Goal: Transaction & Acquisition: Obtain resource

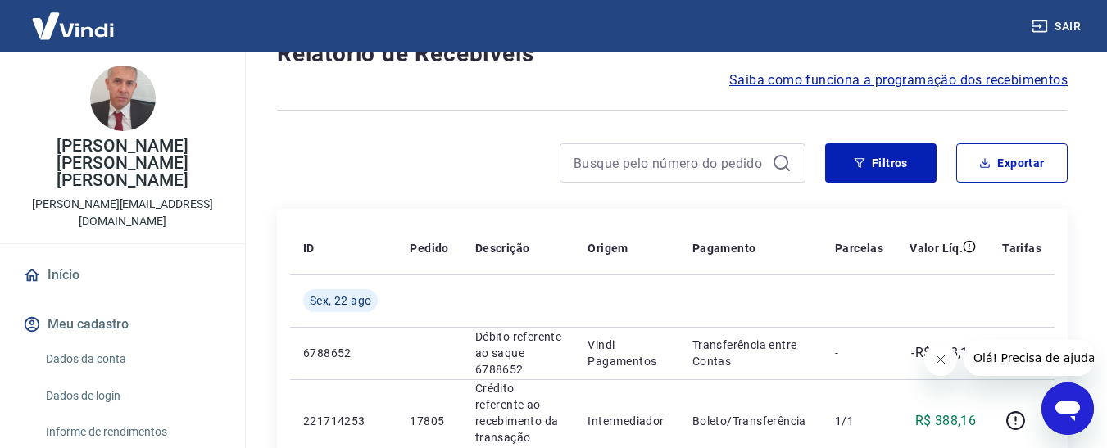
scroll to position [164, 0]
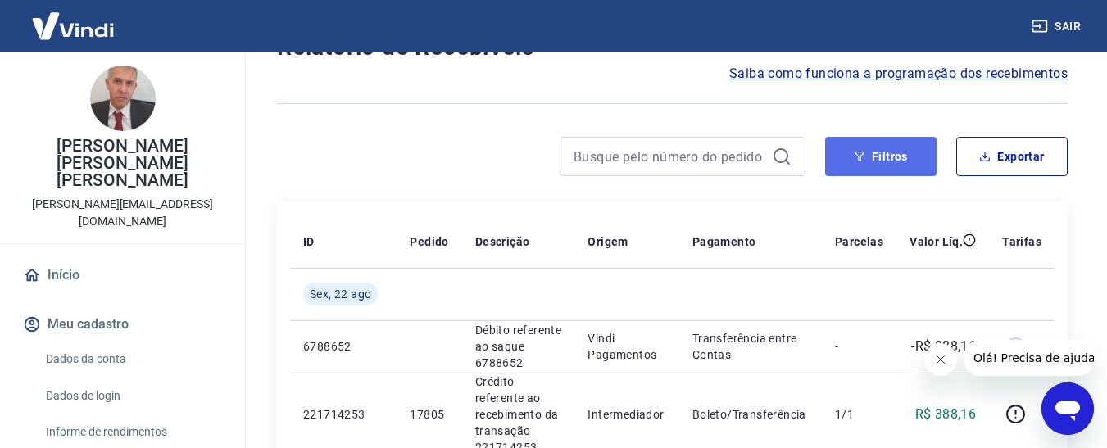
click at [852, 155] on button "Filtros" at bounding box center [880, 156] width 111 height 39
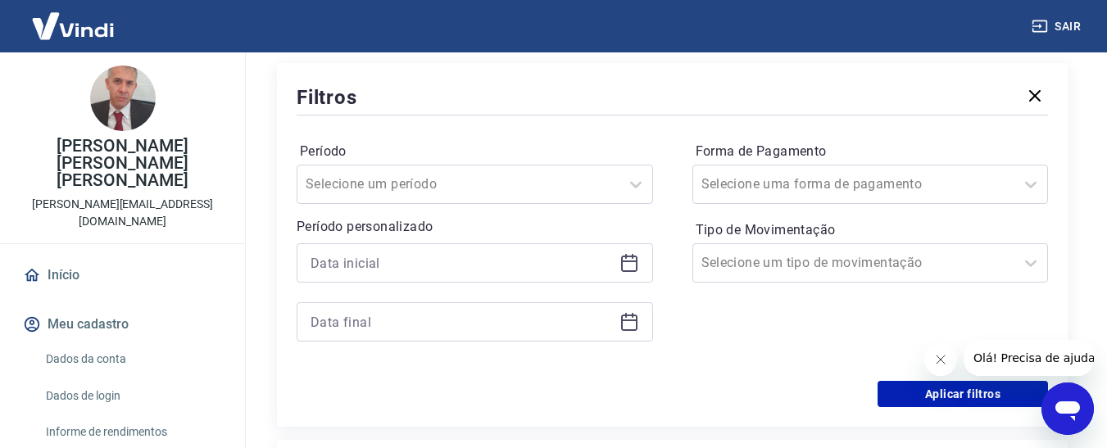
scroll to position [328, 0]
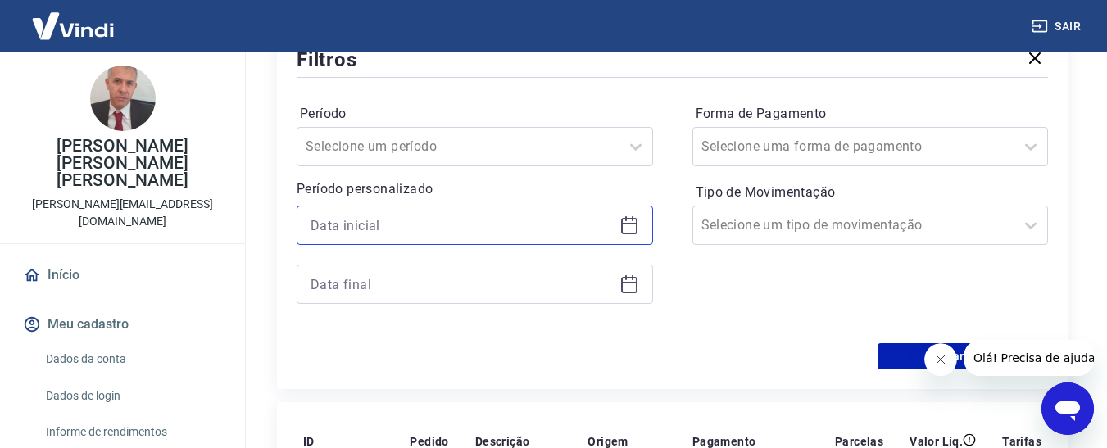
click at [333, 227] on input at bounding box center [461, 225] width 302 height 25
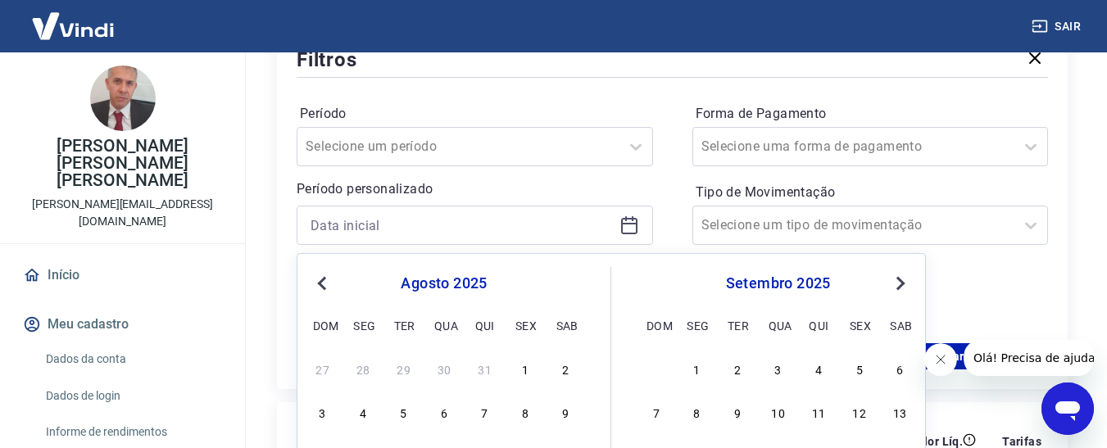
click at [324, 283] on span "Previous Month" at bounding box center [324, 283] width 0 height 19
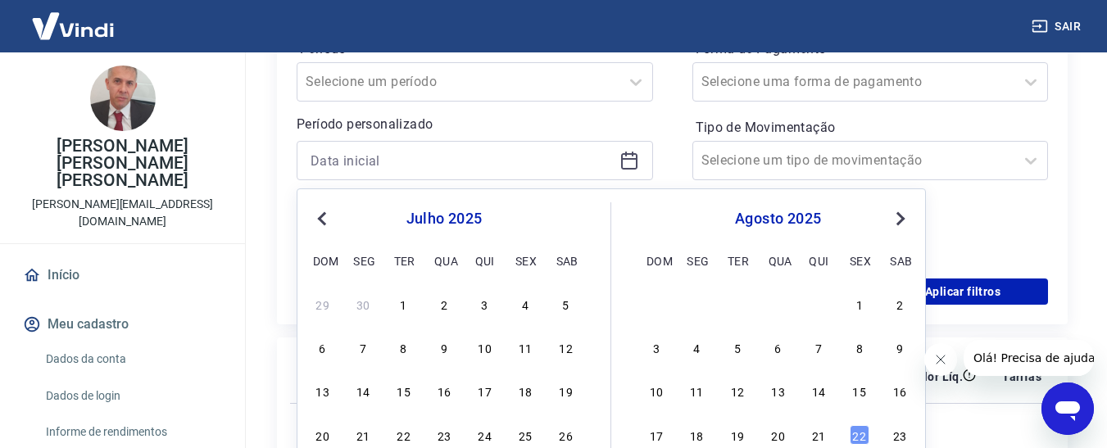
scroll to position [410, 0]
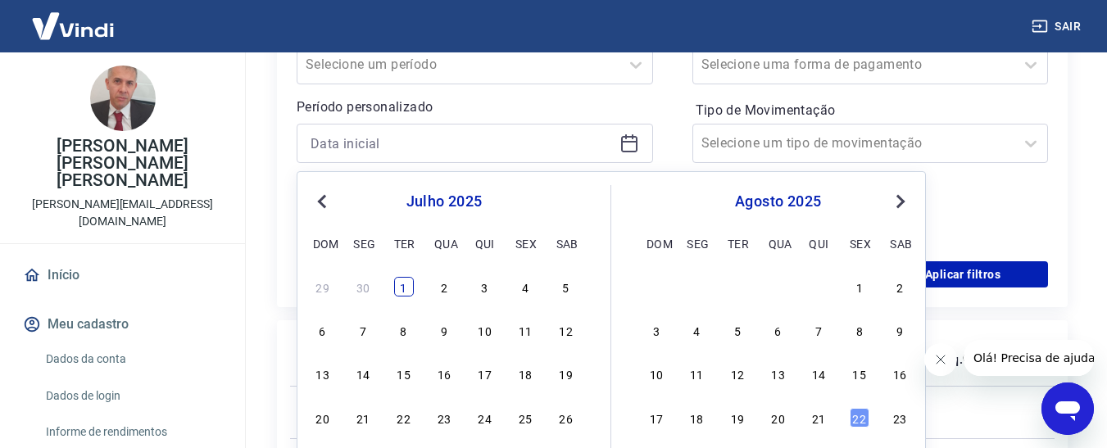
click at [413, 289] on div "1" at bounding box center [404, 287] width 20 height 20
type input "01/07/2025"
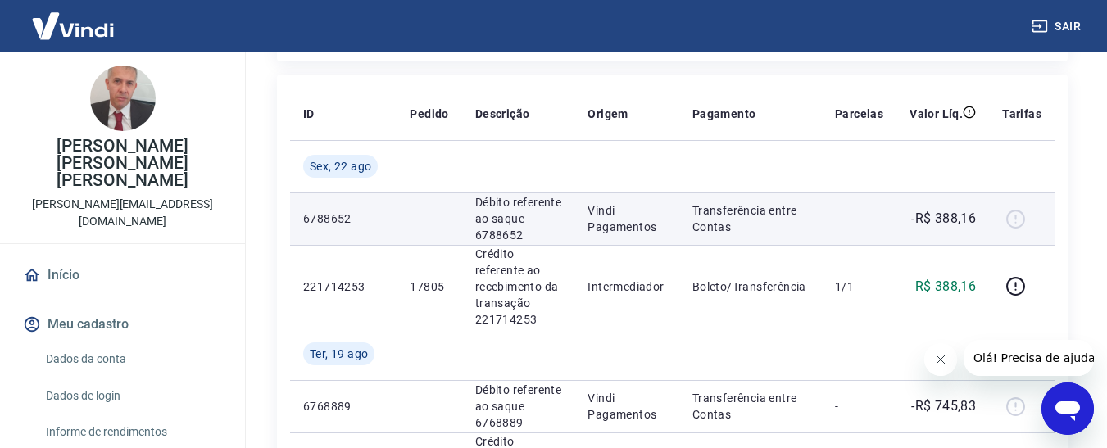
scroll to position [328, 0]
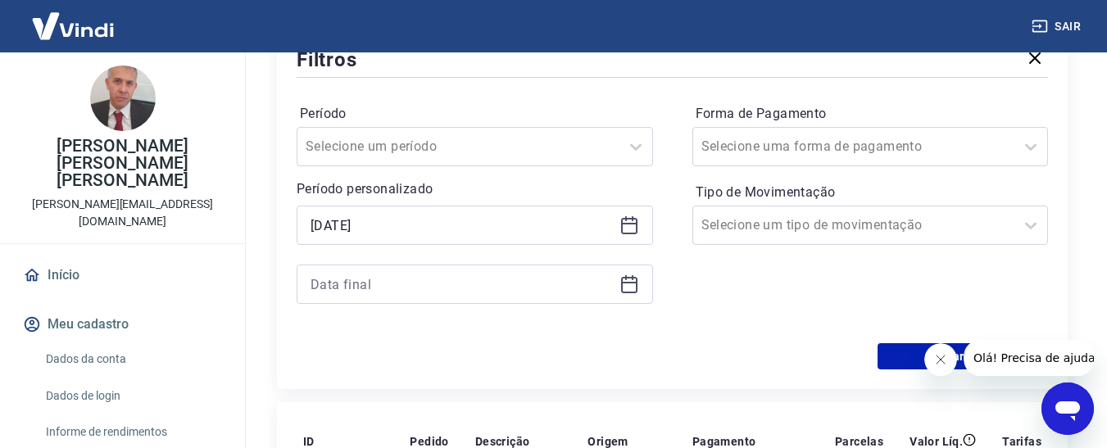
click at [395, 270] on div at bounding box center [474, 284] width 356 height 39
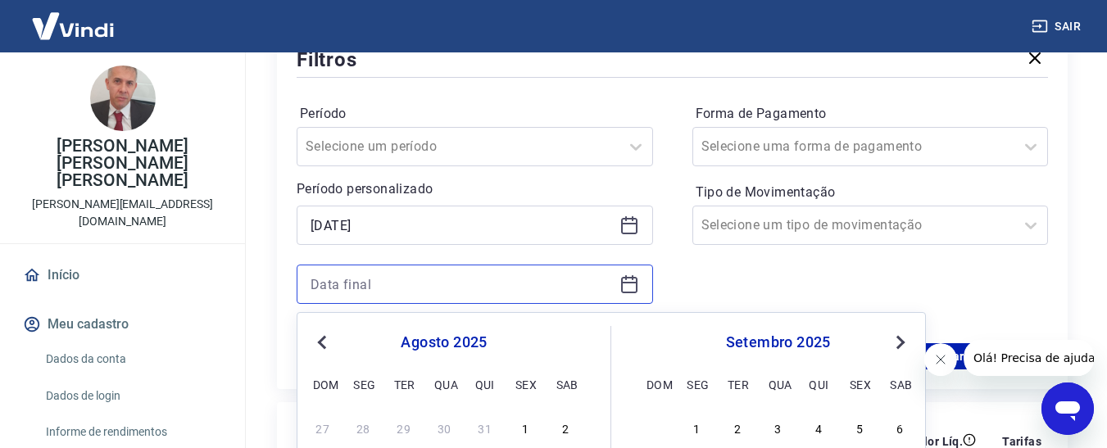
click at [392, 278] on input at bounding box center [461, 284] width 302 height 25
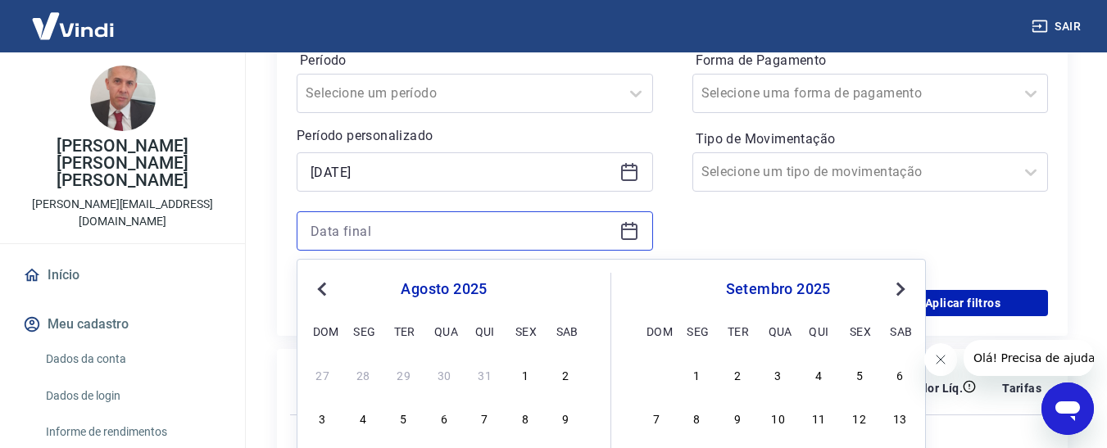
scroll to position [410, 0]
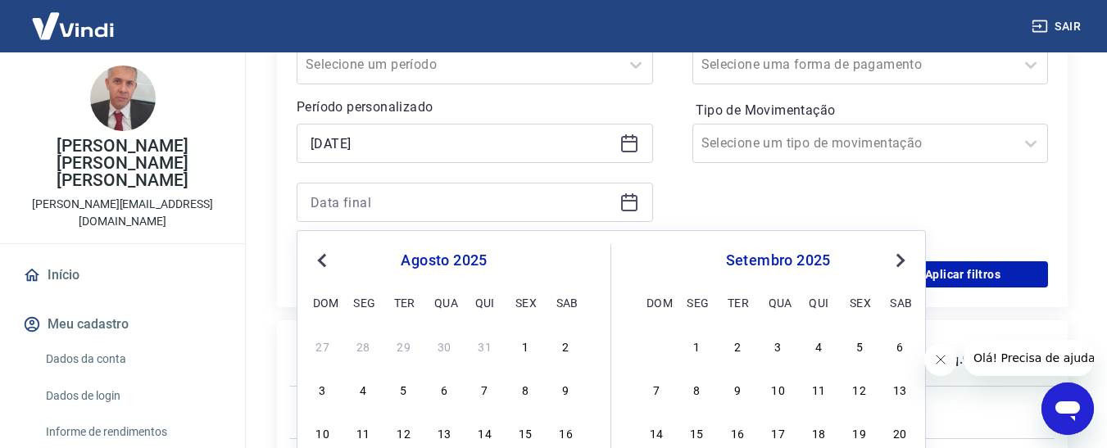
click at [324, 260] on span "Previous Month" at bounding box center [324, 260] width 0 height 19
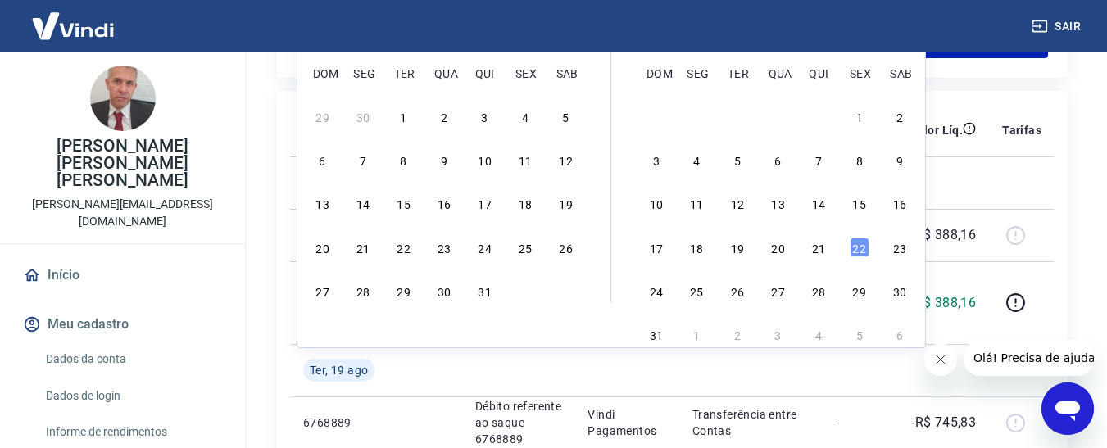
scroll to position [655, 0]
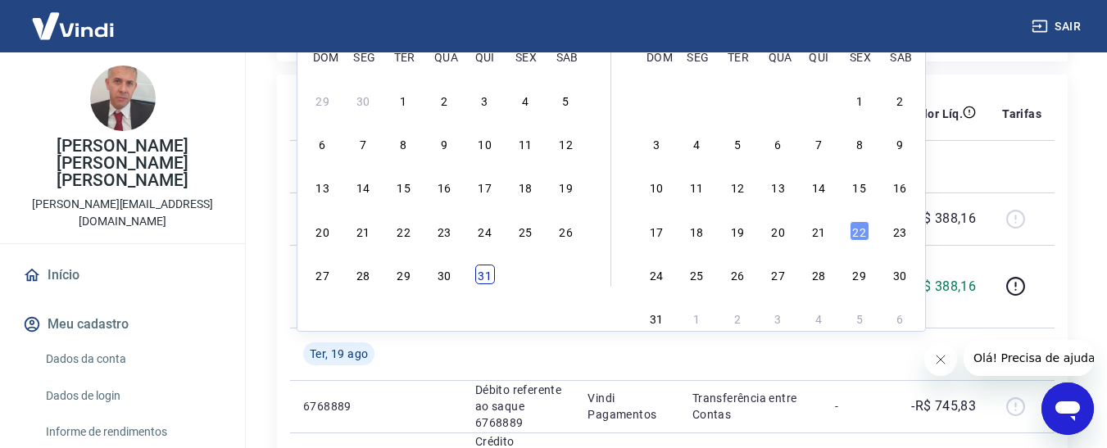
click at [488, 283] on div "31" at bounding box center [485, 275] width 20 height 20
type input "31/07/2025"
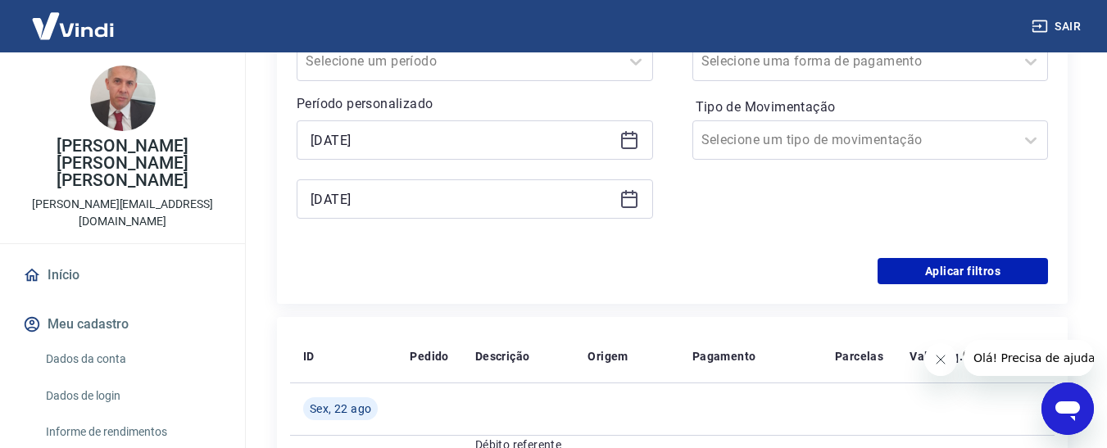
scroll to position [331, 0]
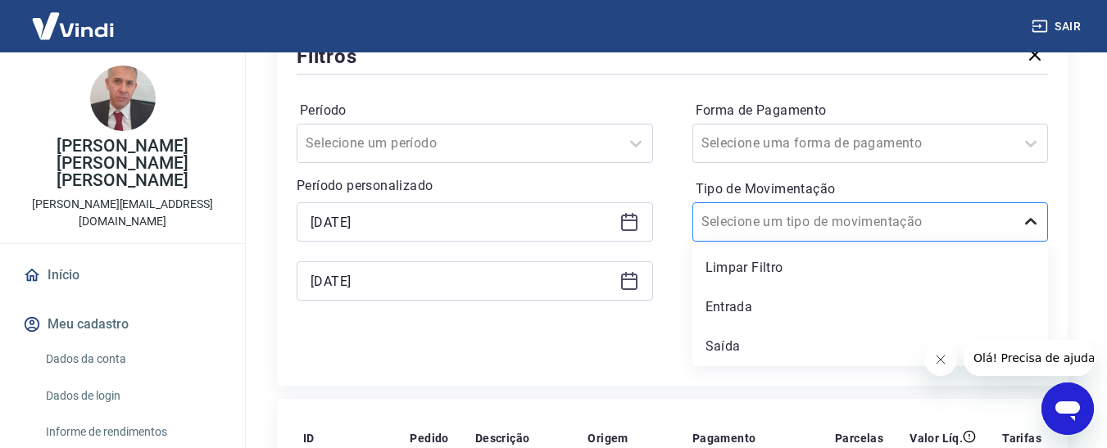
click at [1034, 222] on icon at bounding box center [1030, 221] width 11 height 7
click at [746, 302] on div "Entrada" at bounding box center [870, 307] width 356 height 33
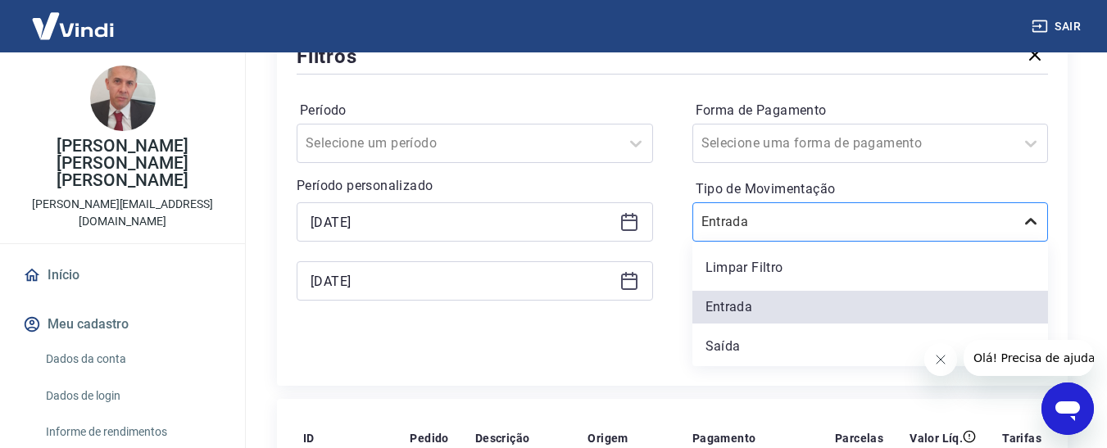
click at [1031, 222] on icon at bounding box center [1031, 222] width 20 height 20
click at [721, 341] on div "Saída" at bounding box center [870, 346] width 356 height 33
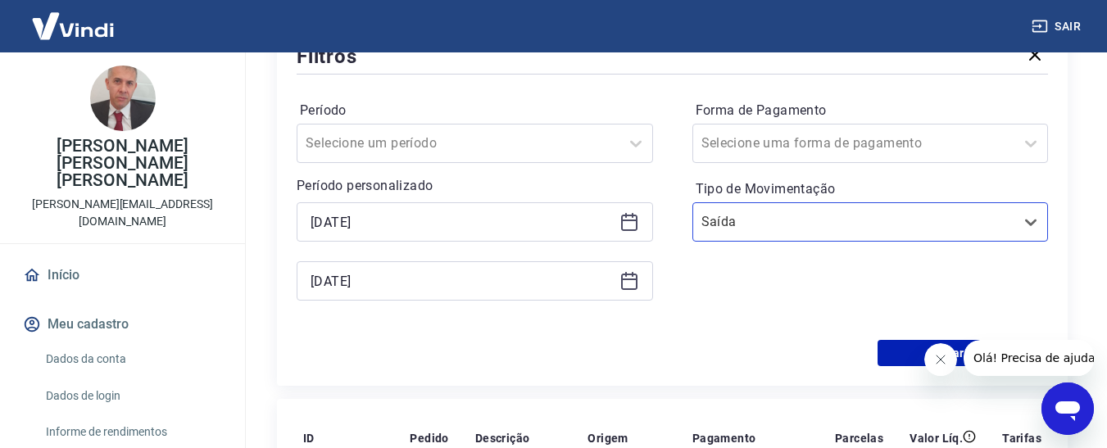
click at [699, 343] on div "Aplicar filtros" at bounding box center [671, 353] width 751 height 26
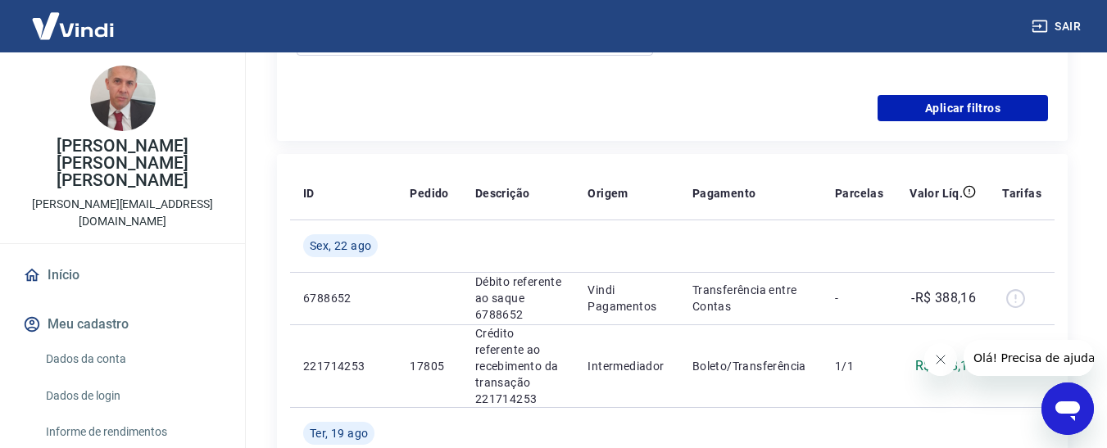
scroll to position [577, 0]
click at [948, 106] on button "Aplicar filtros" at bounding box center [962, 107] width 170 height 26
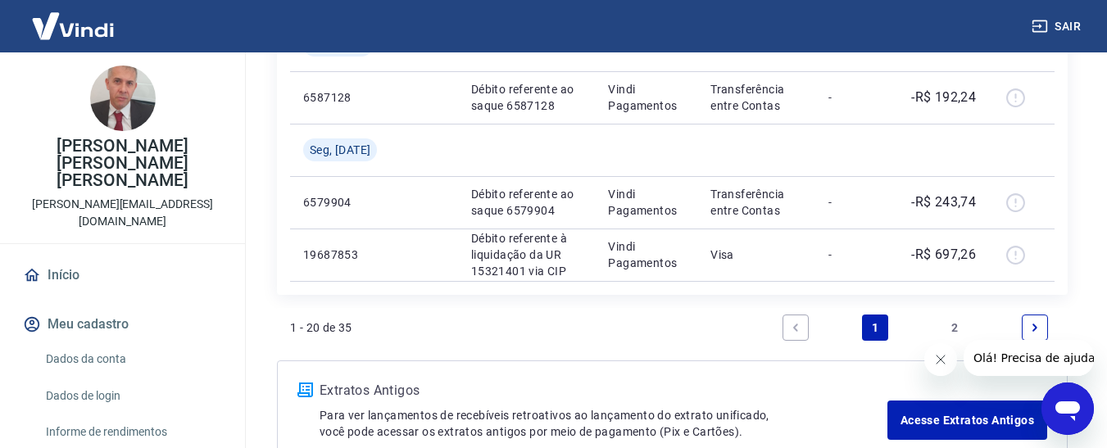
scroll to position [1805, 0]
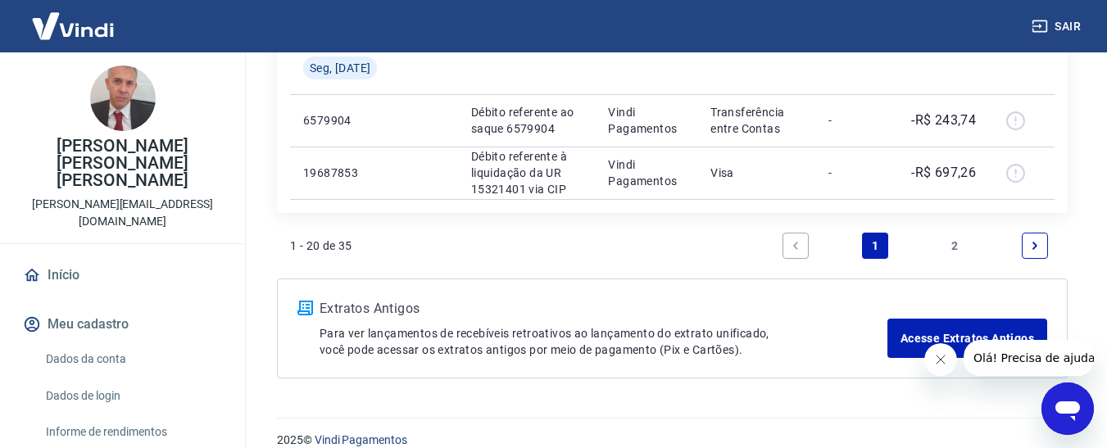
click at [958, 247] on link "2" at bounding box center [955, 246] width 26 height 26
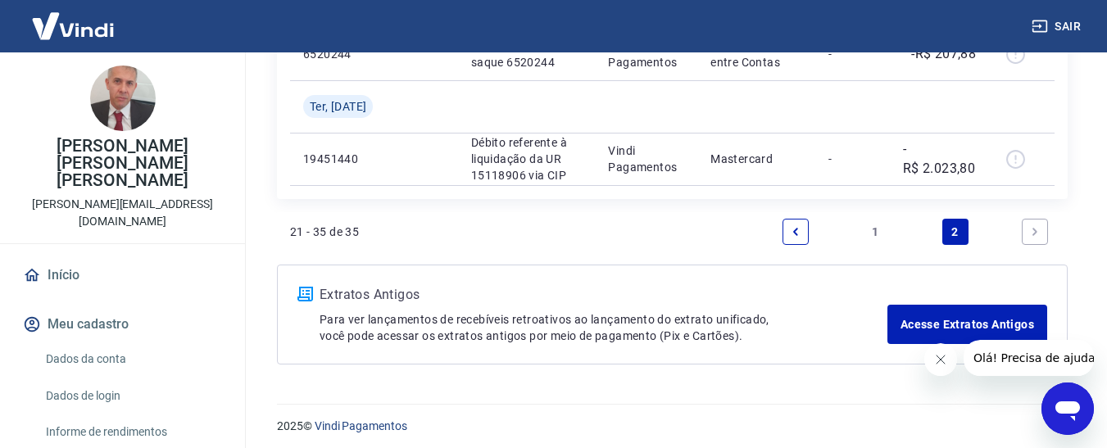
scroll to position [1511, 0]
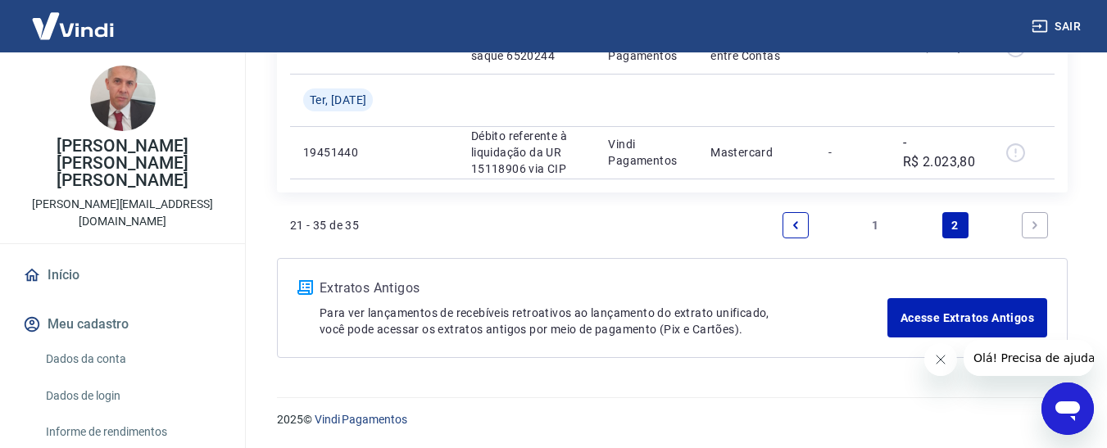
click at [796, 229] on icon "Previous page" at bounding box center [795, 224] width 11 height 11
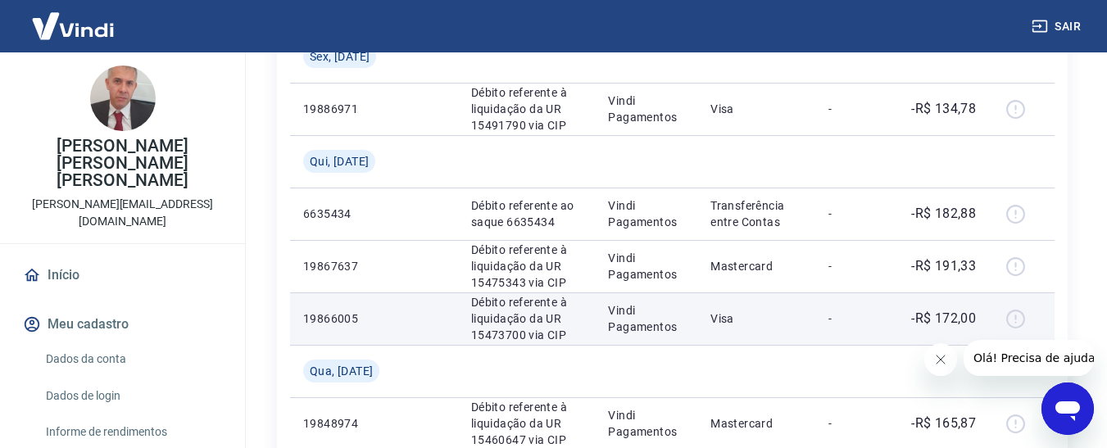
scroll to position [679, 0]
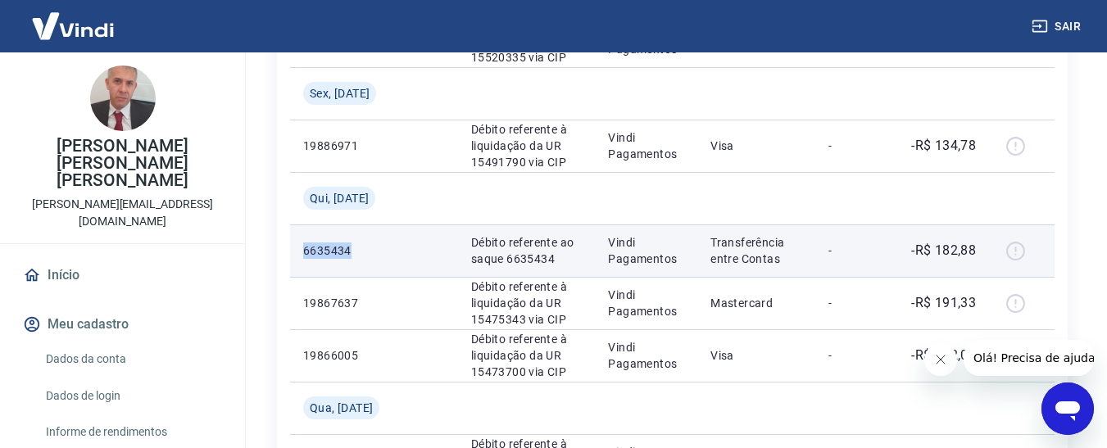
drag, startPoint x: 351, startPoint y: 253, endPoint x: 301, endPoint y: 256, distance: 50.0
click at [301, 256] on td "6635434" at bounding box center [341, 250] width 102 height 52
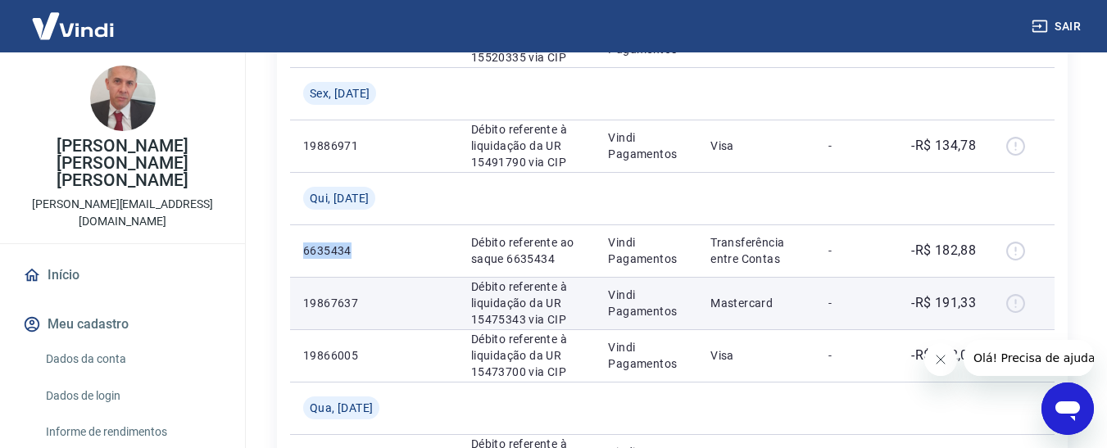
copy p "6635434"
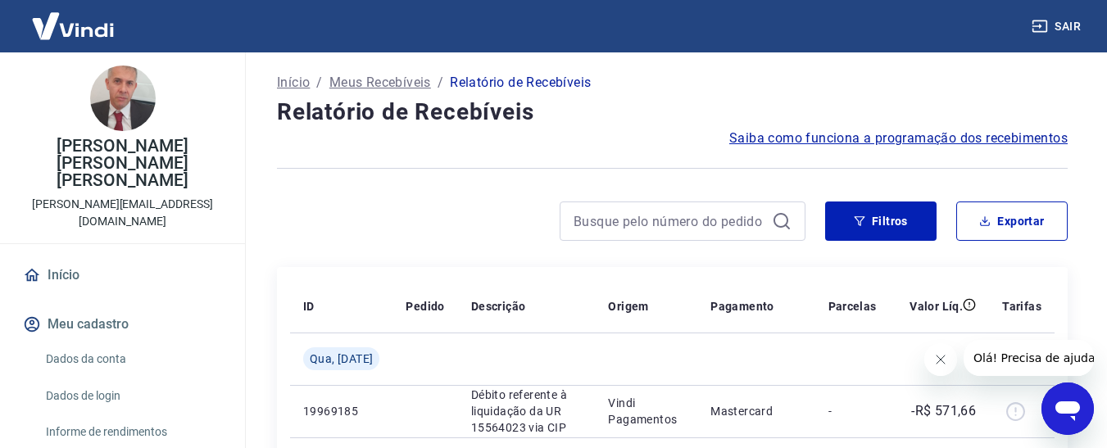
scroll to position [82, 0]
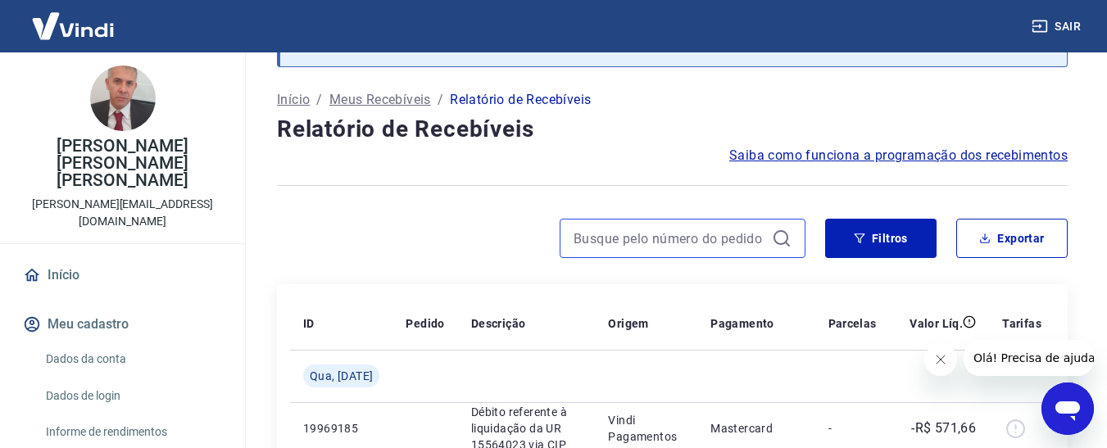
click at [631, 244] on input at bounding box center [669, 238] width 192 height 25
paste input "6635434"
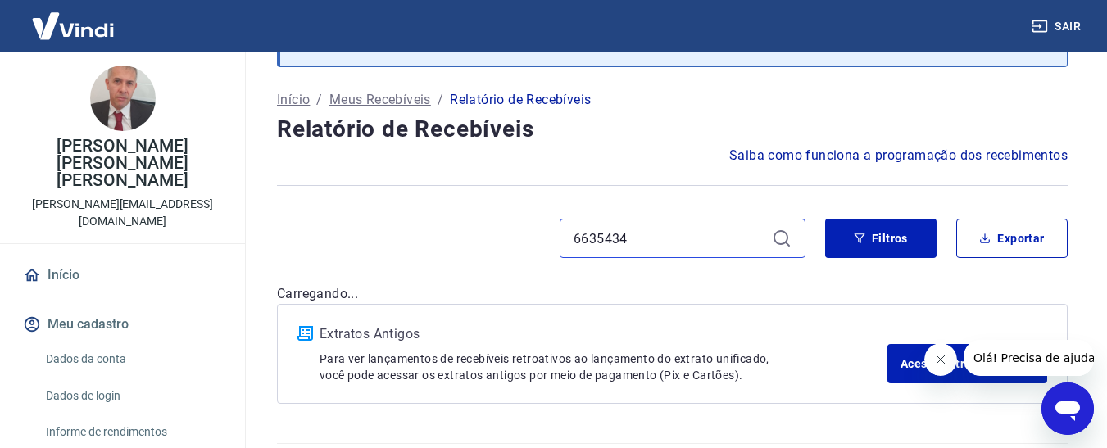
type input "6635434"
click at [779, 242] on icon at bounding box center [782, 239] width 20 height 20
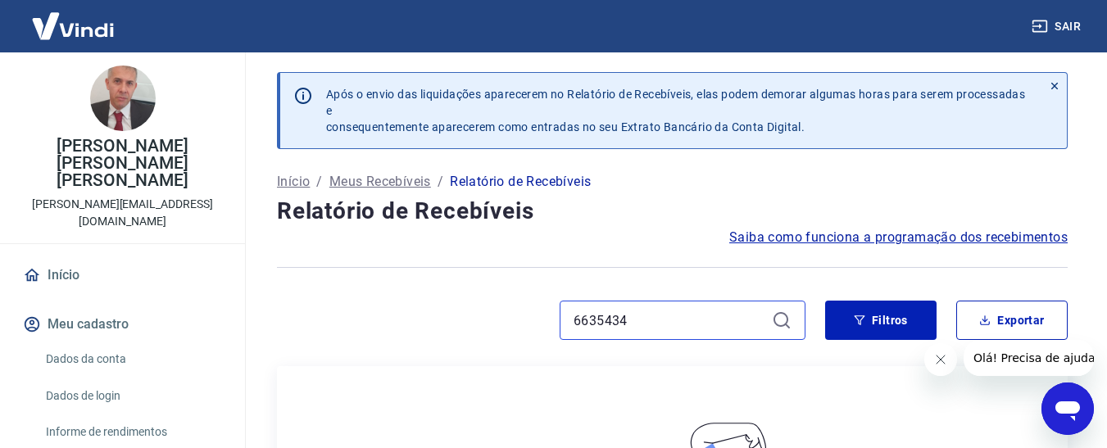
drag, startPoint x: 643, startPoint y: 320, endPoint x: 549, endPoint y: 320, distance: 94.2
click at [549, 320] on div "6635434" at bounding box center [541, 320] width 528 height 39
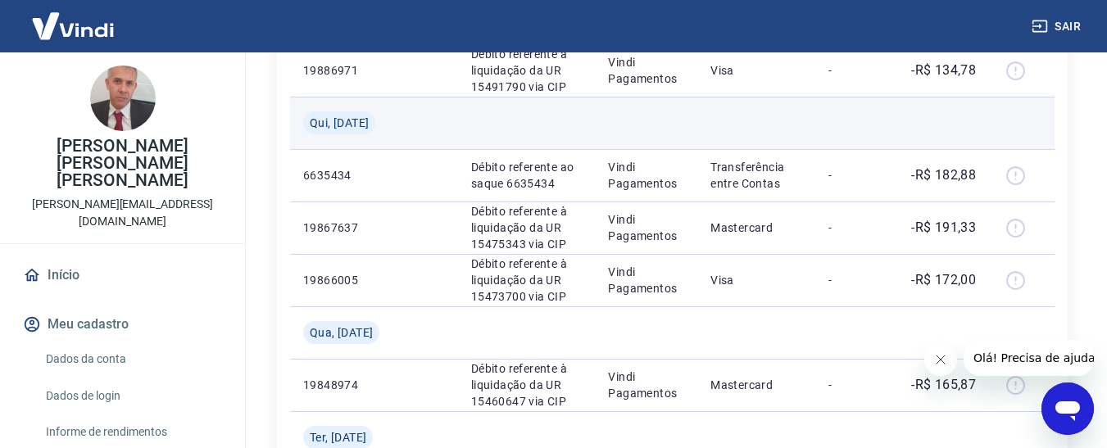
scroll to position [783, 0]
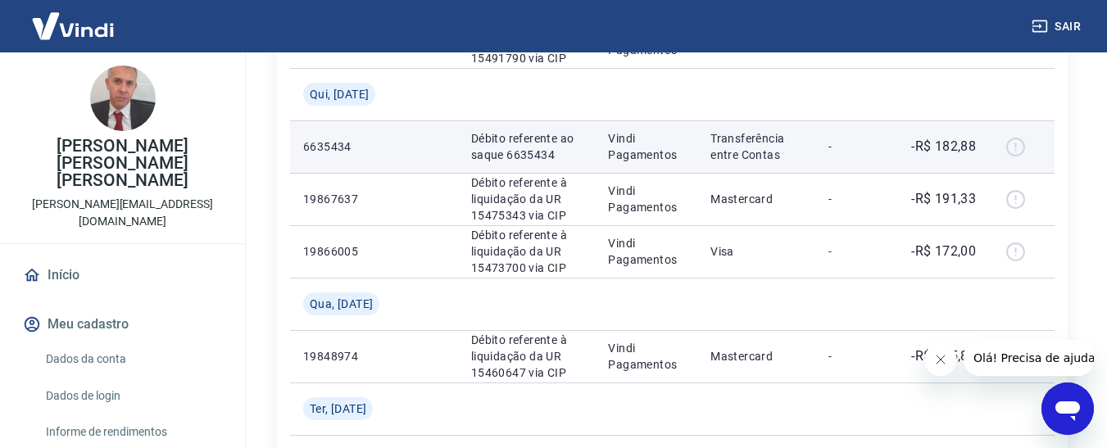
click at [1020, 149] on div at bounding box center [1021, 147] width 39 height 26
click at [545, 160] on p "Débito referente ao saque 6635434" at bounding box center [526, 146] width 111 height 33
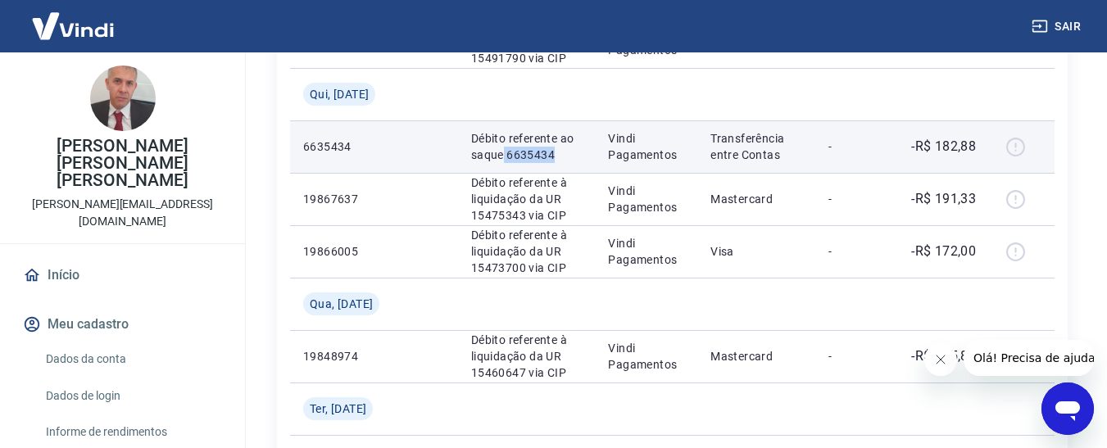
drag, startPoint x: 551, startPoint y: 154, endPoint x: 497, endPoint y: 156, distance: 54.1
click at [497, 156] on p "Débito referente ao saque 6635434" at bounding box center [526, 146] width 111 height 33
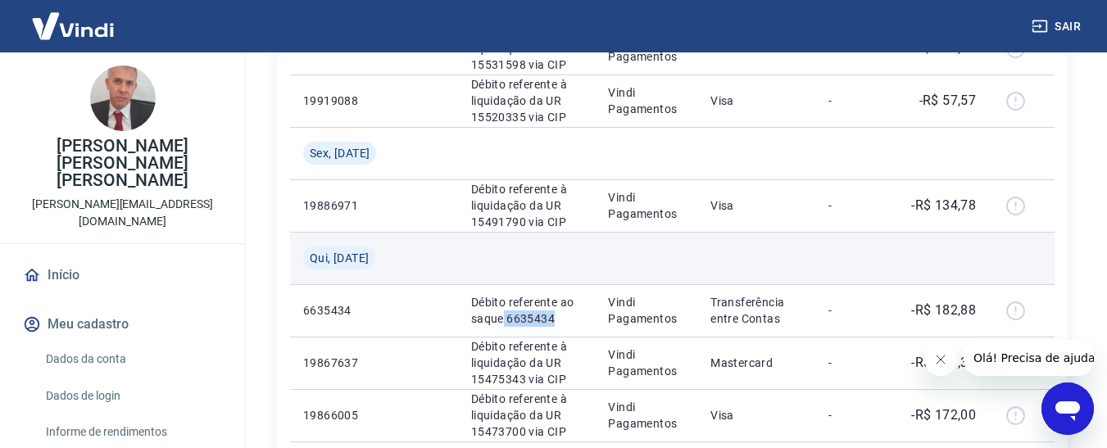
scroll to position [701, 0]
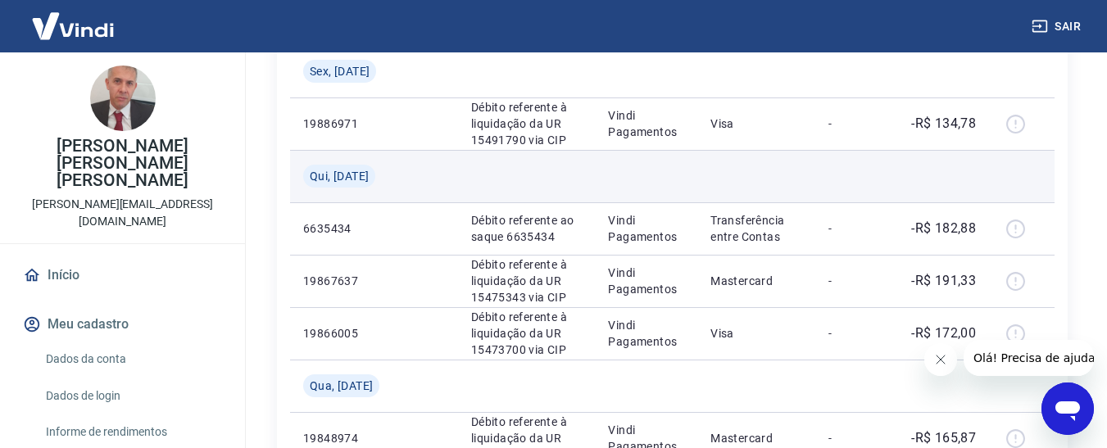
click at [484, 181] on td at bounding box center [527, 176] width 138 height 52
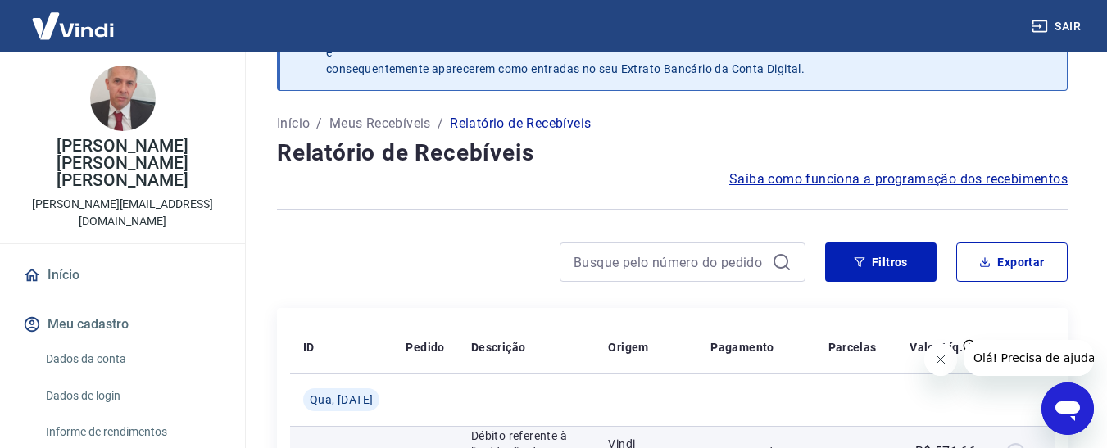
scroll to position [0, 0]
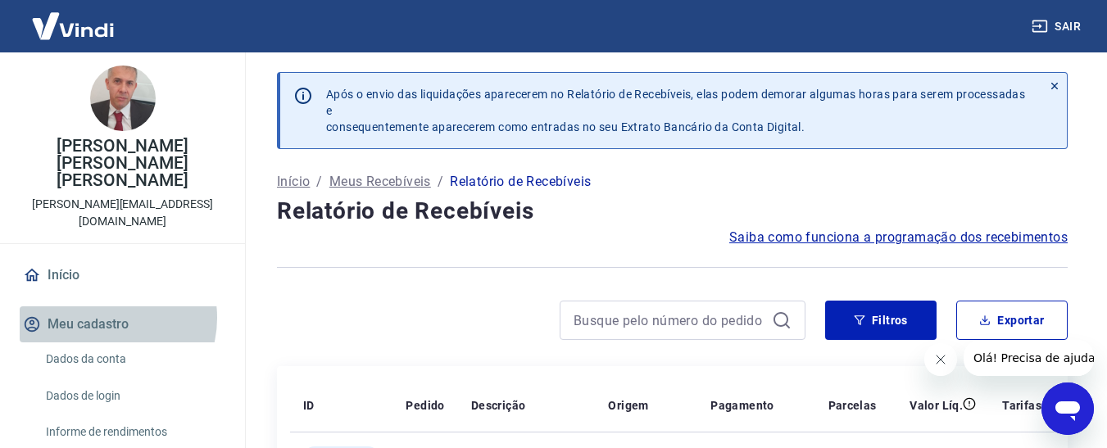
click at [106, 306] on button "Meu cadastro" at bounding box center [123, 324] width 206 height 36
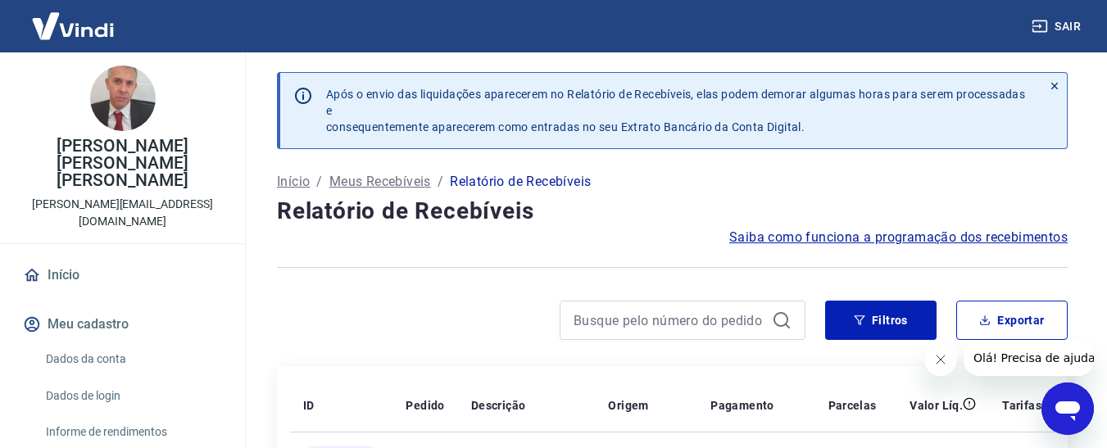
click at [370, 183] on p "Meus Recebíveis" at bounding box center [380, 182] width 102 height 20
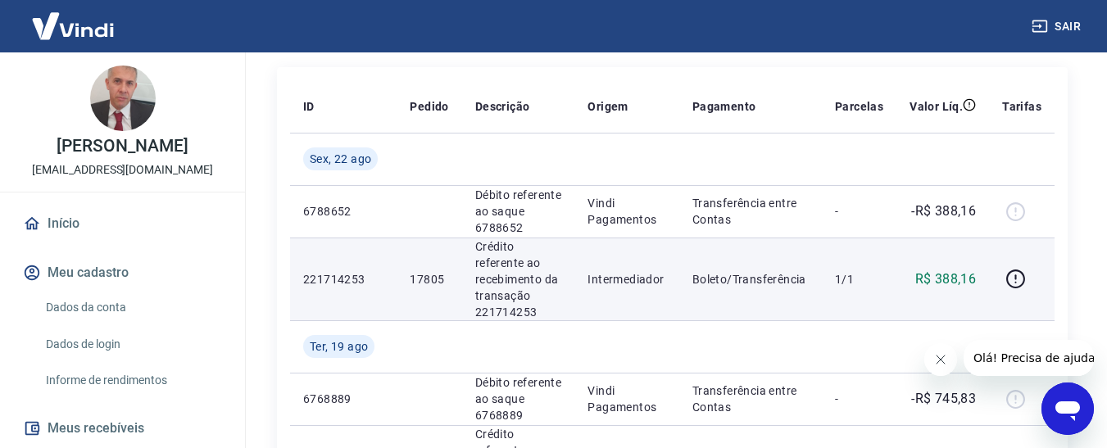
scroll to position [328, 0]
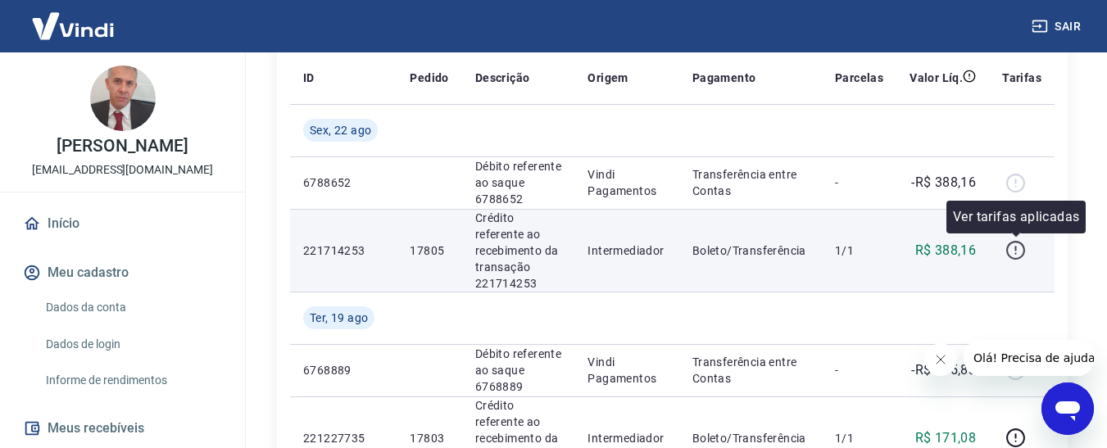
click at [1012, 247] on icon "button" at bounding box center [1015, 250] width 20 height 20
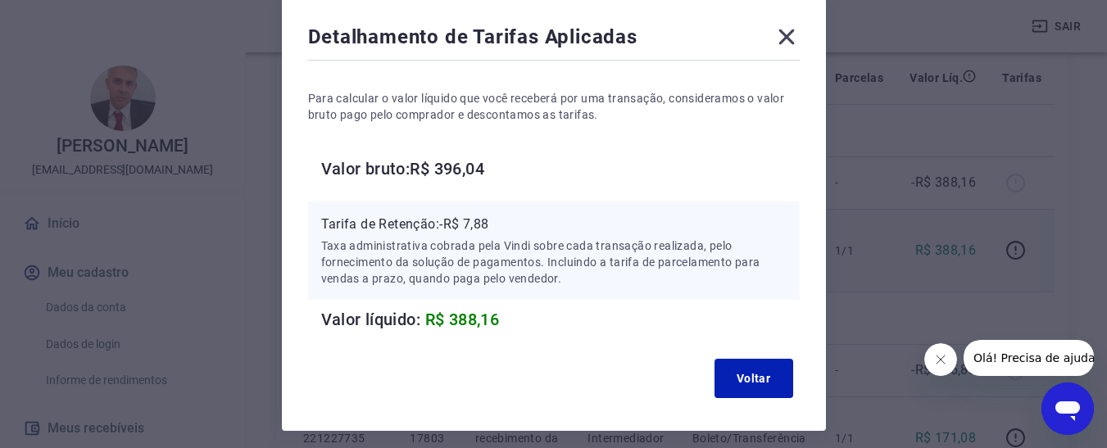
scroll to position [82, 0]
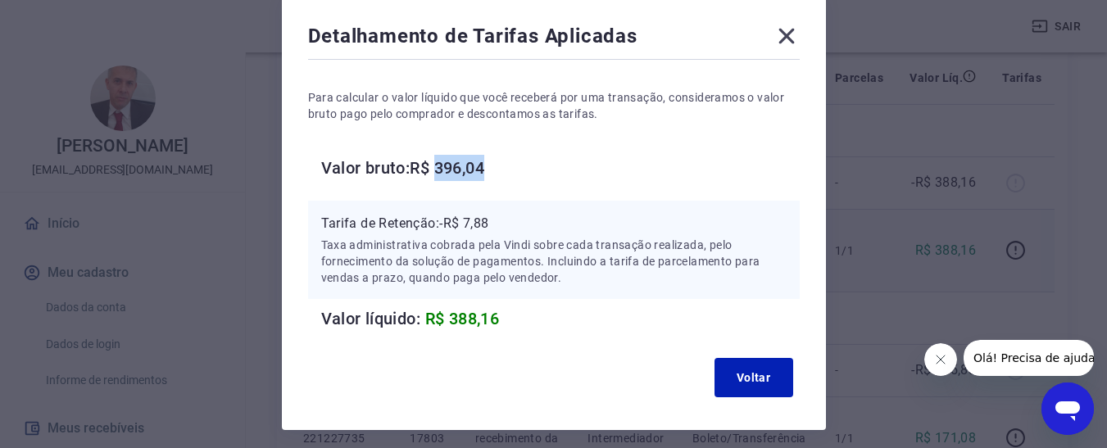
drag, startPoint x: 490, startPoint y: 164, endPoint x: 441, endPoint y: 172, distance: 49.8
click at [441, 172] on h6 "Valor bruto: R$ 396,04" at bounding box center [560, 168] width 478 height 26
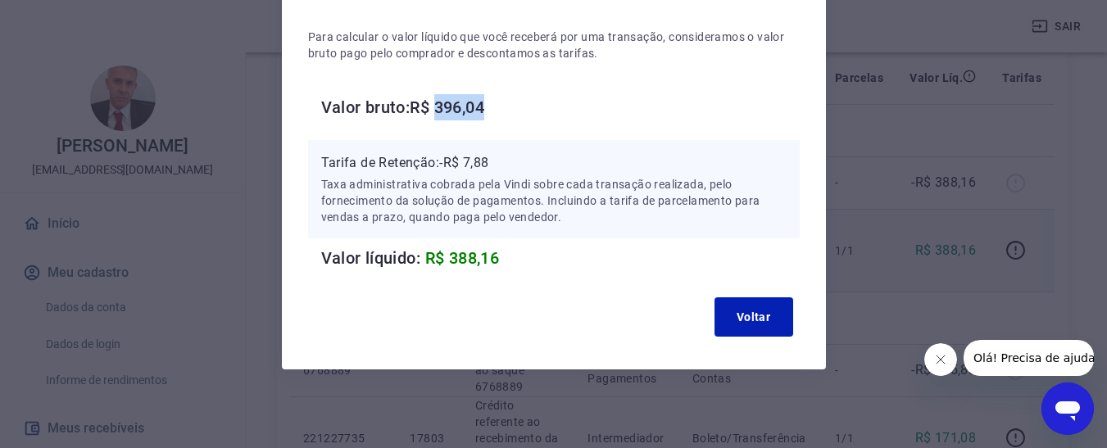
scroll to position [0, 0]
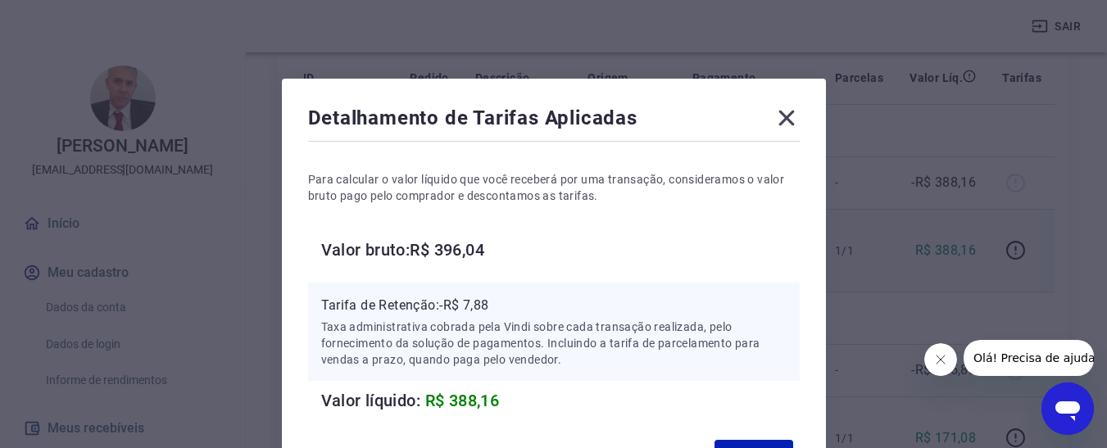
click at [781, 120] on icon at bounding box center [786, 118] width 26 height 26
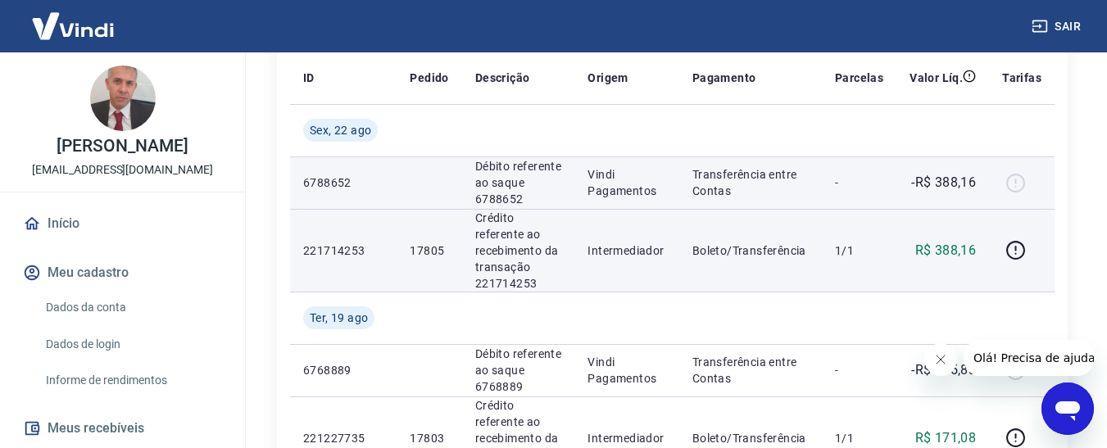
click at [349, 182] on p "6788652" at bounding box center [343, 182] width 80 height 16
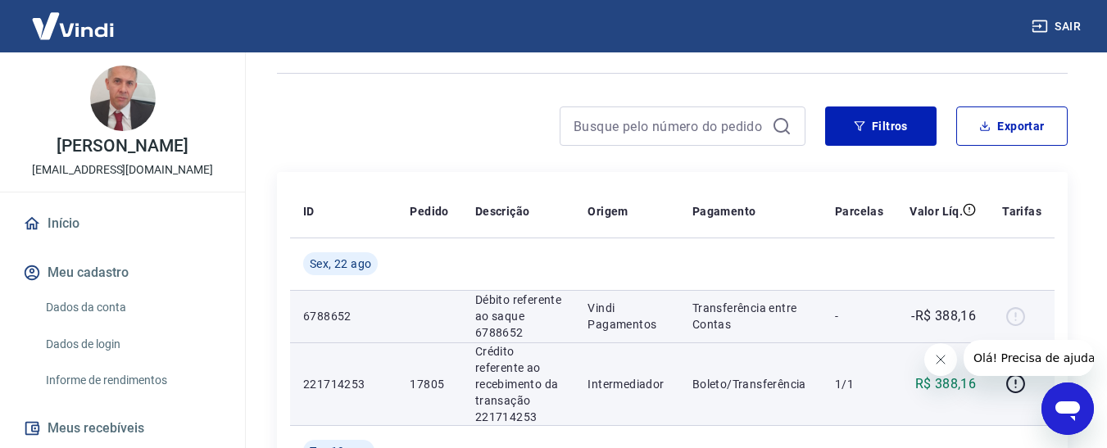
scroll to position [246, 0]
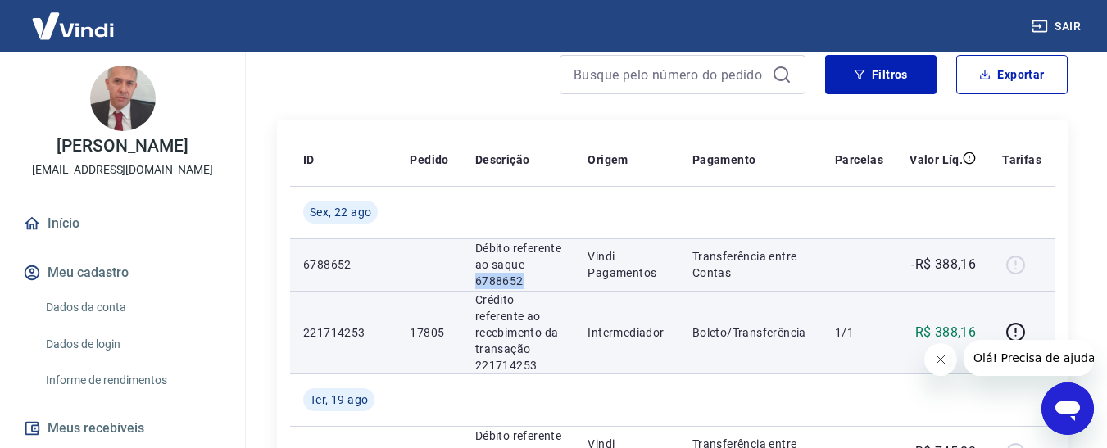
drag, startPoint x: 521, startPoint y: 282, endPoint x: 473, endPoint y: 283, distance: 48.3
click at [473, 283] on td "Débito referente ao saque 6788652" at bounding box center [518, 264] width 113 height 52
copy p "6788652"
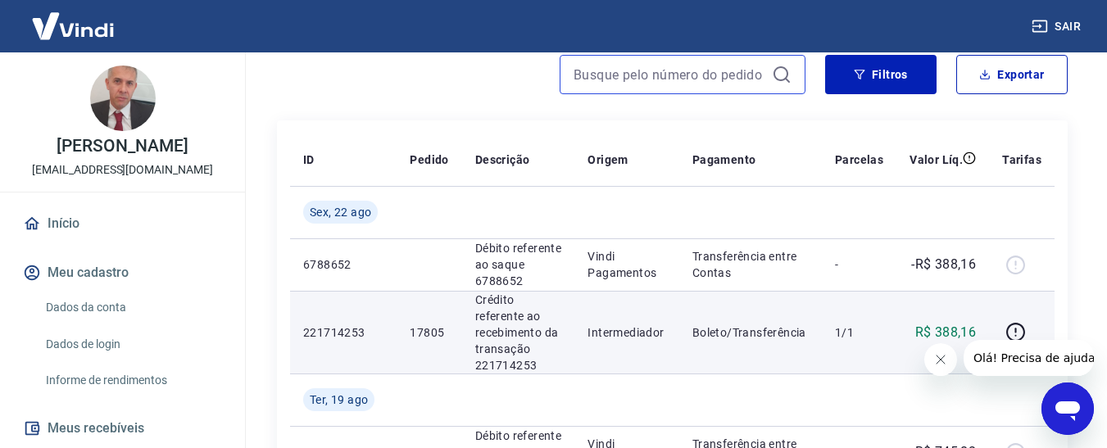
click at [669, 80] on input at bounding box center [669, 74] width 192 height 25
paste input "6788652"
type input "6788652"
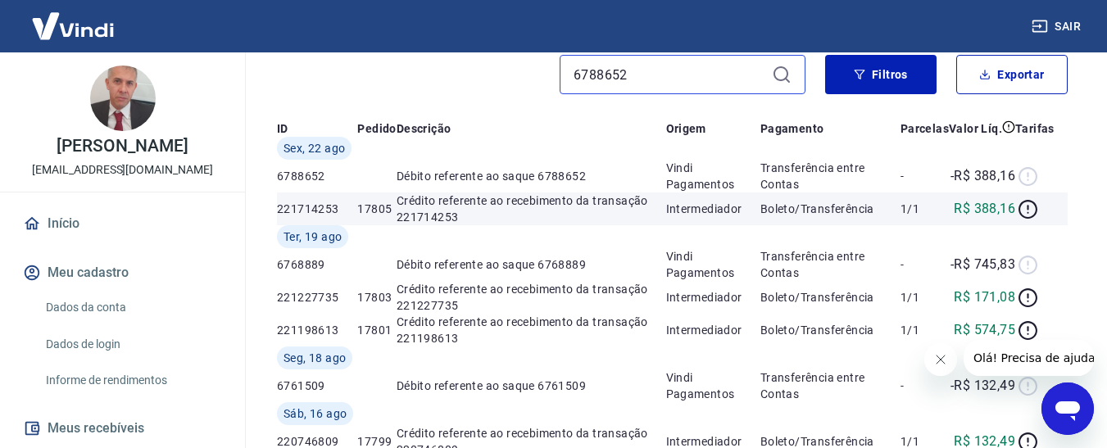
click at [665, 80] on input "6788652" at bounding box center [669, 74] width 192 height 25
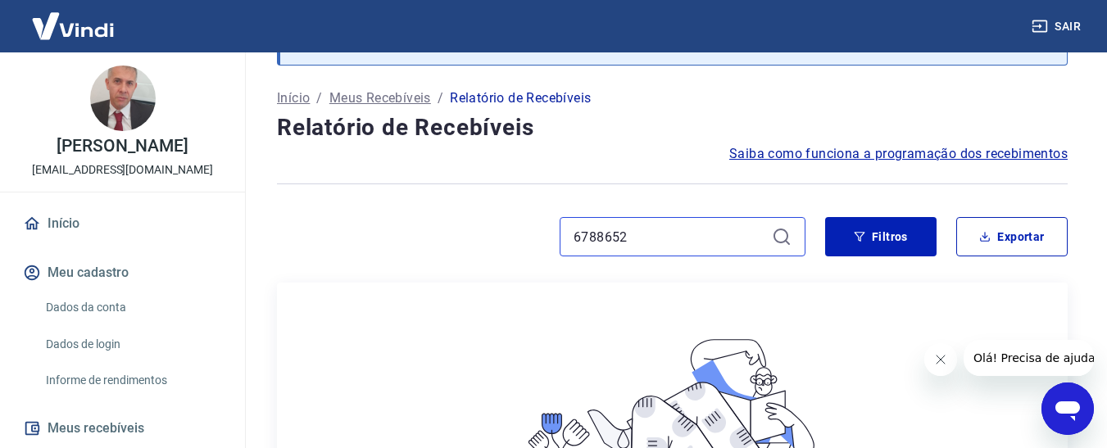
scroll to position [82, 0]
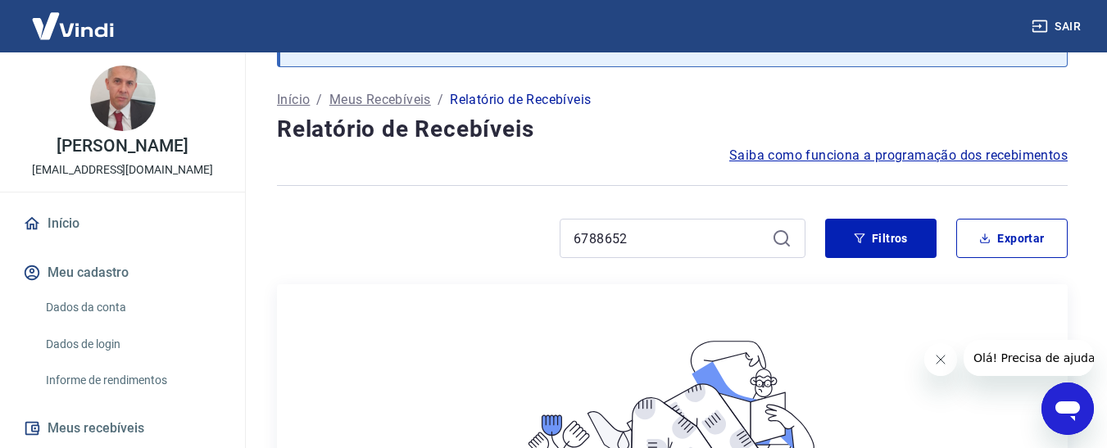
click at [370, 98] on p "Meus Recebíveis" at bounding box center [380, 100] width 102 height 20
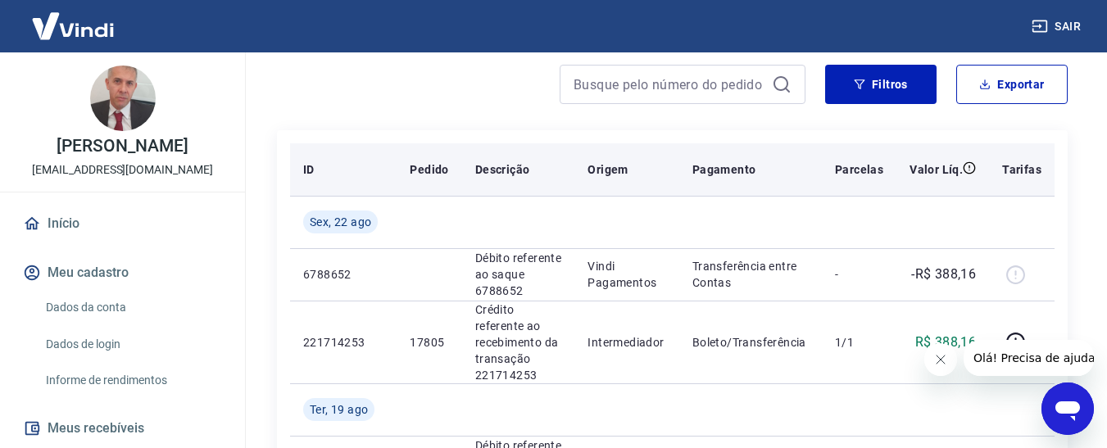
scroll to position [246, 0]
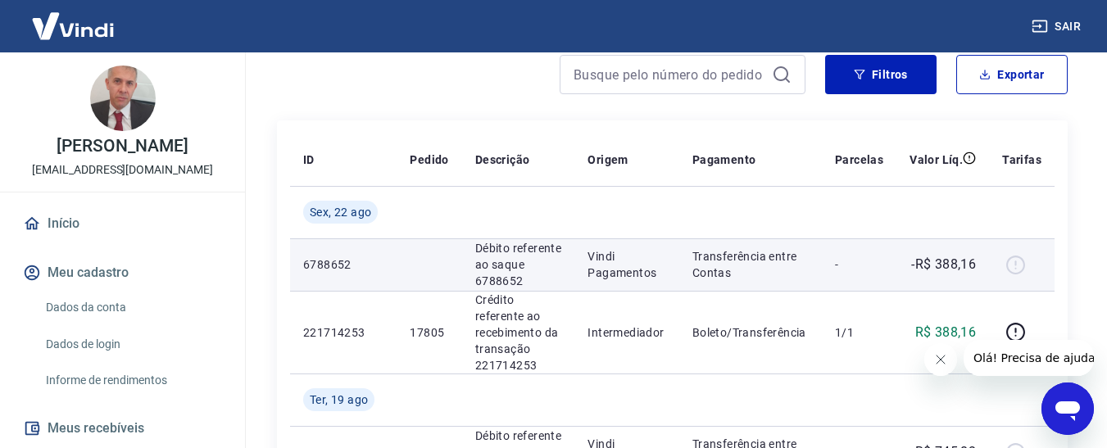
click at [496, 260] on p "Débito referente ao saque 6788652" at bounding box center [518, 264] width 87 height 49
click at [499, 278] on p "Débito referente ao saque 6788652" at bounding box center [518, 264] width 87 height 49
click at [712, 265] on p "Transferência entre Contas" at bounding box center [750, 264] width 116 height 33
click at [566, 270] on td "Débito referente ao saque 6788652" at bounding box center [518, 264] width 113 height 52
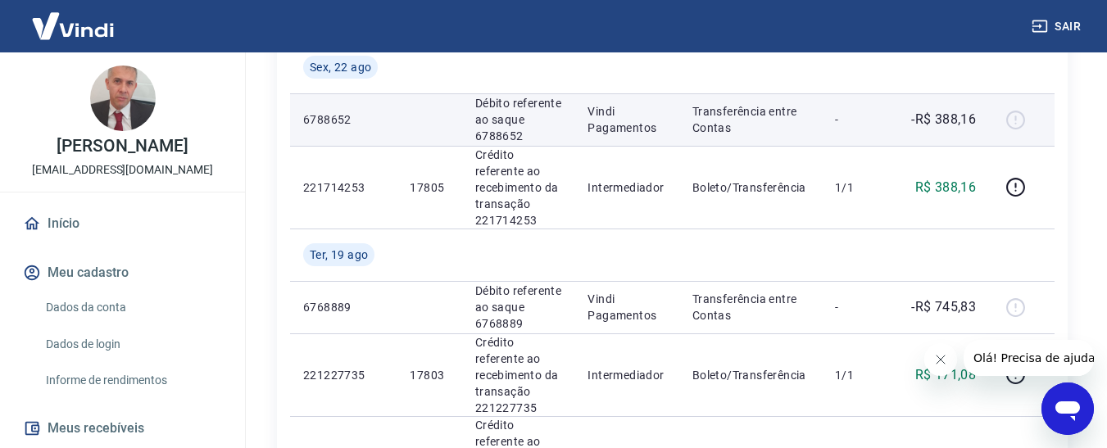
scroll to position [410, 0]
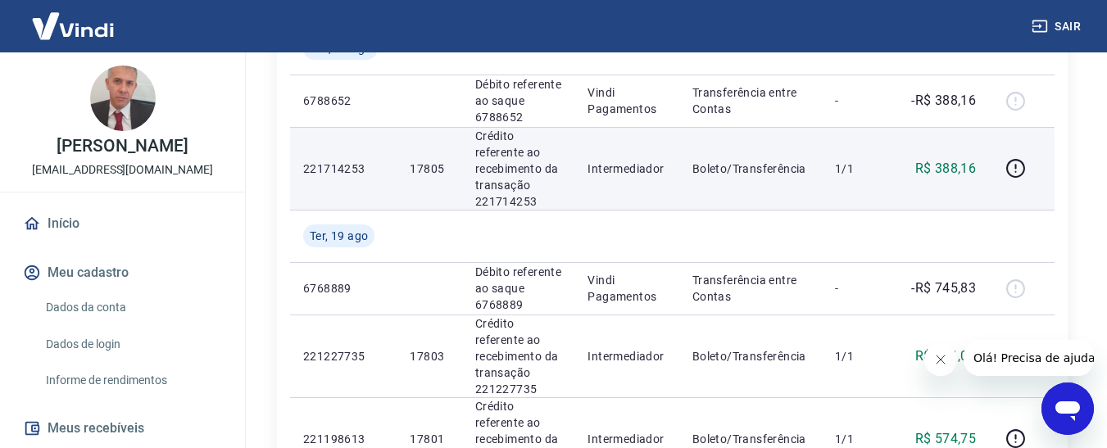
click at [510, 192] on p "Crédito referente ao recebimento da transação 221714253" at bounding box center [518, 169] width 87 height 82
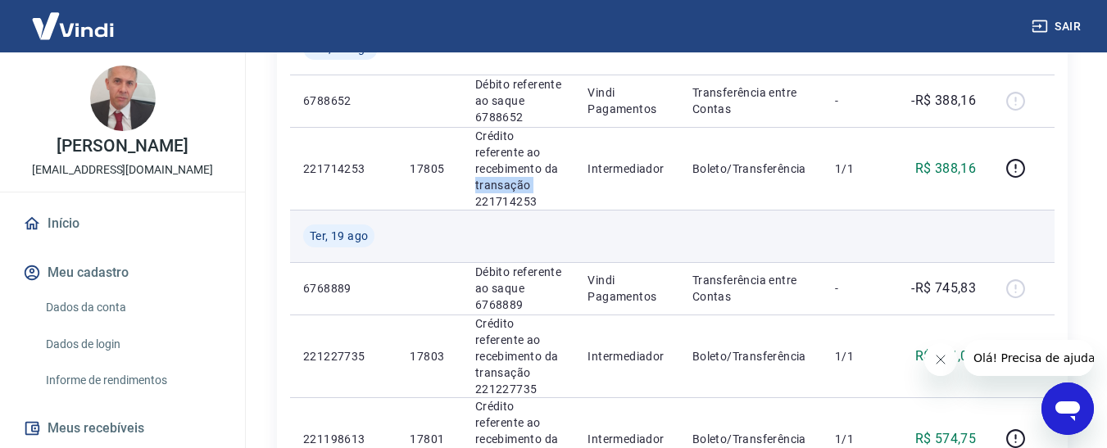
scroll to position [82, 0]
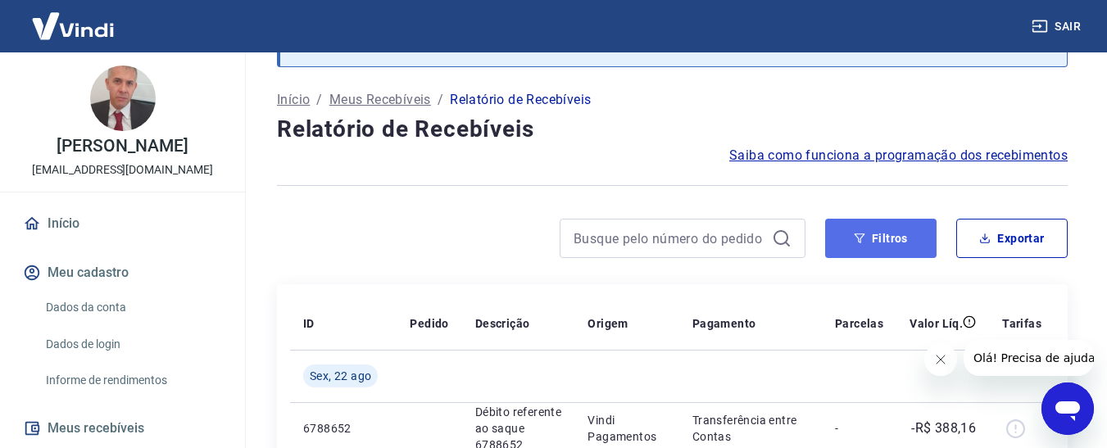
click at [891, 242] on button "Filtros" at bounding box center [880, 238] width 111 height 39
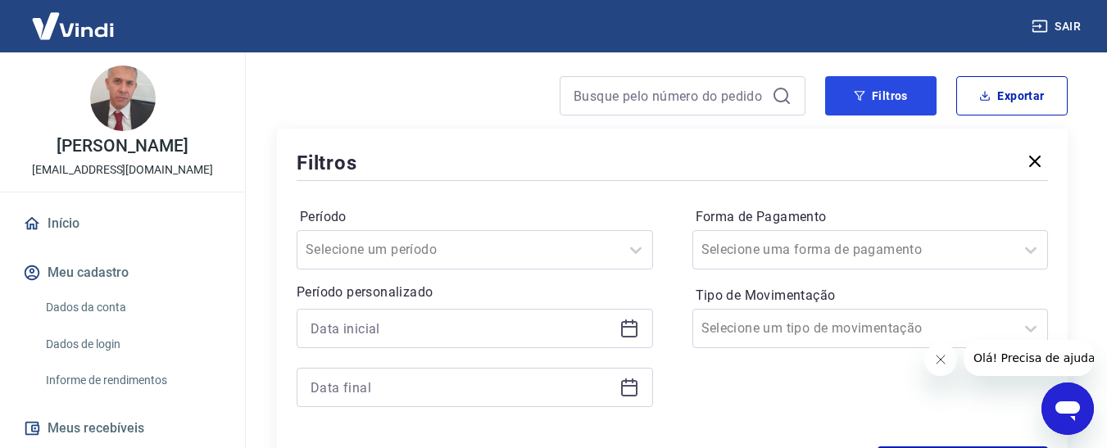
scroll to position [246, 0]
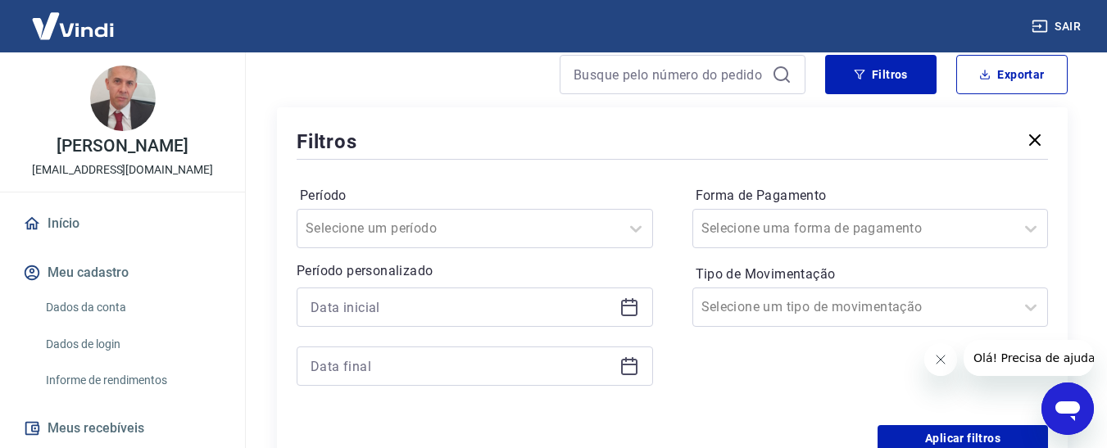
click at [627, 304] on icon at bounding box center [629, 307] width 20 height 20
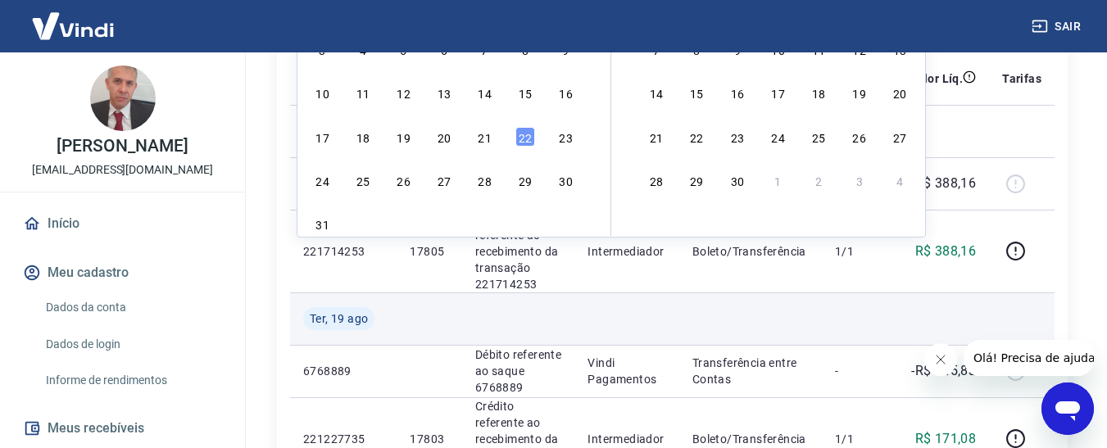
scroll to position [737, 0]
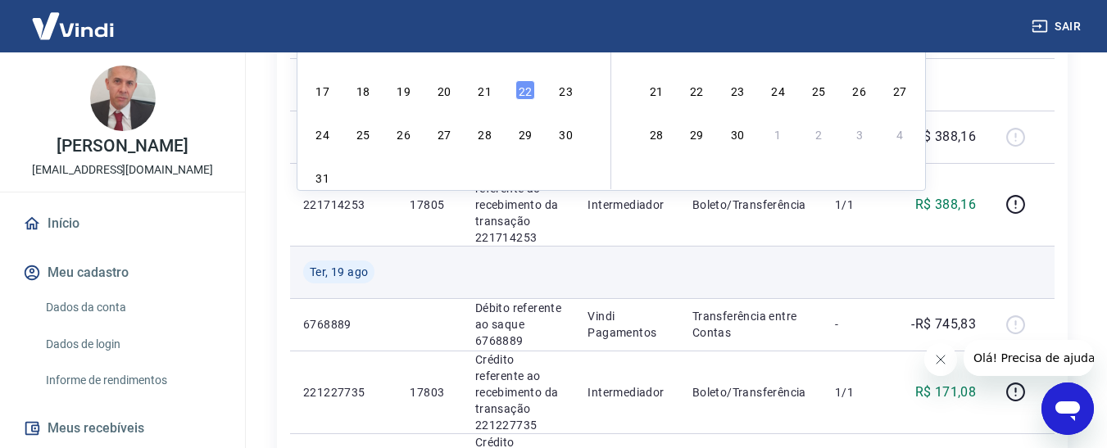
click at [655, 267] on td at bounding box center [626, 272] width 104 height 52
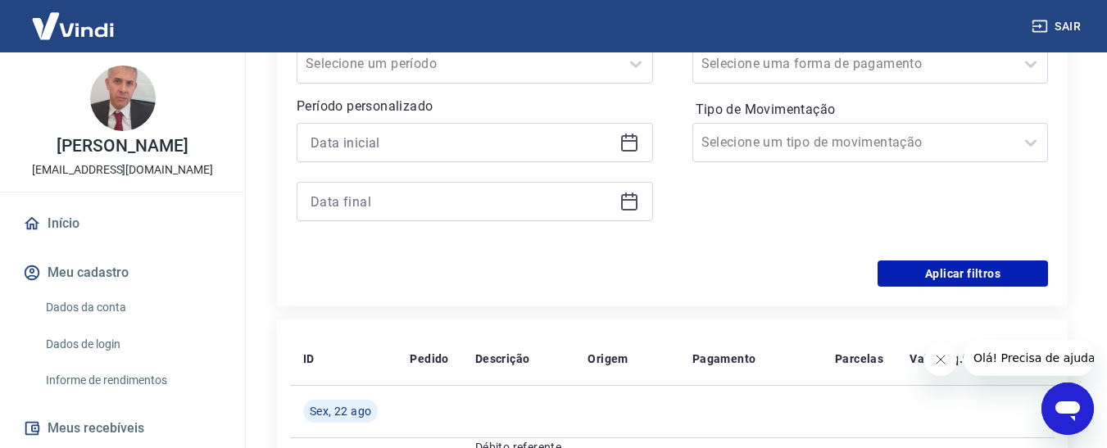
scroll to position [410, 0]
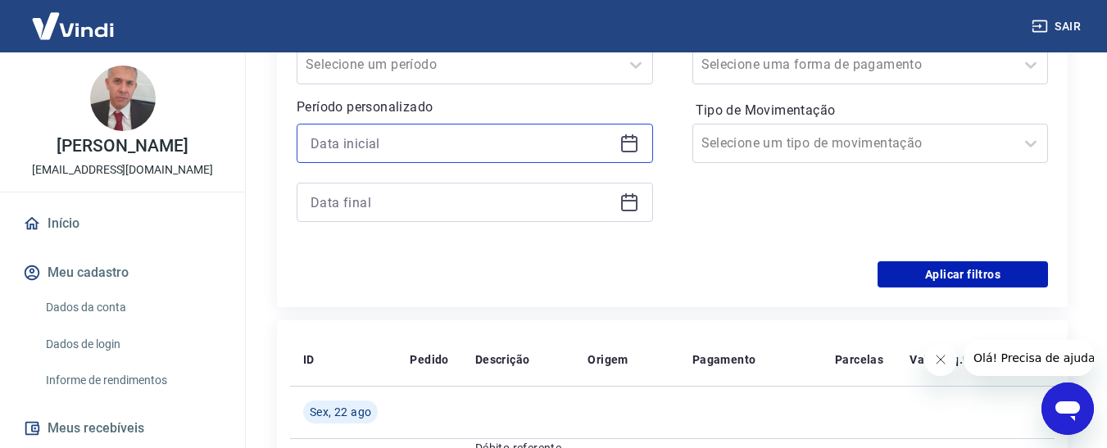
click at [521, 152] on input at bounding box center [461, 143] width 302 height 25
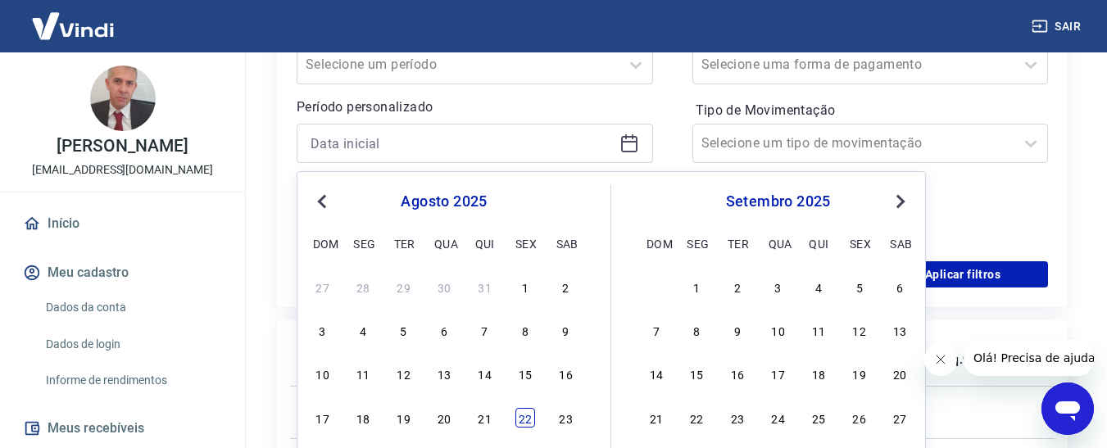
click at [523, 419] on div "22" at bounding box center [525, 418] width 20 height 20
type input "22/08/2025"
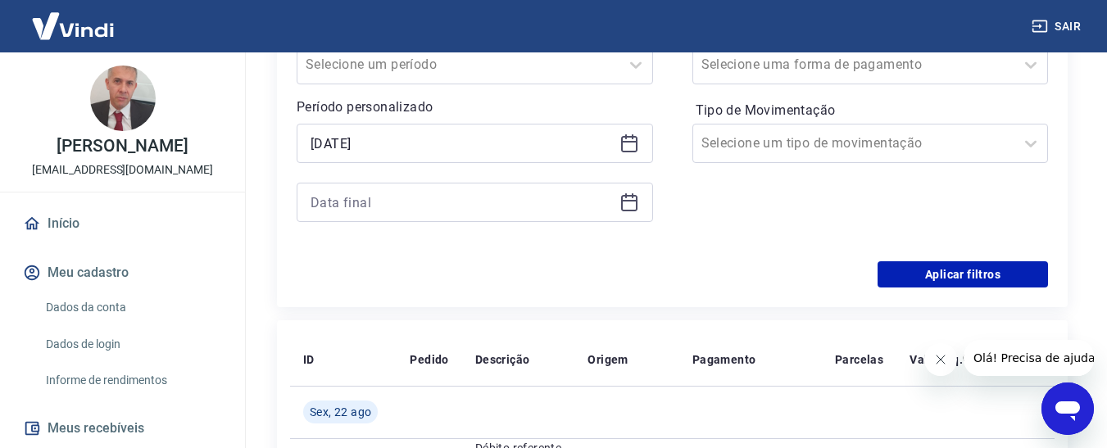
click at [628, 201] on icon at bounding box center [629, 201] width 16 height 2
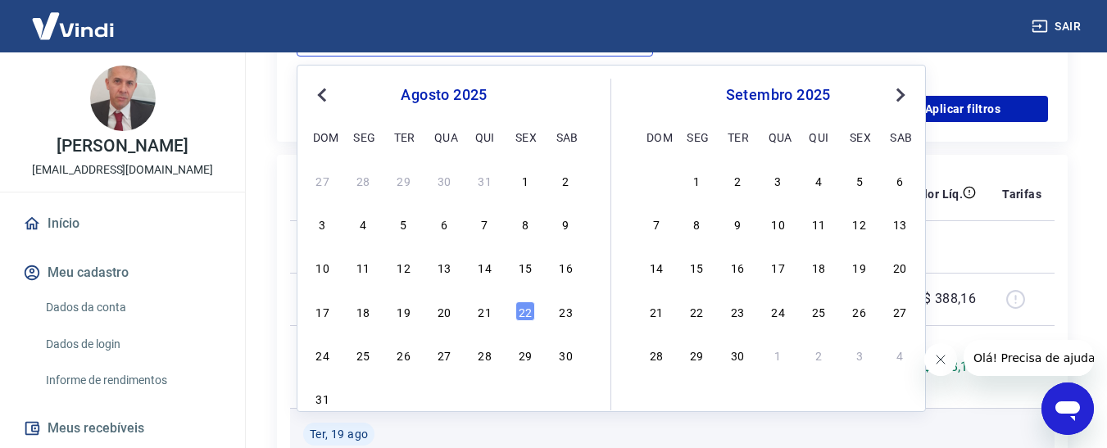
scroll to position [655, 0]
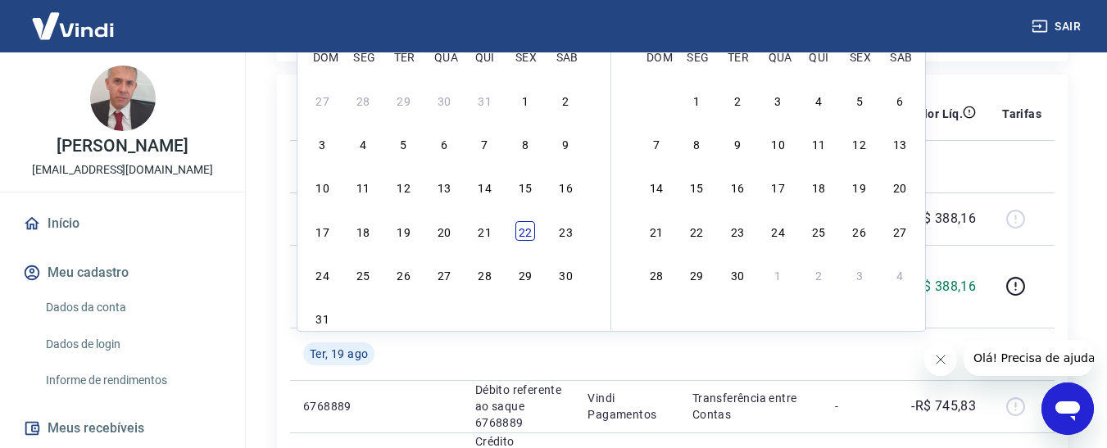
click at [527, 229] on div "22" at bounding box center [525, 231] width 20 height 20
click at [527, 229] on p "Débito referente ao saque 6788652" at bounding box center [518, 218] width 87 height 49
type input "22/08/2025"
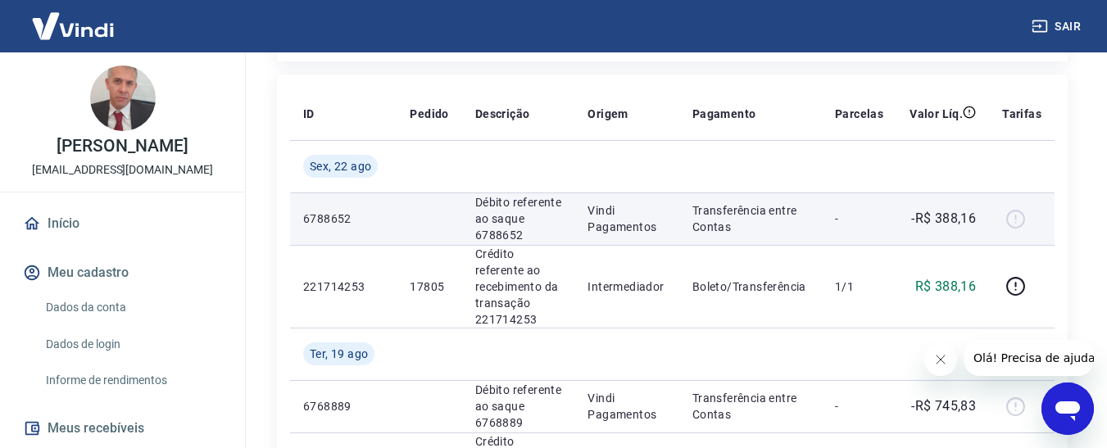
click at [530, 229] on p "Débito referente ao saque 6788652" at bounding box center [518, 218] width 87 height 49
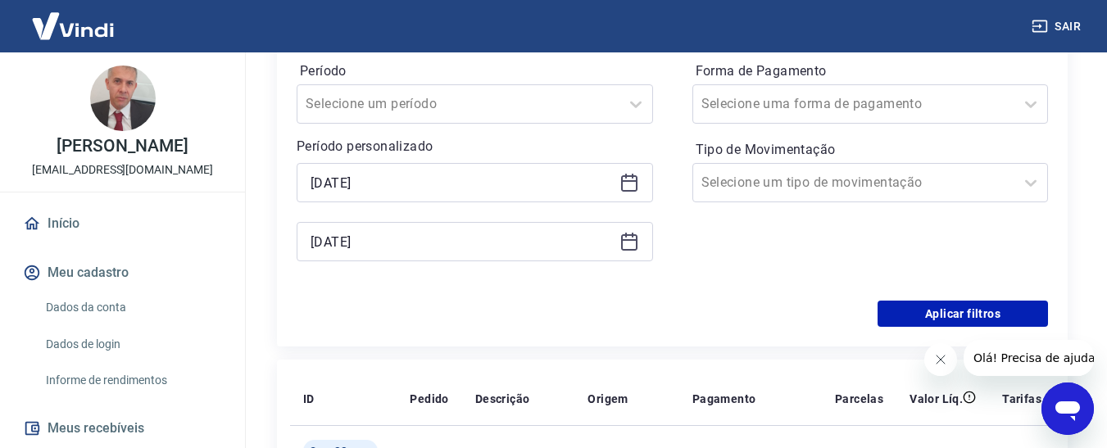
scroll to position [410, 0]
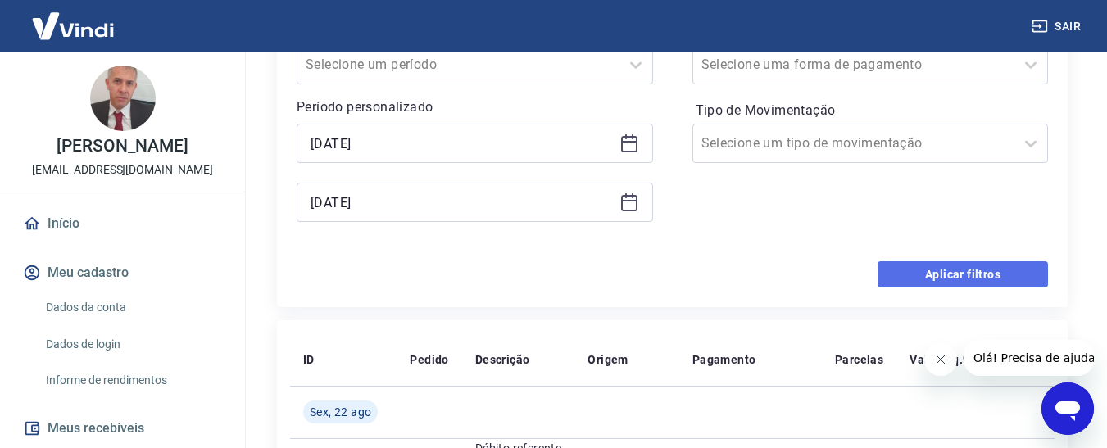
click at [982, 279] on button "Aplicar filtros" at bounding box center [962, 274] width 170 height 26
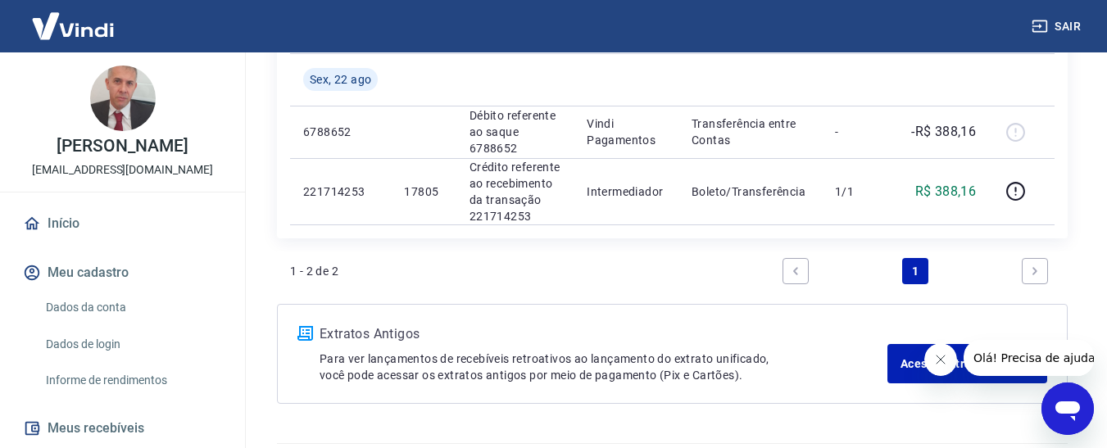
scroll to position [342, 0]
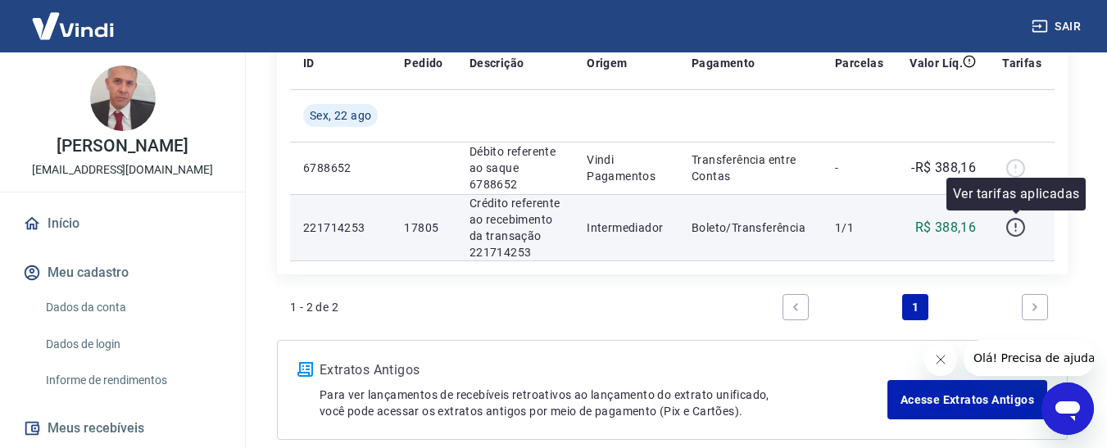
click at [1014, 229] on icon "button" at bounding box center [1015, 227] width 20 height 20
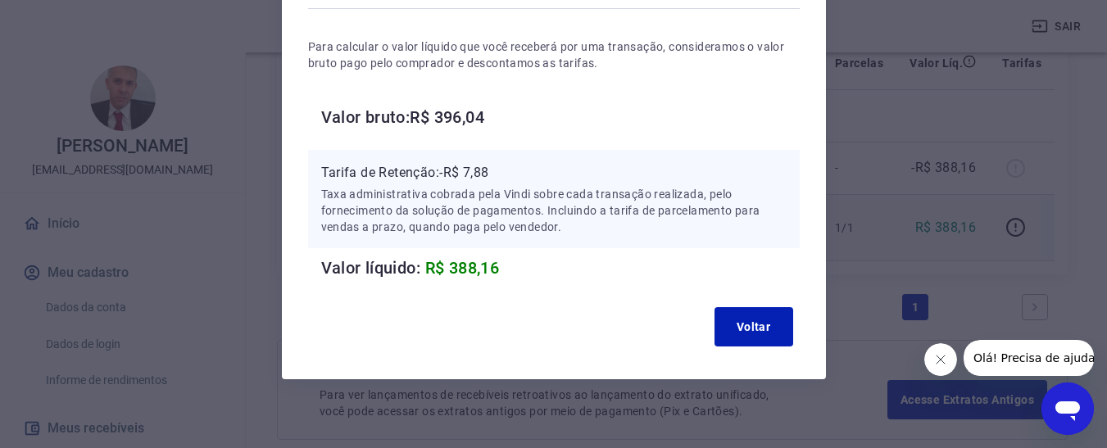
scroll to position [143, 0]
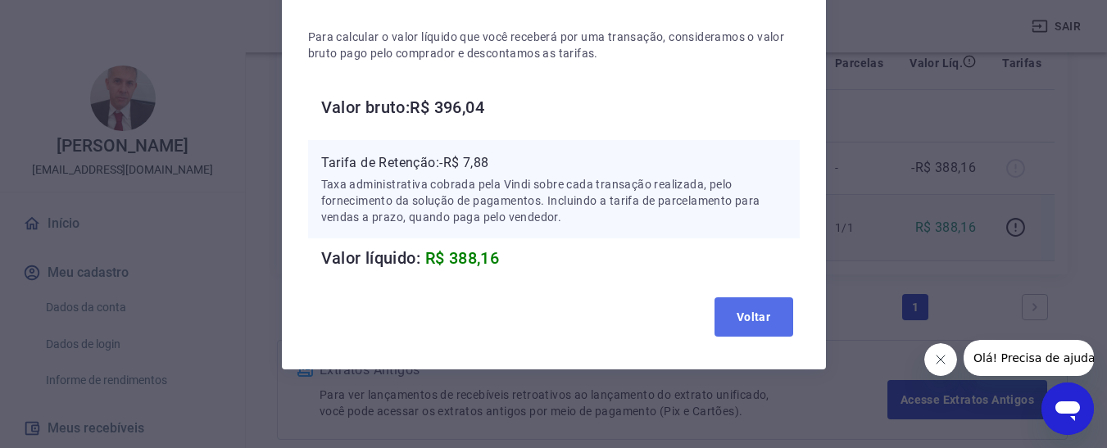
click at [747, 315] on button "Voltar" at bounding box center [753, 316] width 79 height 39
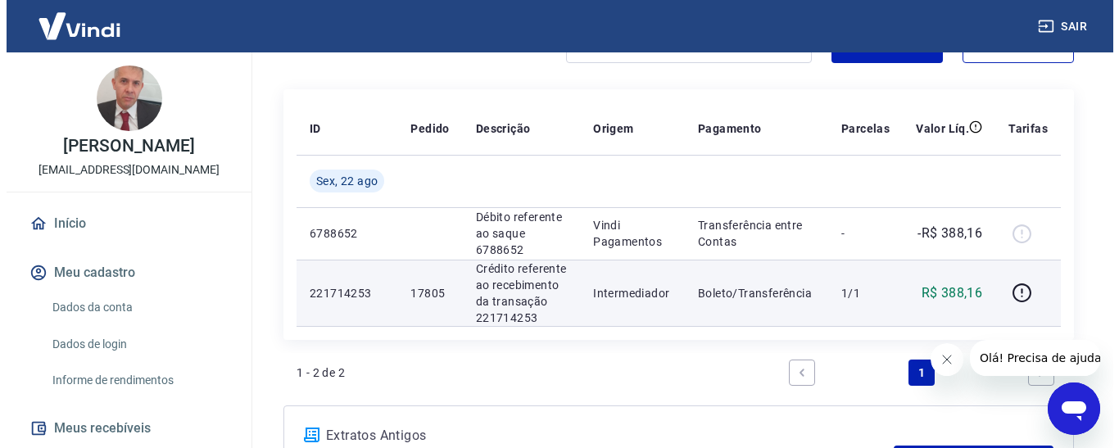
scroll to position [179, 0]
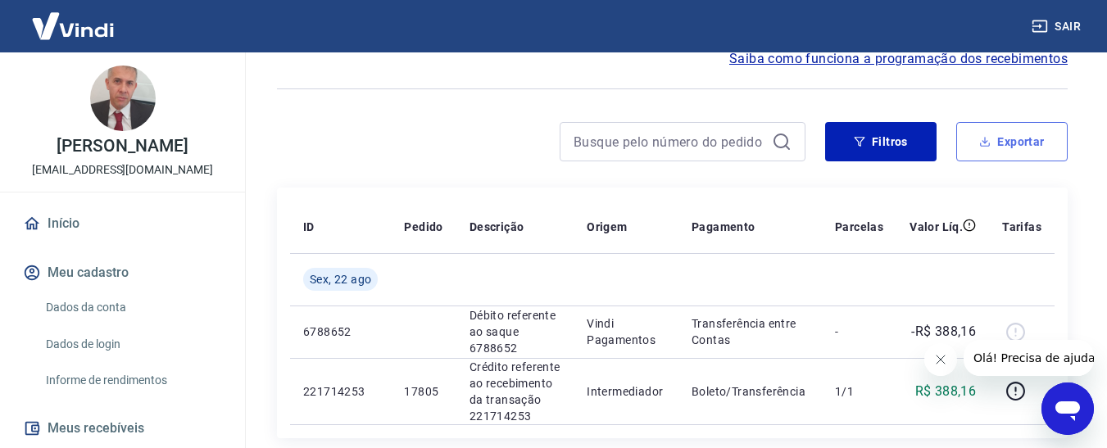
click at [1001, 148] on button "Exportar" at bounding box center [1011, 141] width 111 height 39
type input "22/08/2025"
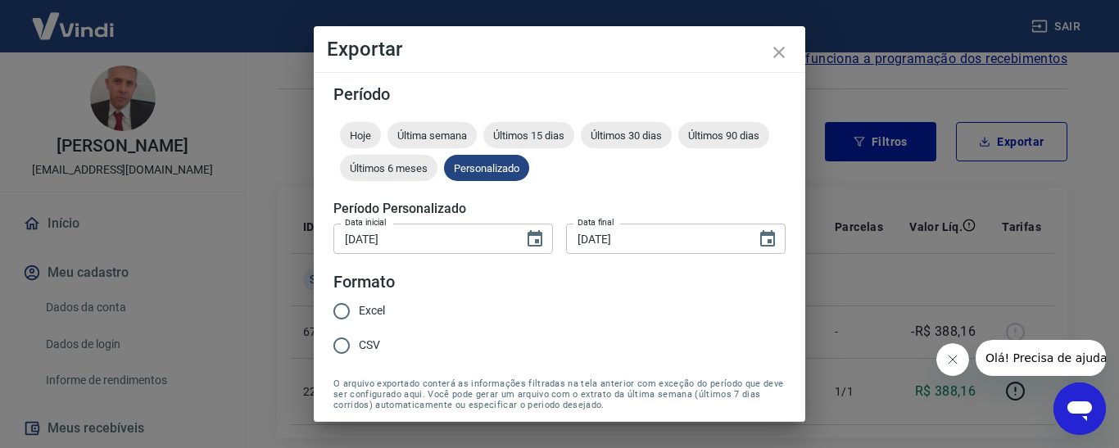
click at [342, 310] on input "Excel" at bounding box center [341, 311] width 34 height 34
radio input "true"
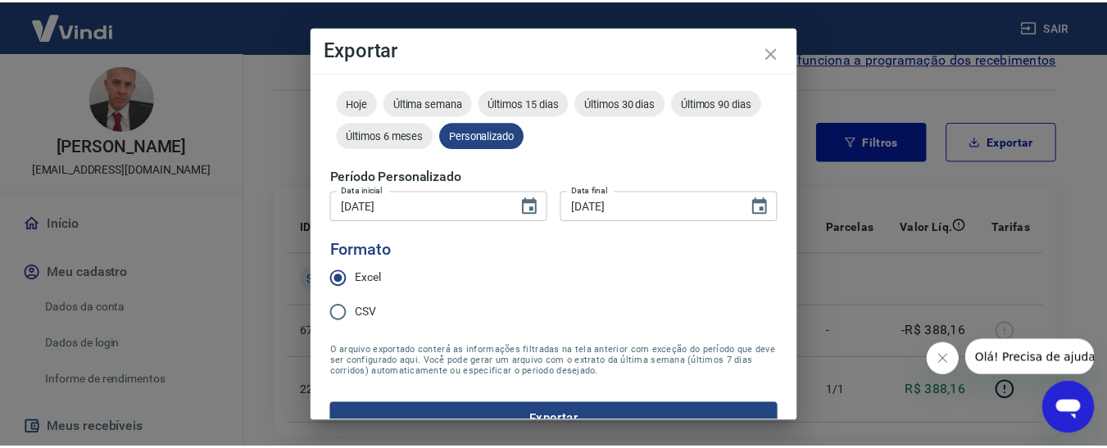
scroll to position [63, 0]
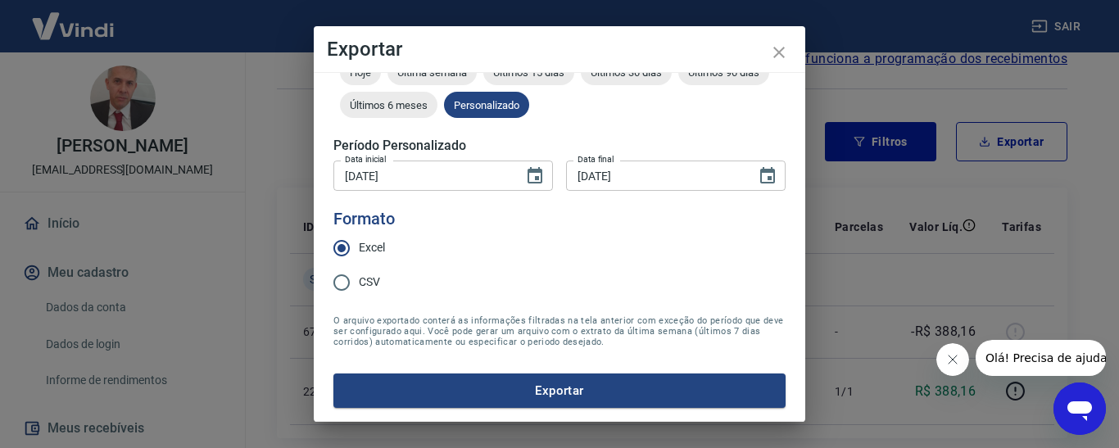
click at [550, 386] on button "Exportar" at bounding box center [559, 390] width 452 height 34
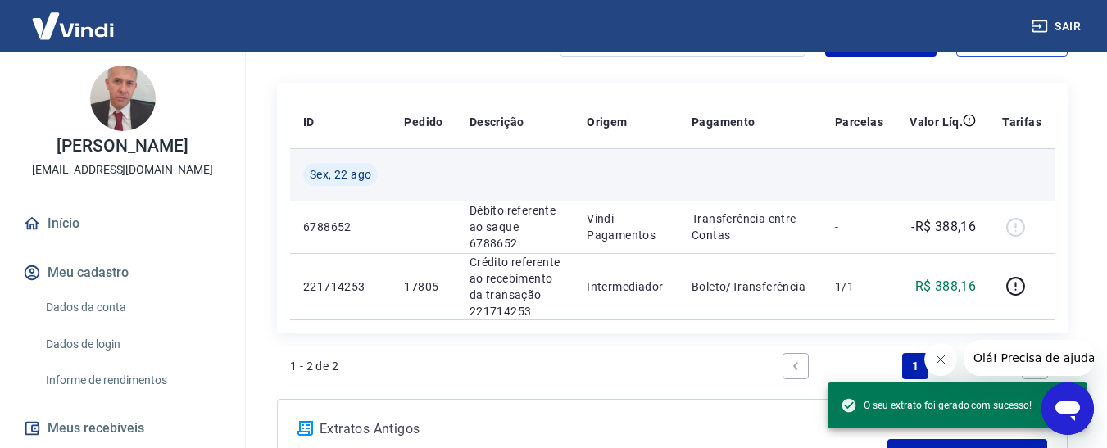
scroll to position [342, 0]
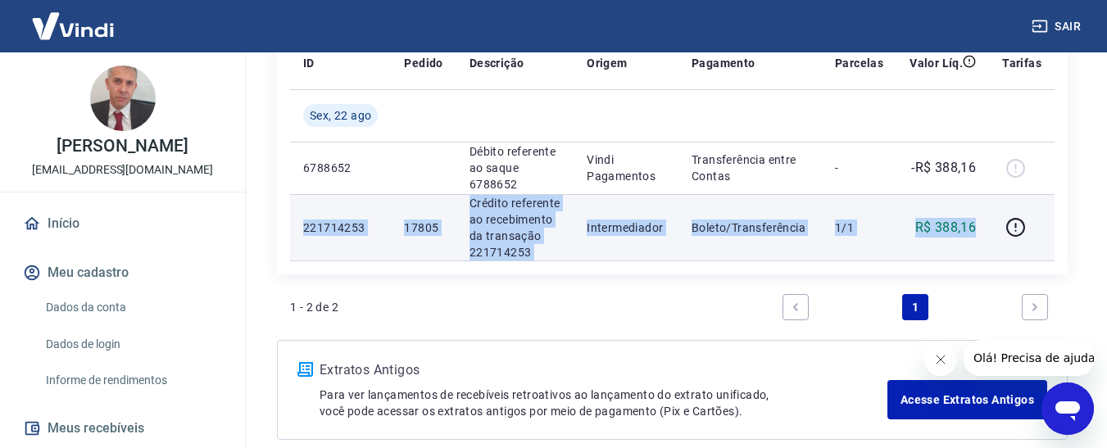
drag, startPoint x: 303, startPoint y: 224, endPoint x: 985, endPoint y: 251, distance: 682.8
click at [985, 251] on tr "221714253 17805 Crédito referente ao recebimento da transação 221714253 Interme…" at bounding box center [672, 227] width 764 height 66
copy tr "221714253 17805 Crédito referente ao recebimento da transação 221714253 Interme…"
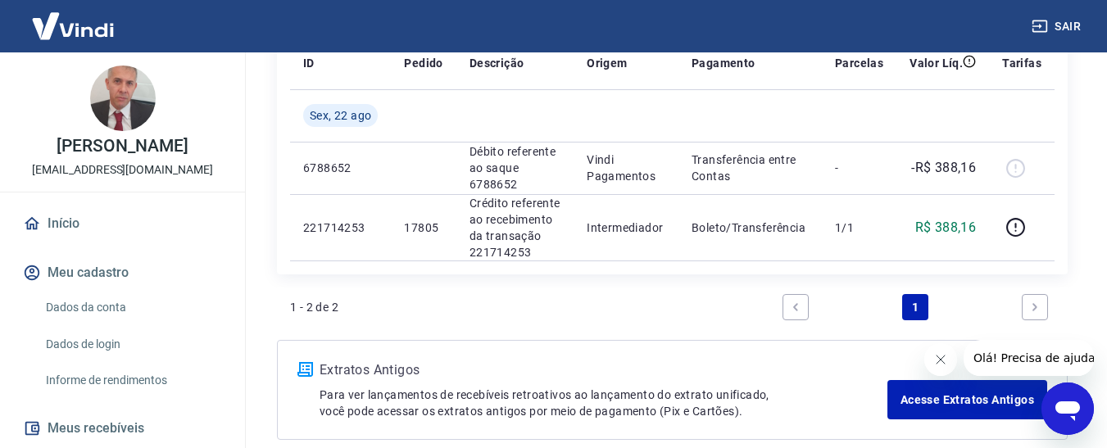
click at [609, 284] on div "ID Pedido Descrição Origem Pagamento Parcelas Valor Líq. Tarifas Sex, 22 ago 67…" at bounding box center [672, 182] width 790 height 316
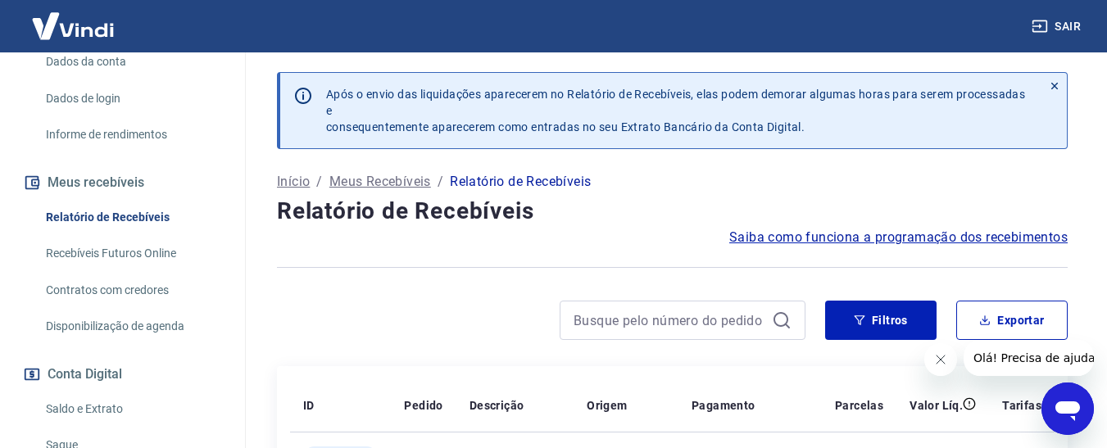
scroll to position [0, 0]
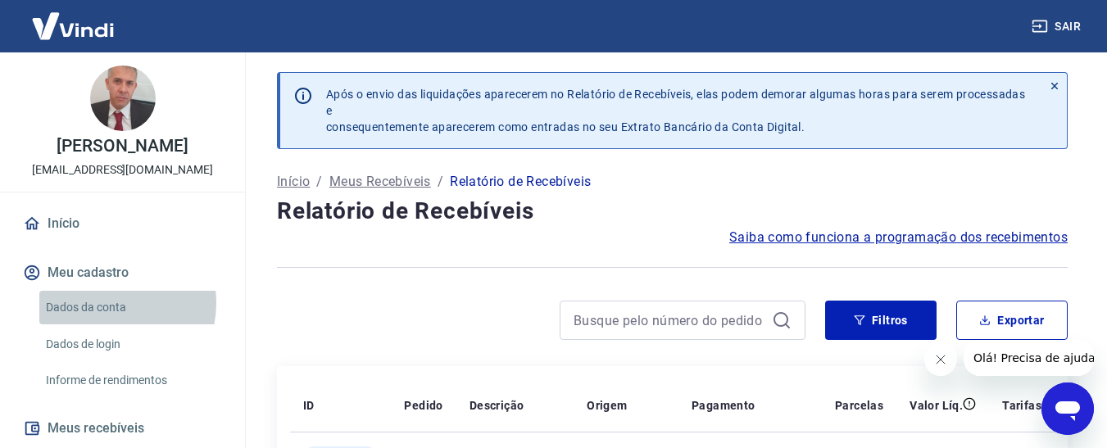
click at [108, 320] on link "Dados da conta" at bounding box center [132, 308] width 186 height 34
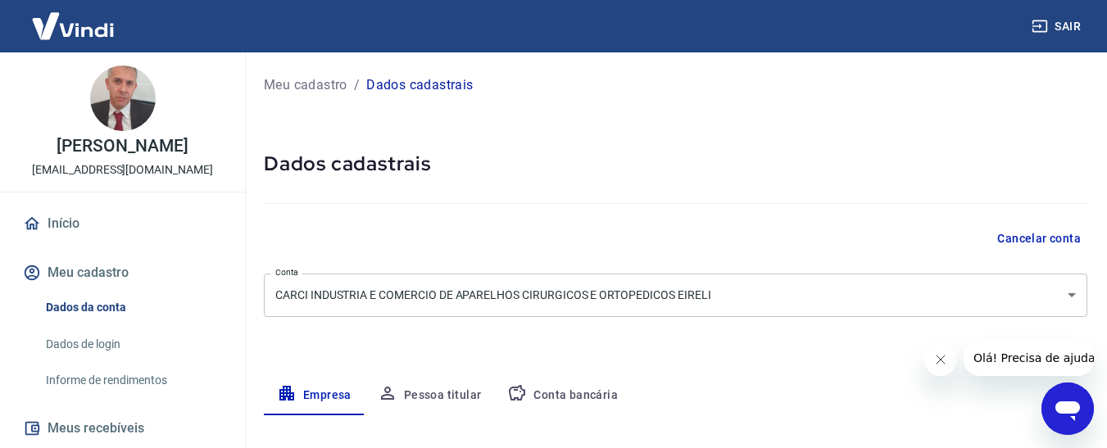
select select "SP"
select select "business"
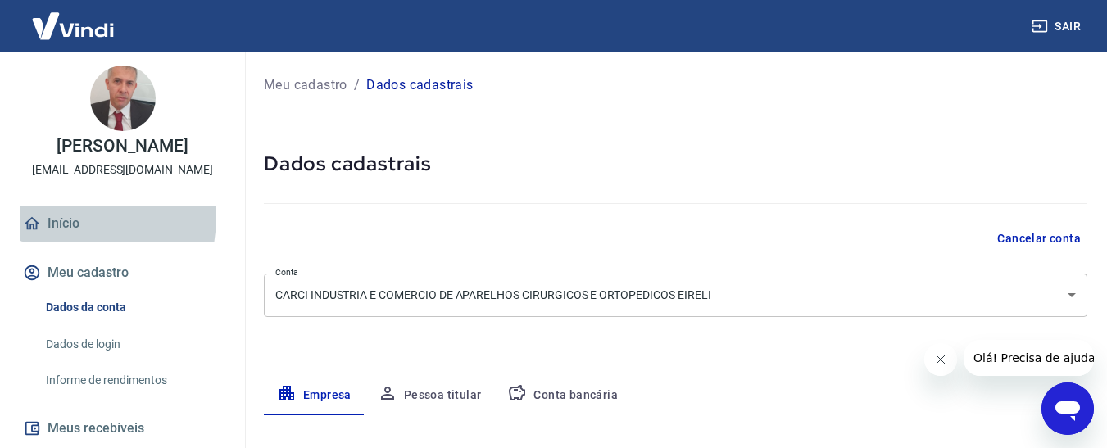
click at [59, 233] on link "Início" at bounding box center [123, 224] width 206 height 36
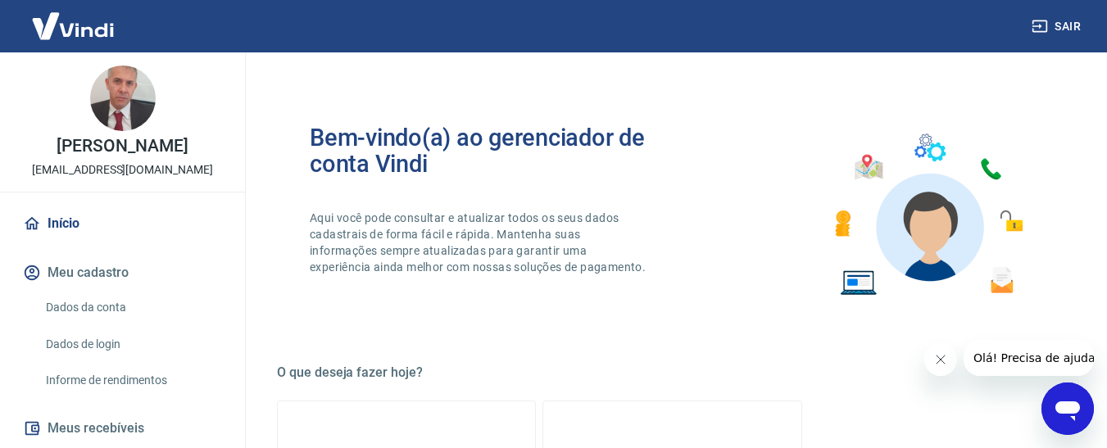
click at [59, 233] on link "Início" at bounding box center [123, 224] width 206 height 36
click at [65, 26] on img at bounding box center [73, 26] width 106 height 50
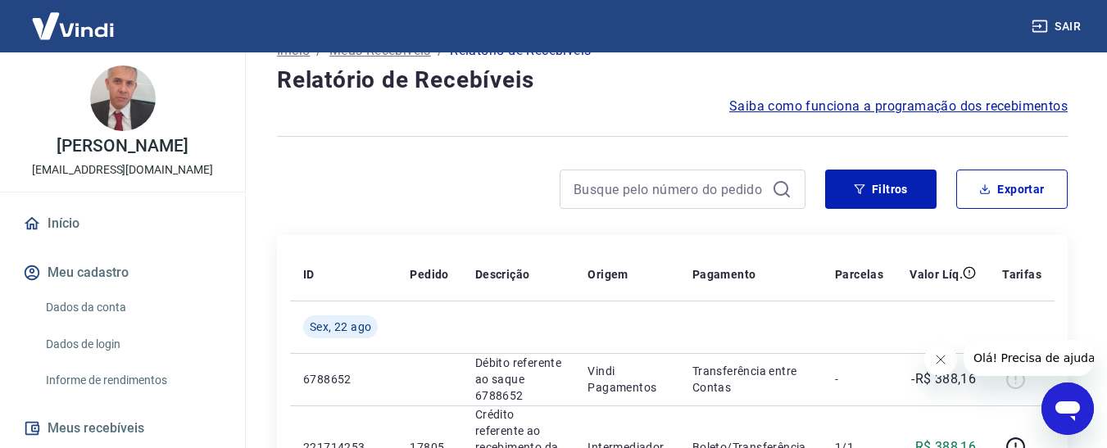
scroll to position [164, 0]
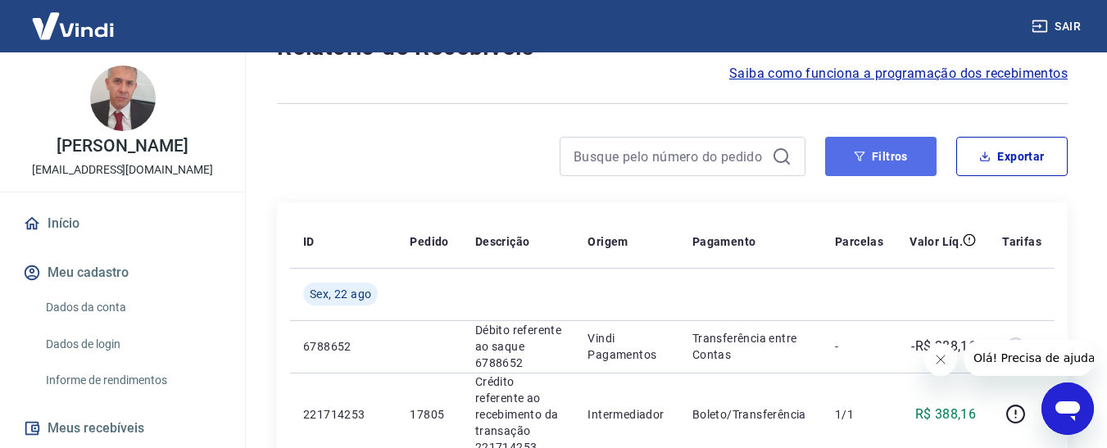
click at [862, 158] on icon "button" at bounding box center [858, 156] width 11 height 11
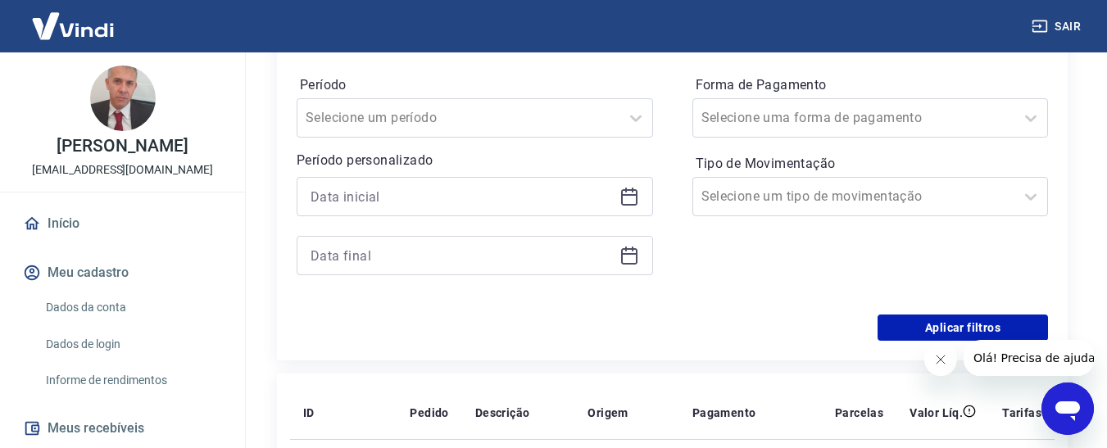
scroll to position [328, 0]
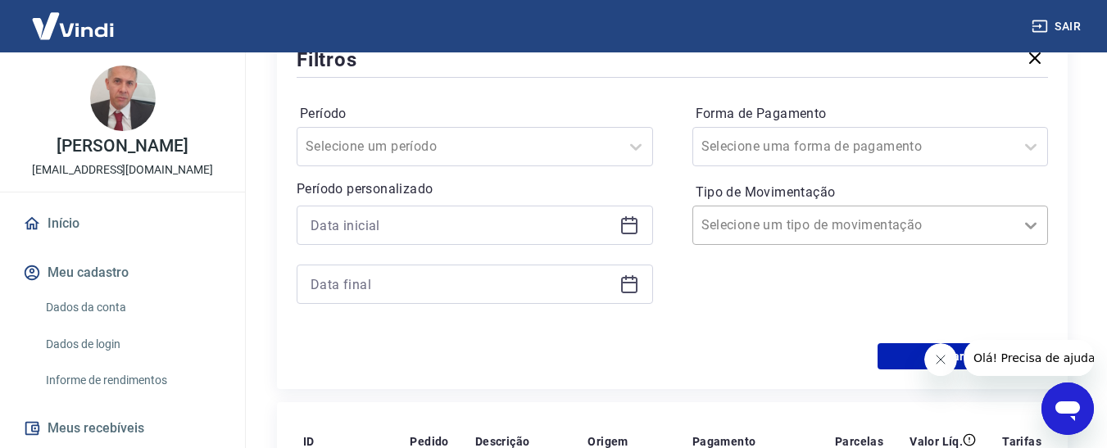
click at [1028, 227] on icon at bounding box center [1031, 225] width 20 height 20
click at [885, 144] on div at bounding box center [853, 146] width 305 height 23
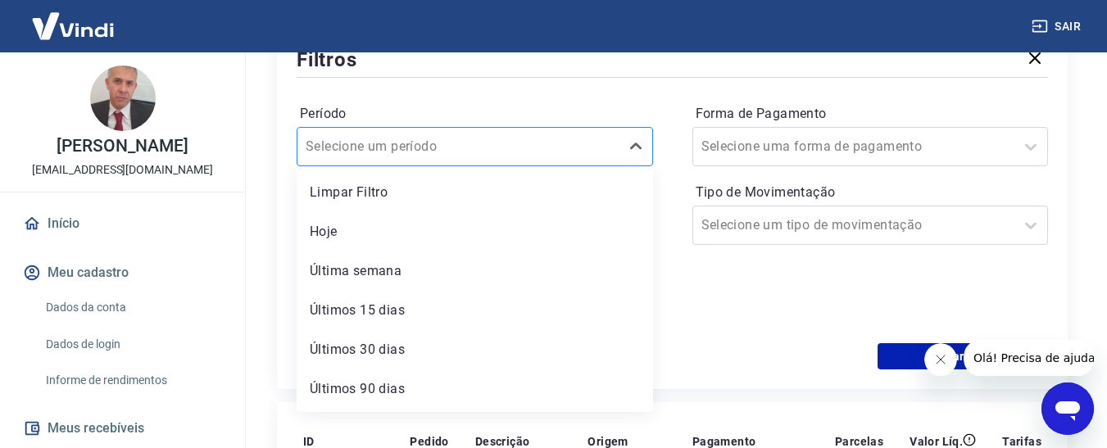
click at [503, 138] on div at bounding box center [457, 146] width 305 height 23
click at [410, 273] on div "Última semana" at bounding box center [474, 271] width 356 height 33
click at [387, 268] on div at bounding box center [474, 284] width 356 height 39
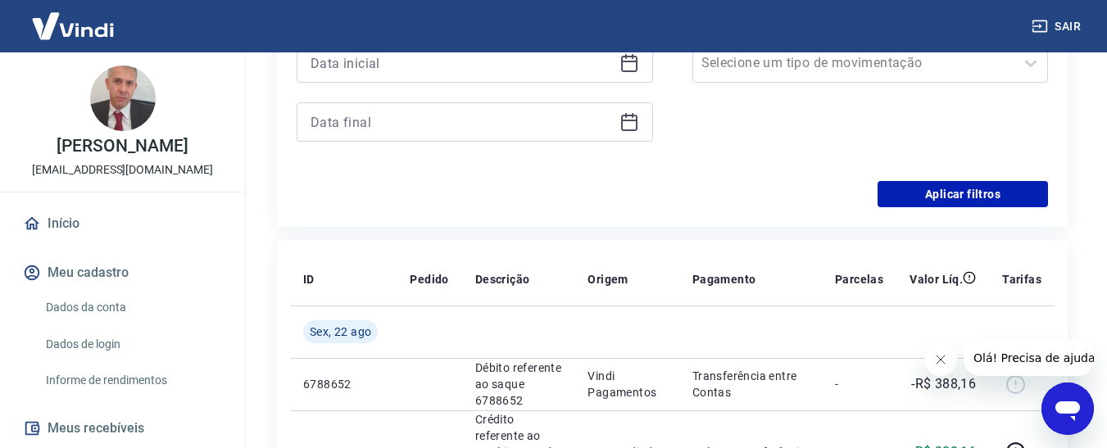
scroll to position [491, 0]
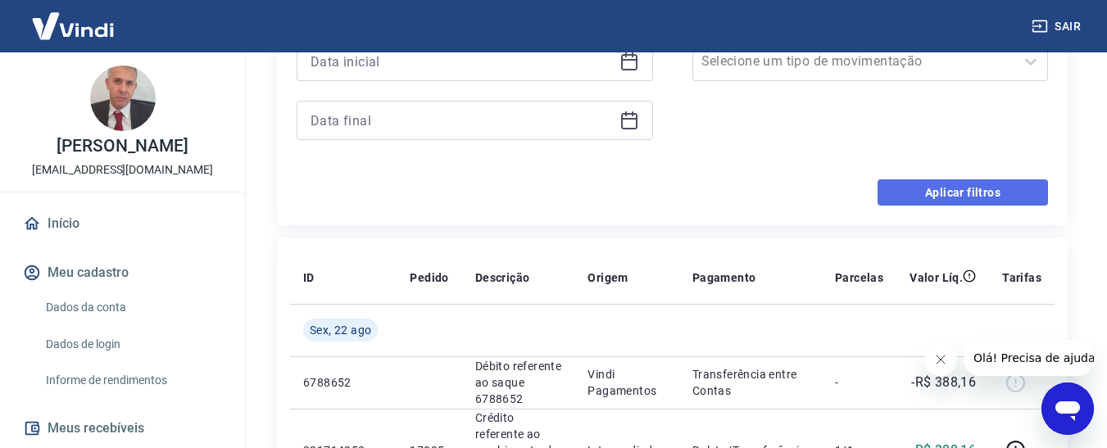
click at [932, 197] on button "Aplicar filtros" at bounding box center [962, 192] width 170 height 26
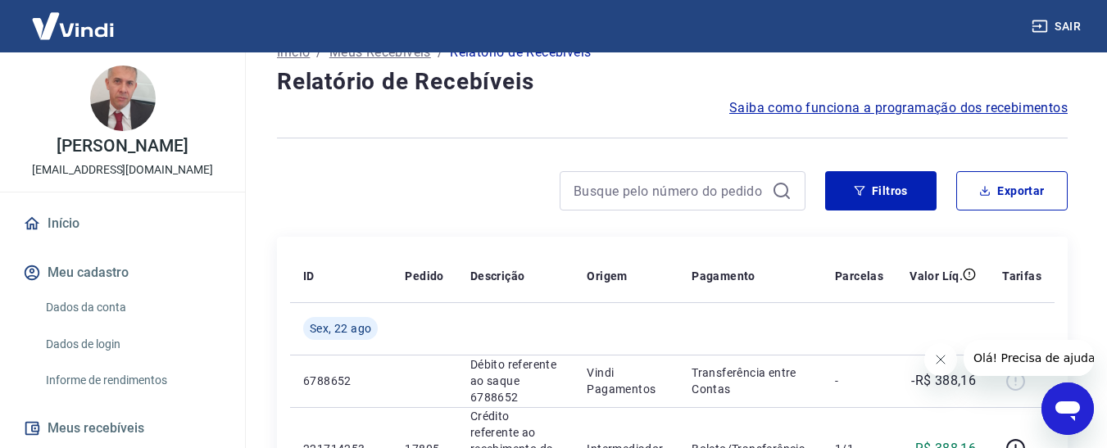
scroll to position [79, 0]
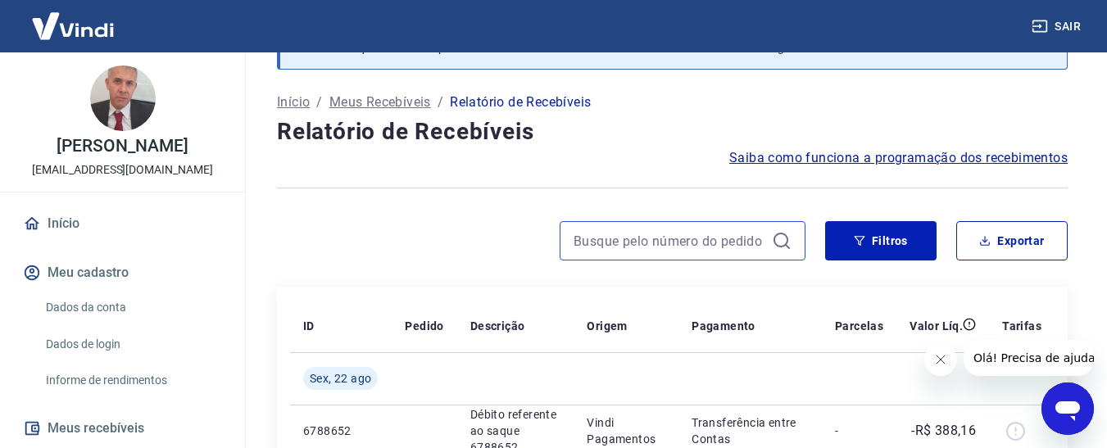
click at [678, 239] on input at bounding box center [669, 241] width 192 height 25
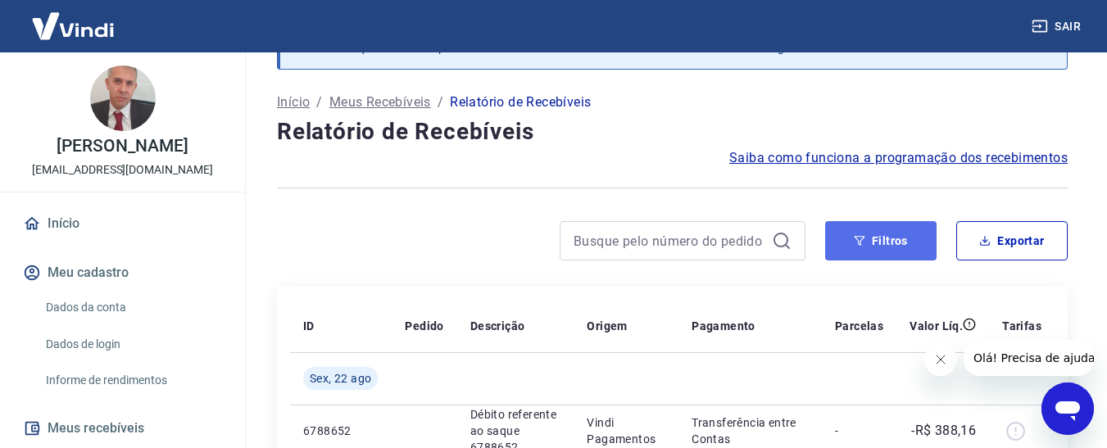
click at [874, 247] on button "Filtros" at bounding box center [880, 240] width 111 height 39
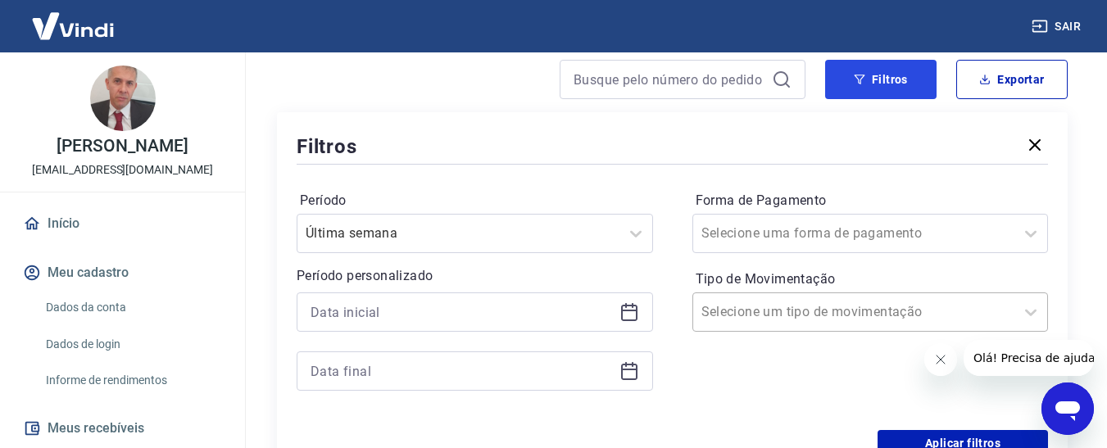
scroll to position [243, 0]
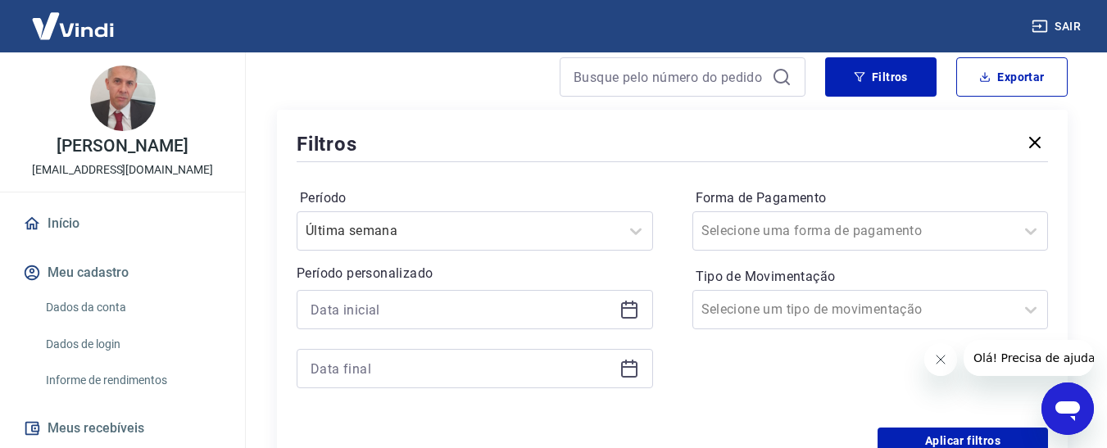
click at [627, 317] on icon at bounding box center [629, 310] width 16 height 16
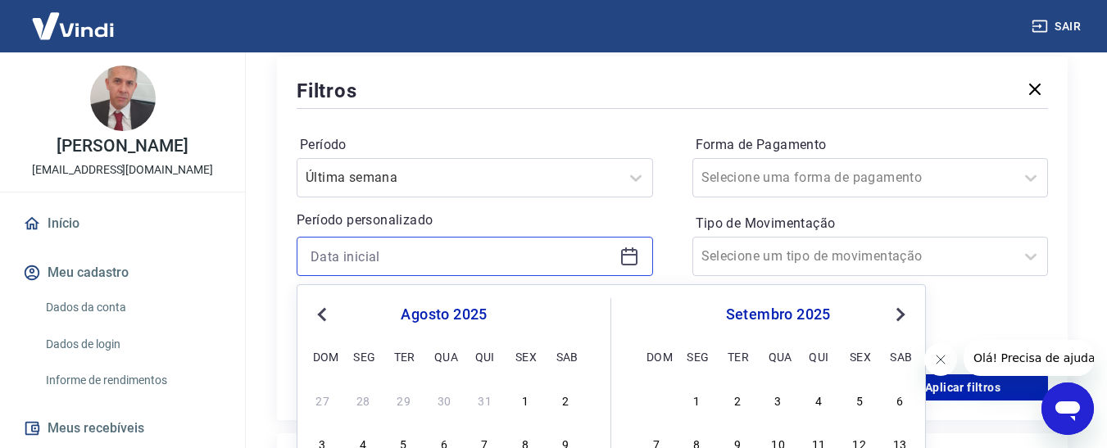
scroll to position [325, 0]
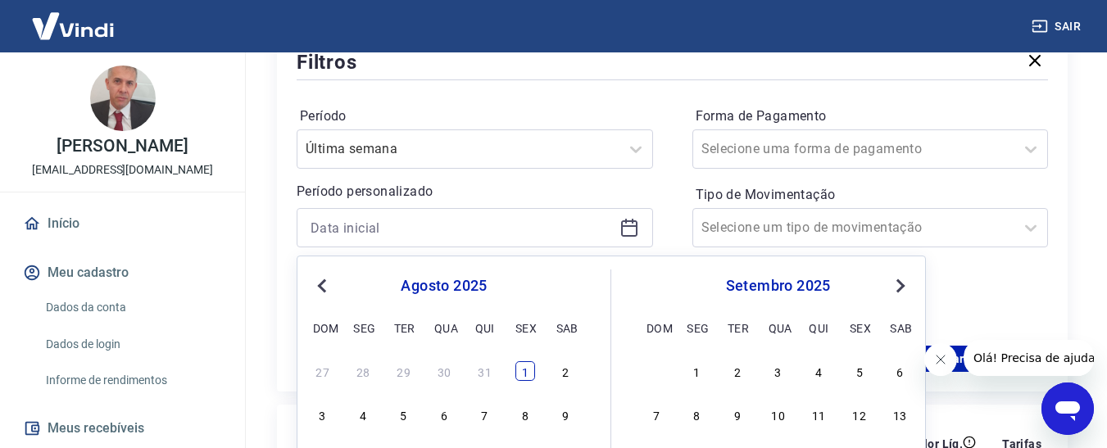
click at [526, 368] on div "1" at bounding box center [525, 371] width 20 height 20
type input "01/08/2025"
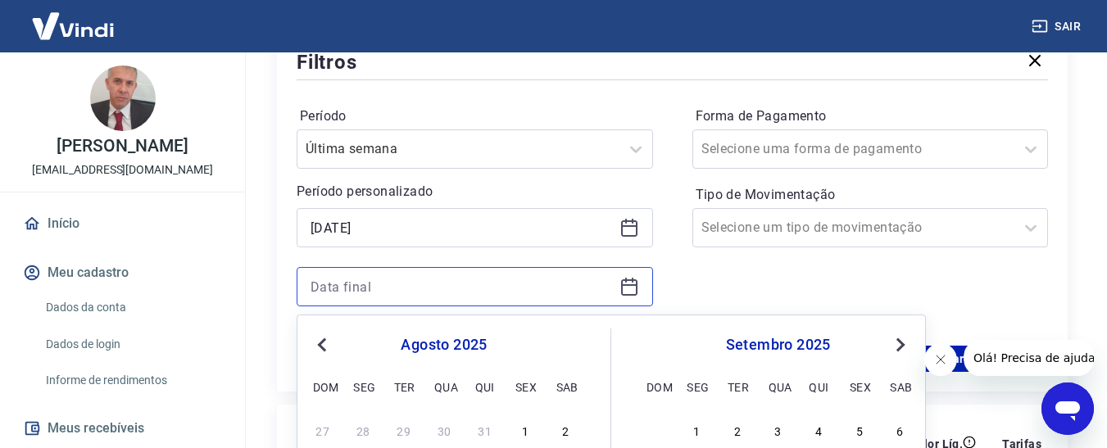
click at [499, 283] on input at bounding box center [461, 286] width 302 height 25
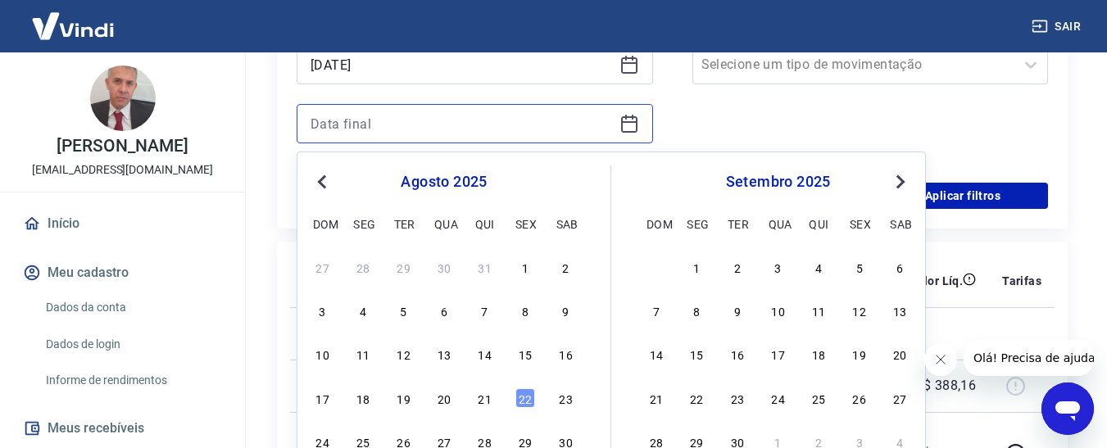
scroll to position [489, 0]
click at [525, 310] on div "8" at bounding box center [525, 310] width 20 height 20
type input "08/08/2025"
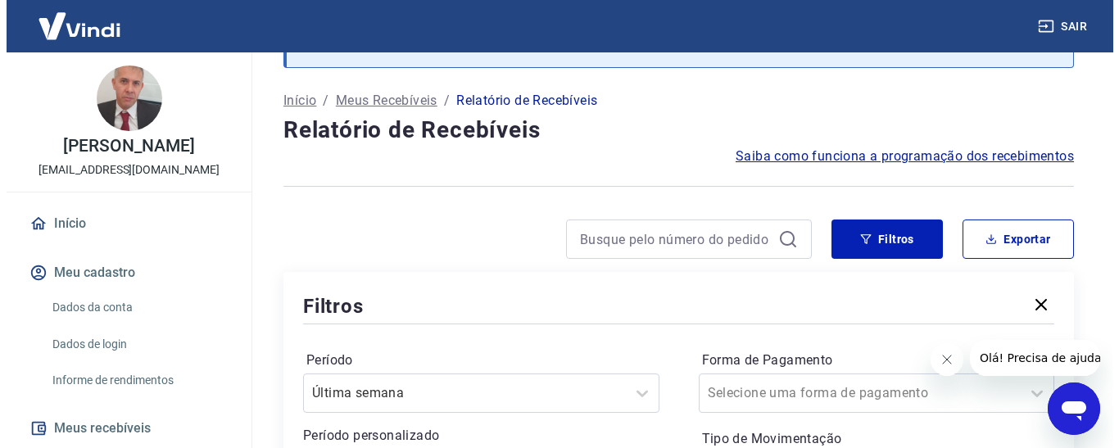
scroll to position [66, 0]
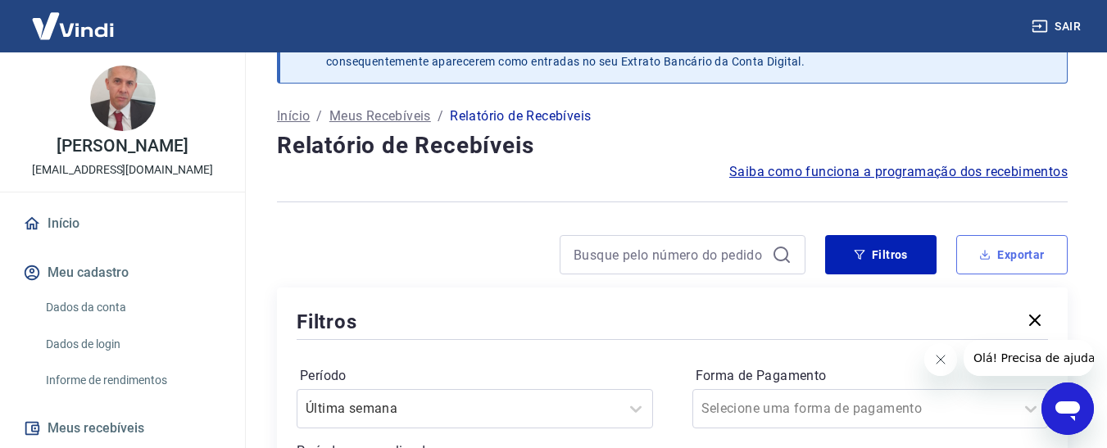
click at [980, 255] on icon "button" at bounding box center [984, 254] width 11 height 11
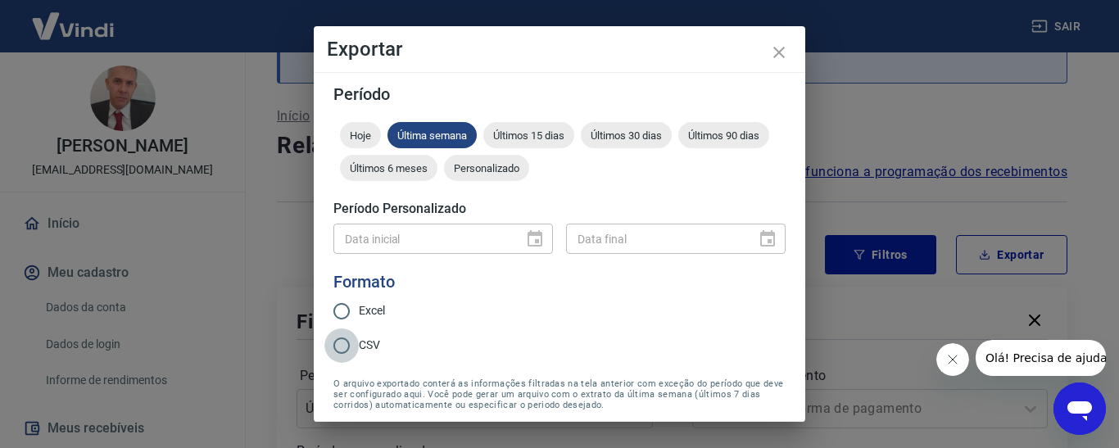
click at [343, 347] on input "CSV" at bounding box center [341, 345] width 34 height 34
radio input "true"
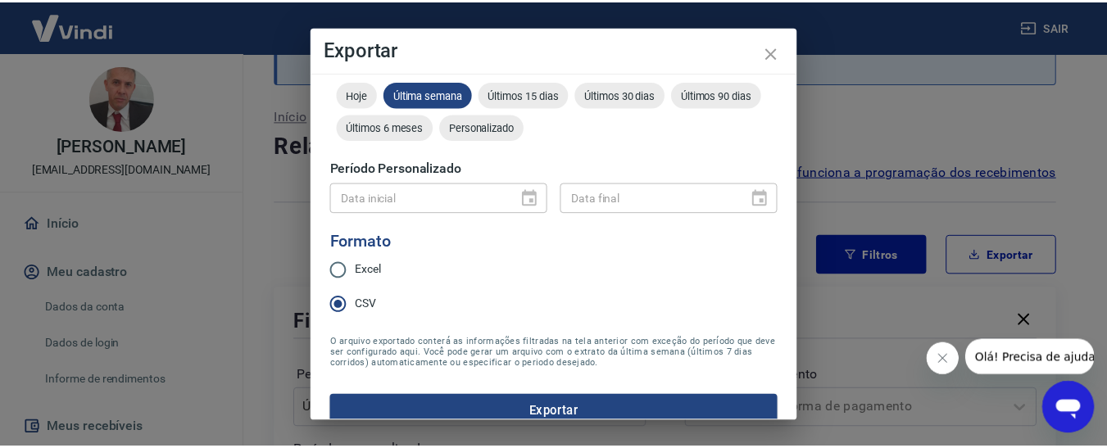
scroll to position [63, 0]
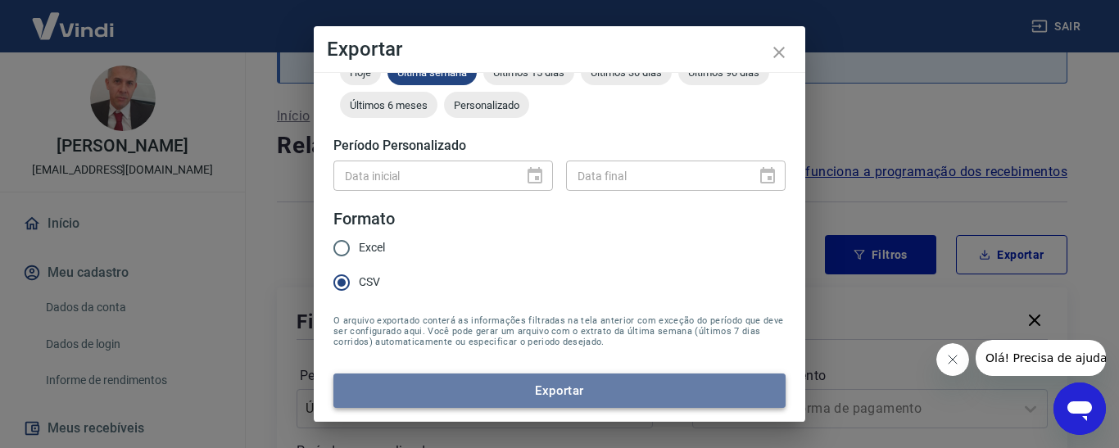
click at [559, 387] on button "Exportar" at bounding box center [559, 390] width 452 height 34
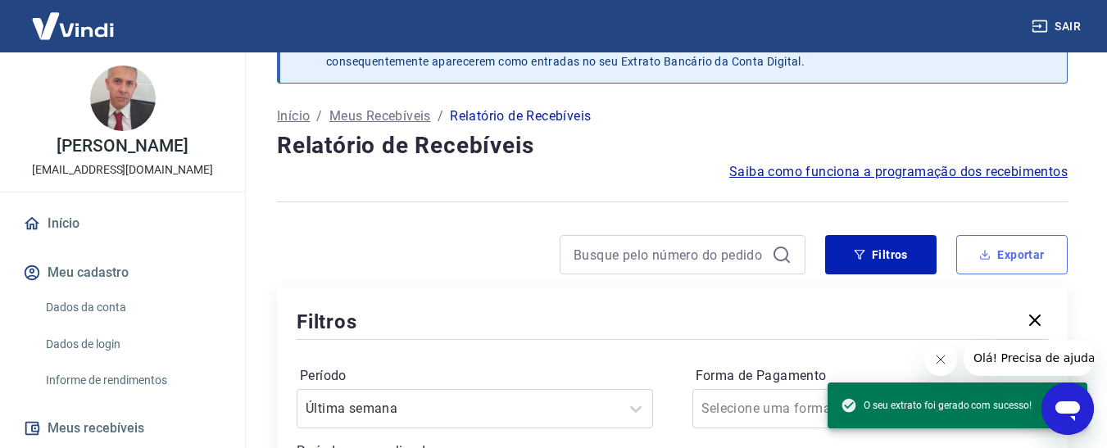
click at [1021, 255] on button "Exportar" at bounding box center [1011, 254] width 111 height 39
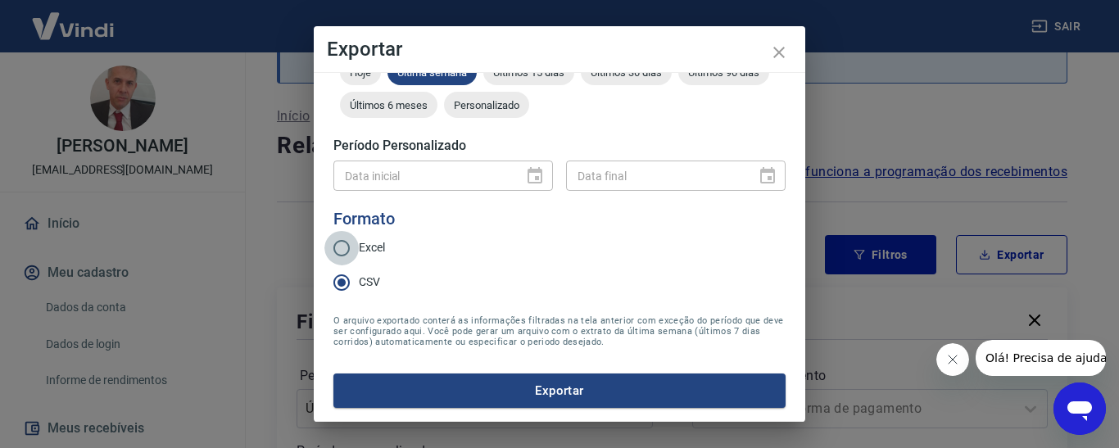
click at [351, 247] on input "Excel" at bounding box center [341, 248] width 34 height 34
radio input "true"
click at [559, 390] on button "Exportar" at bounding box center [559, 390] width 452 height 34
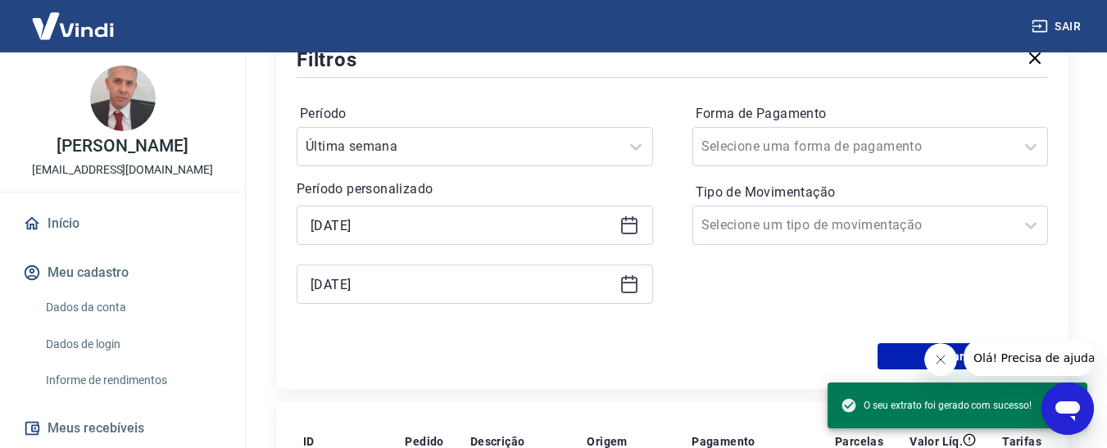
scroll to position [393, 0]
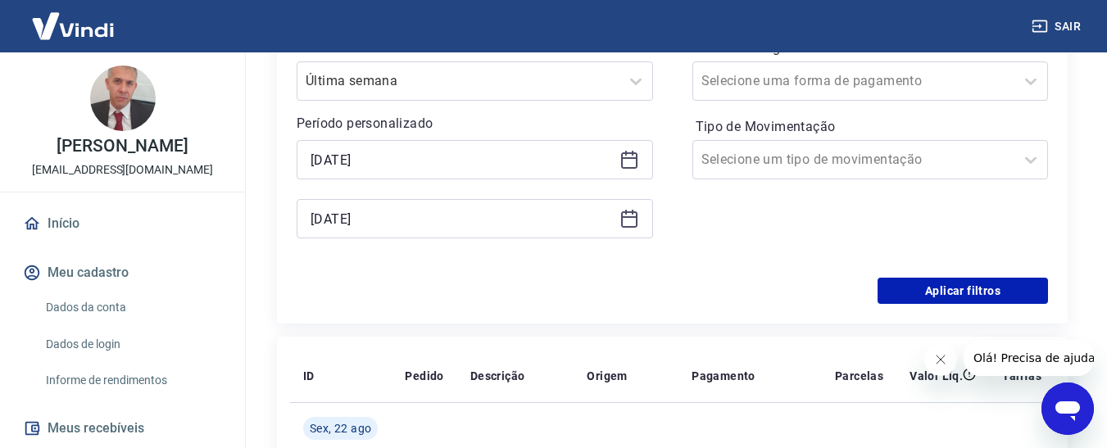
click at [628, 167] on icon at bounding box center [629, 160] width 16 height 16
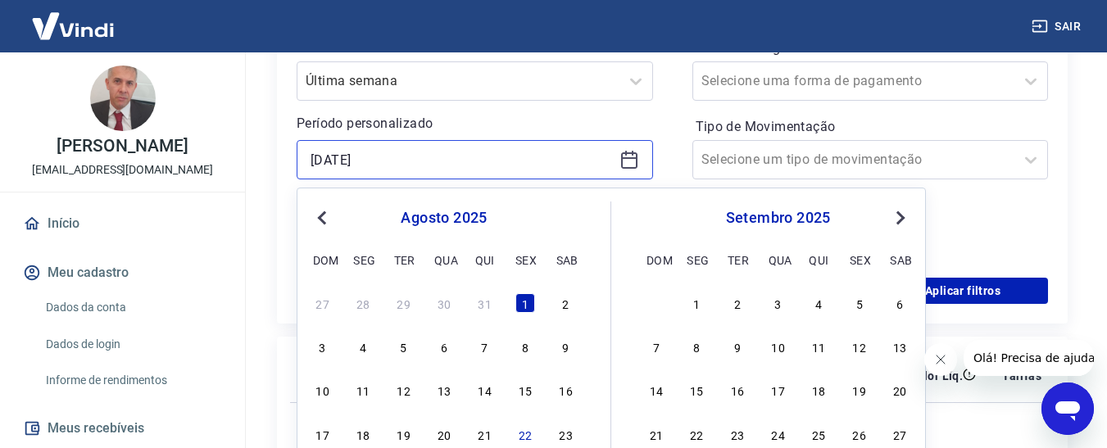
scroll to position [475, 0]
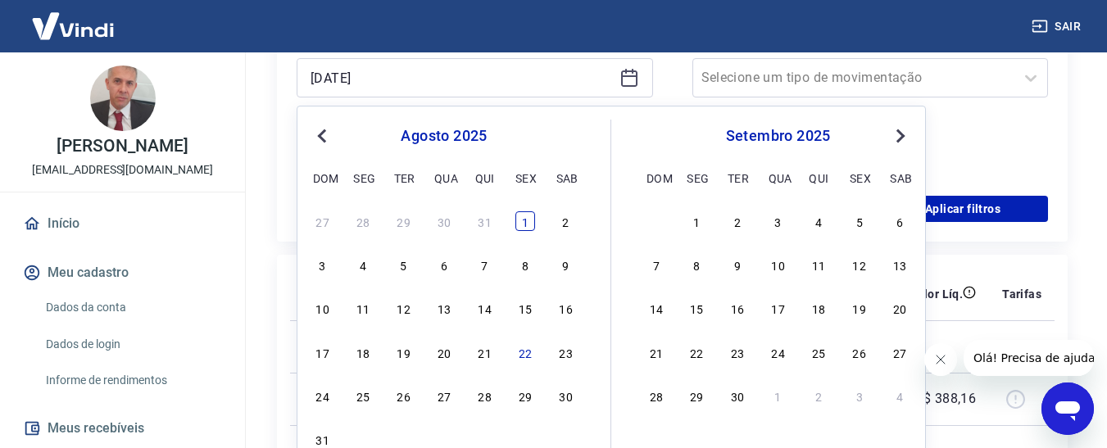
click at [521, 221] on div "1" at bounding box center [525, 221] width 20 height 20
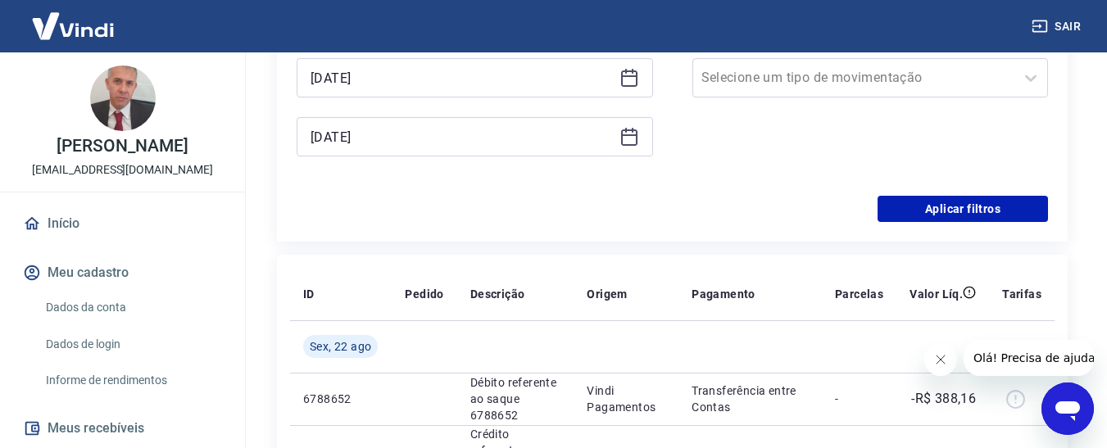
click at [635, 140] on icon at bounding box center [629, 137] width 20 height 20
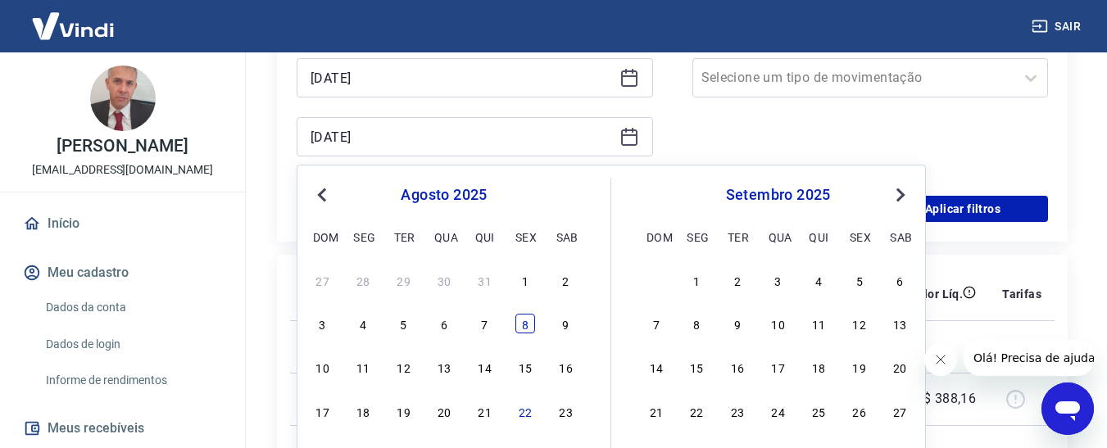
click at [524, 328] on div "8" at bounding box center [525, 324] width 20 height 20
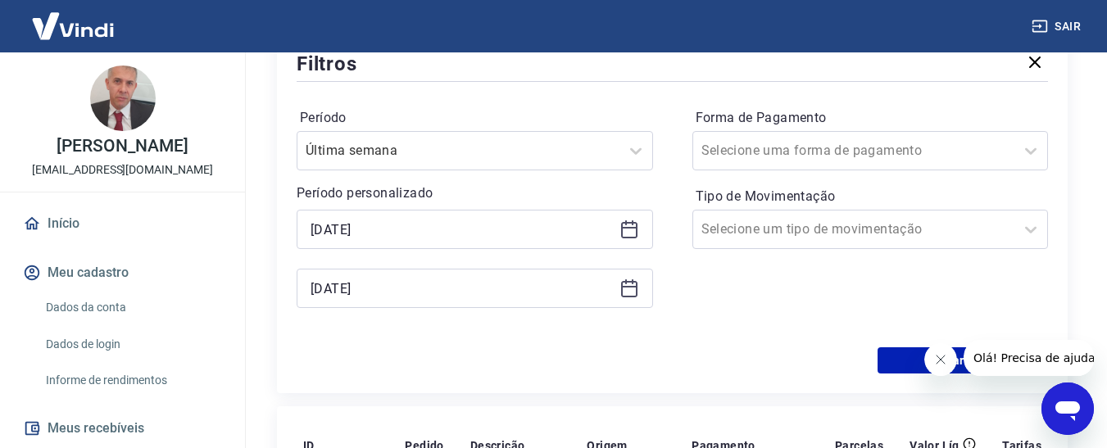
scroll to position [311, 0]
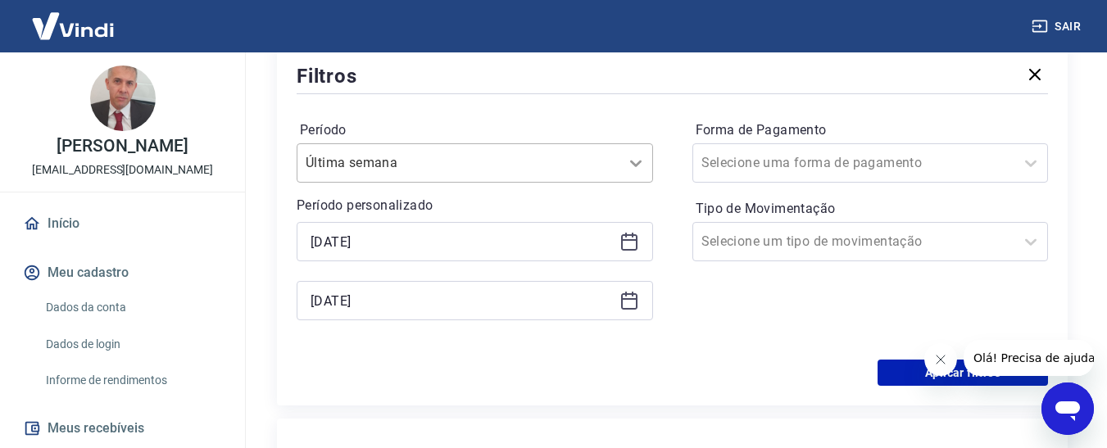
click at [637, 165] on icon at bounding box center [636, 163] width 20 height 20
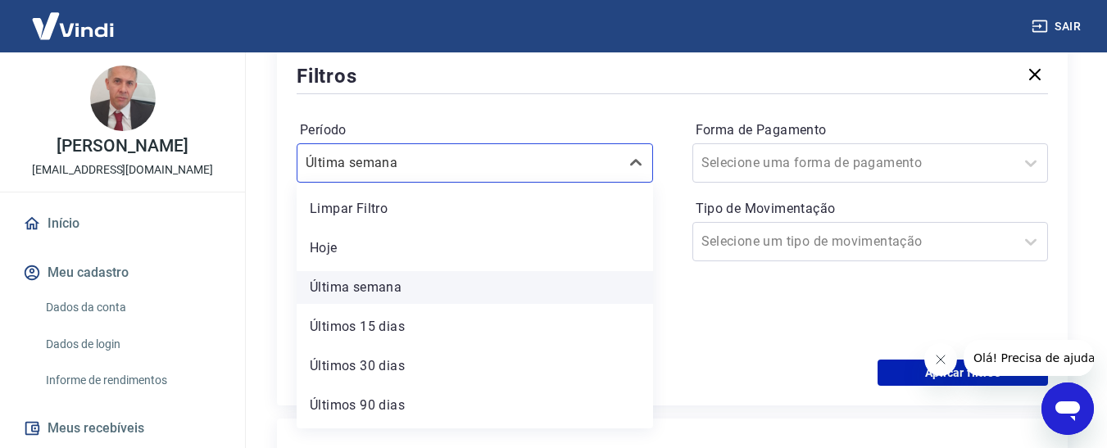
scroll to position [36, 0]
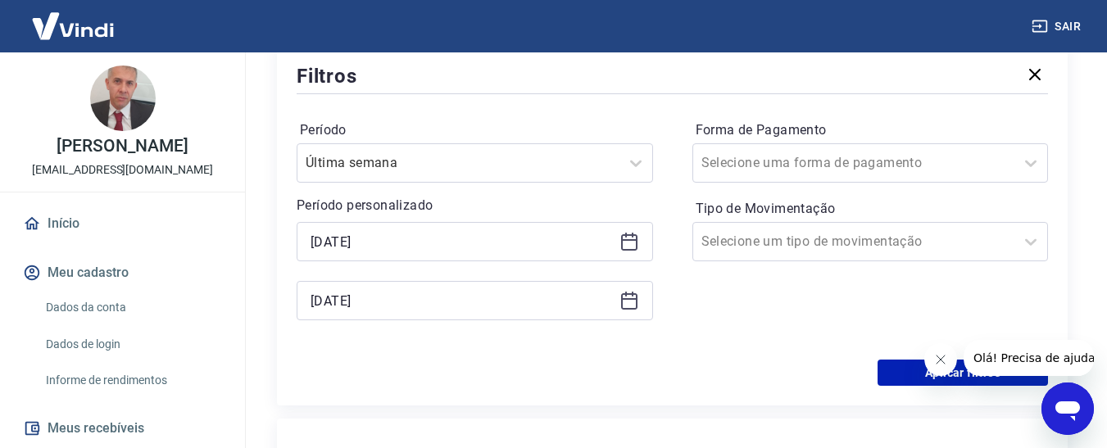
click at [736, 352] on div "Período Última semana Período personalizado Selected date: sexta-feira, 1 de ag…" at bounding box center [671, 228] width 751 height 262
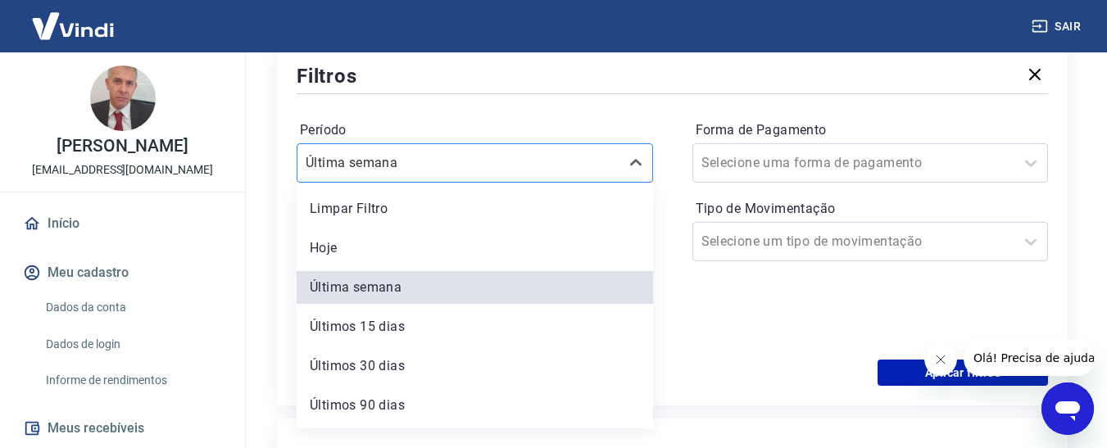
click at [489, 147] on div "Última semana" at bounding box center [474, 162] width 356 height 39
click at [390, 210] on div "Limpar Filtro" at bounding box center [474, 208] width 356 height 33
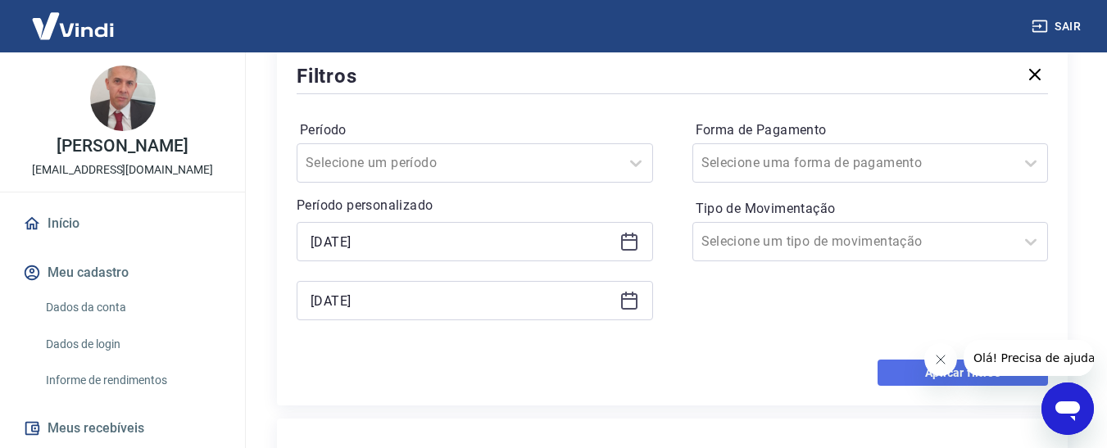
click at [901, 374] on button "Aplicar filtros" at bounding box center [962, 373] width 170 height 26
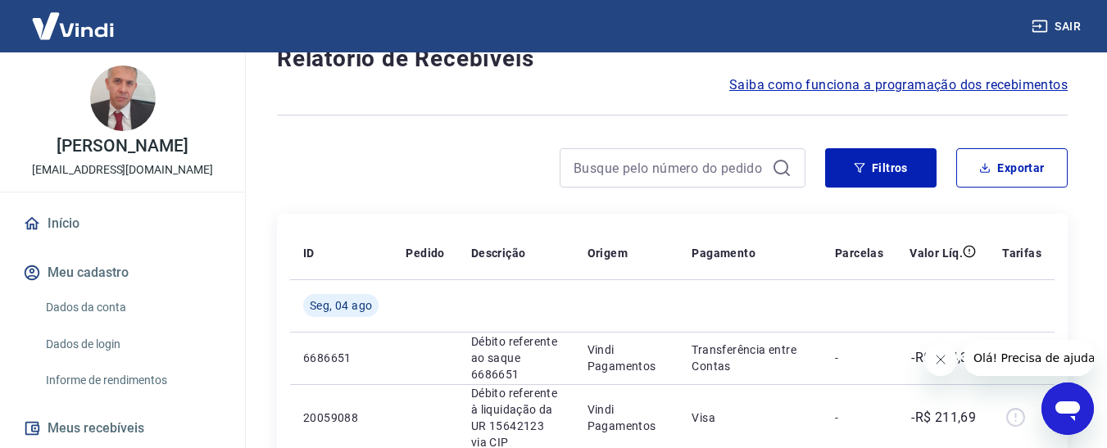
scroll to position [24, 0]
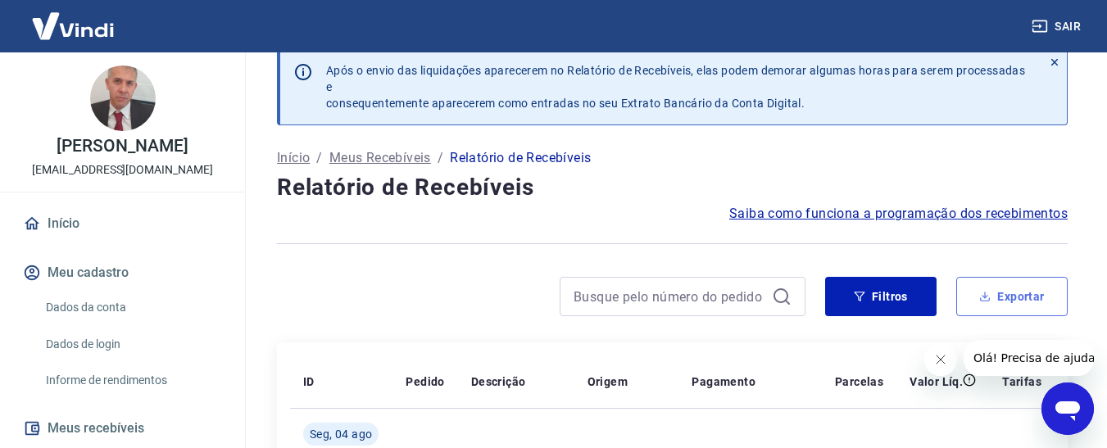
click at [981, 290] on button "Exportar" at bounding box center [1011, 296] width 111 height 39
type input "[DATE]"
type input "08/08/2025"
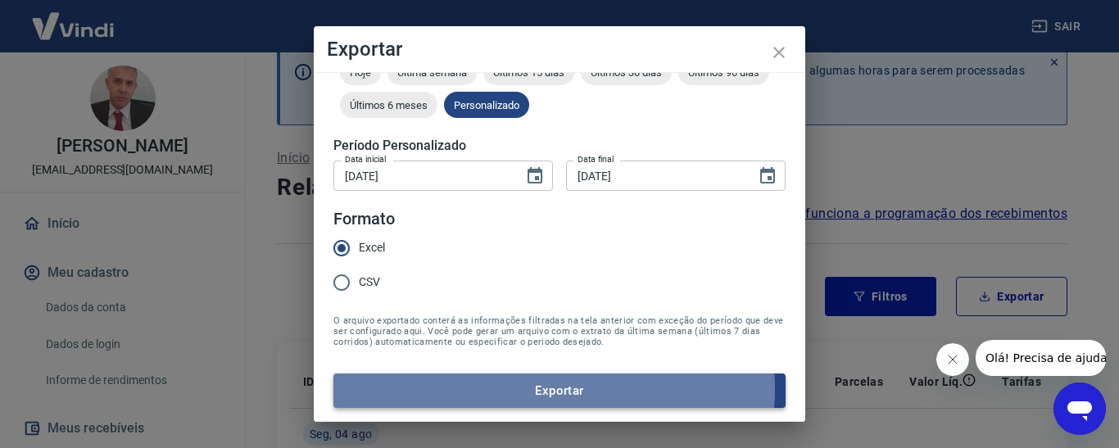
click at [547, 389] on button "Exportar" at bounding box center [559, 390] width 452 height 34
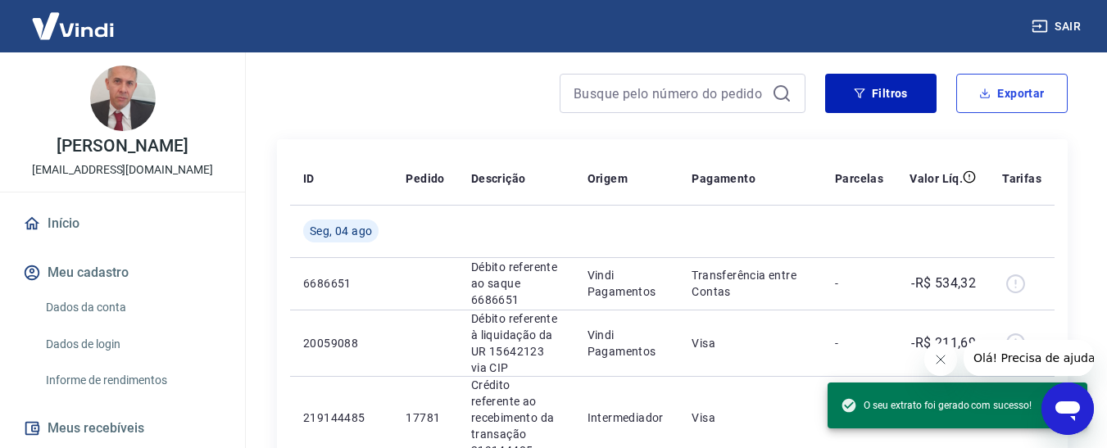
scroll to position [87, 0]
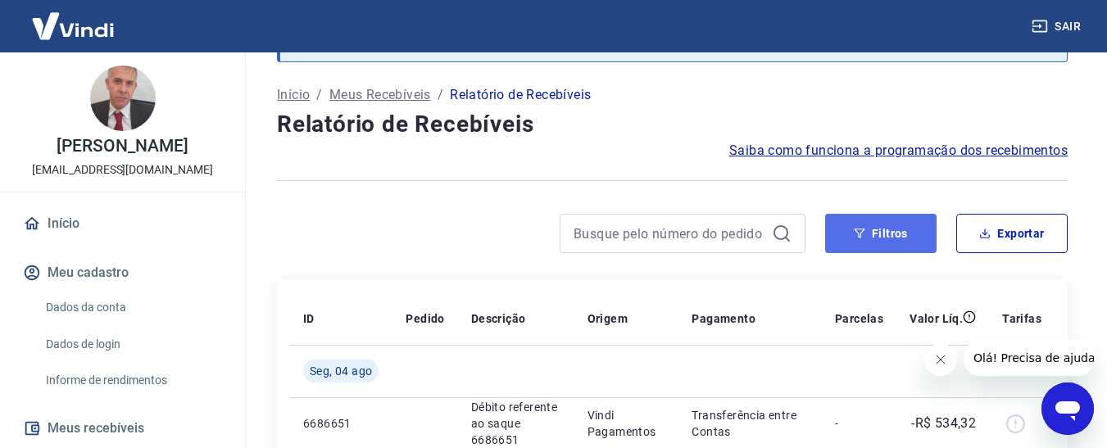
click at [847, 242] on button "Filtros" at bounding box center [880, 233] width 111 height 39
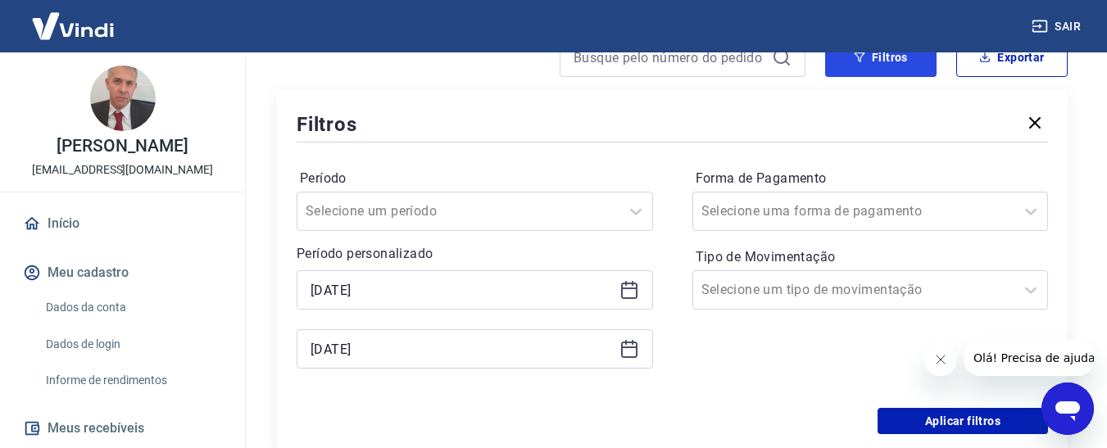
scroll to position [333, 0]
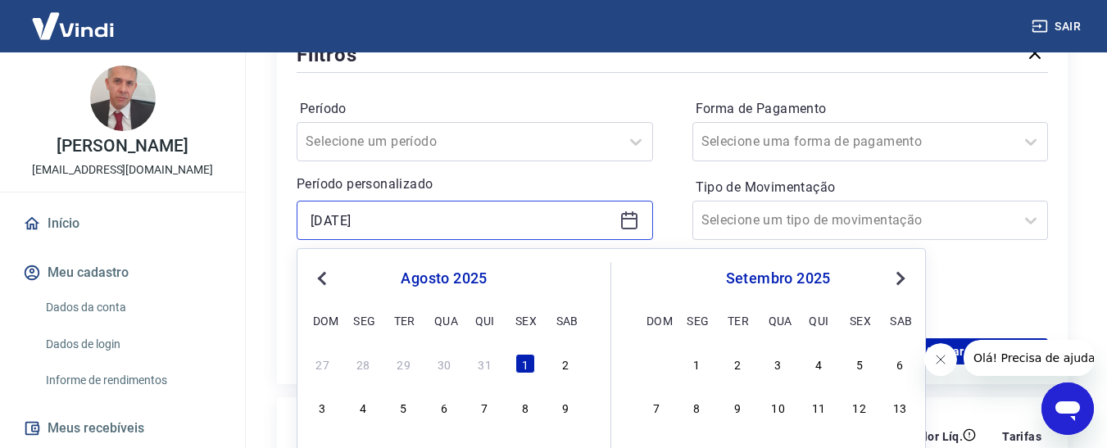
click at [450, 229] on input "[DATE]" at bounding box center [461, 220] width 302 height 25
click at [323, 221] on input "[DATE]" at bounding box center [461, 220] width 302 height 25
type input "09/08/2025"
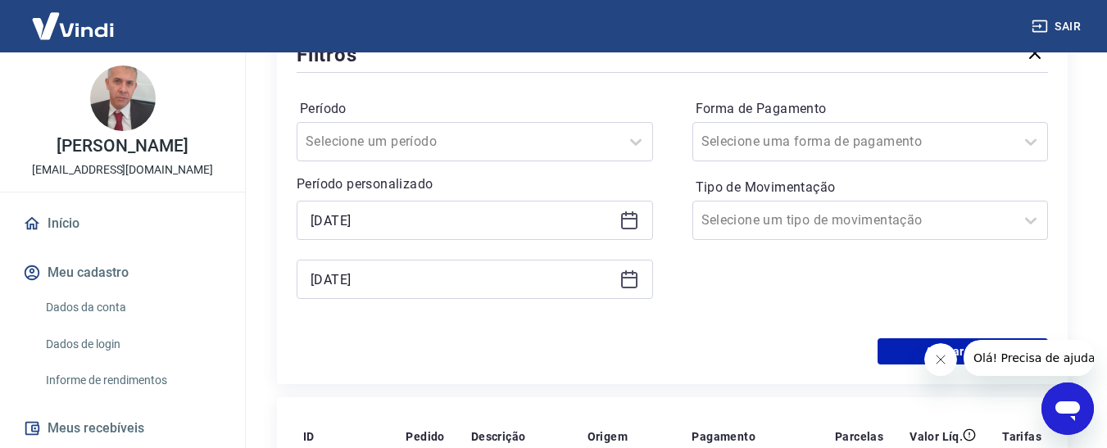
click at [663, 189] on div "Período Selecione um período Período personalizado 09/08/2025 08/08/2025 Forma …" at bounding box center [671, 207] width 751 height 262
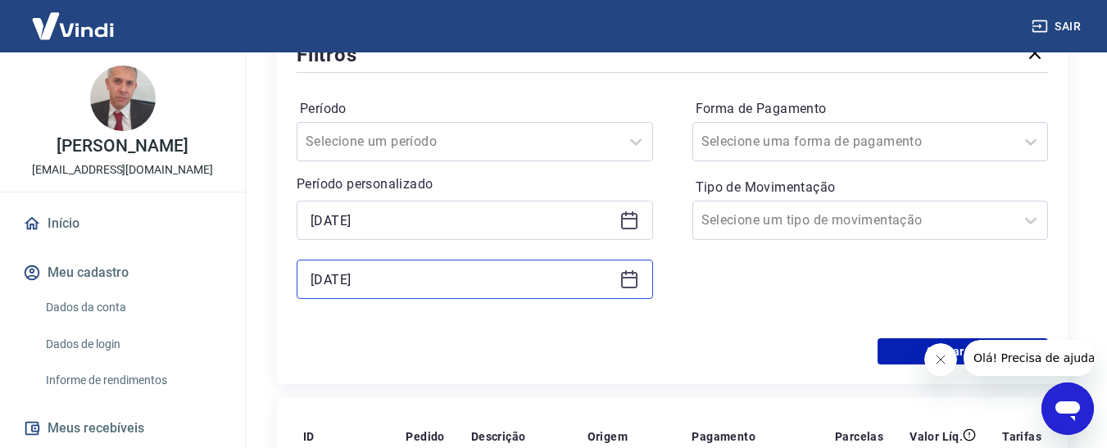
click at [324, 285] on input "08/08/2025" at bounding box center [461, 279] width 302 height 25
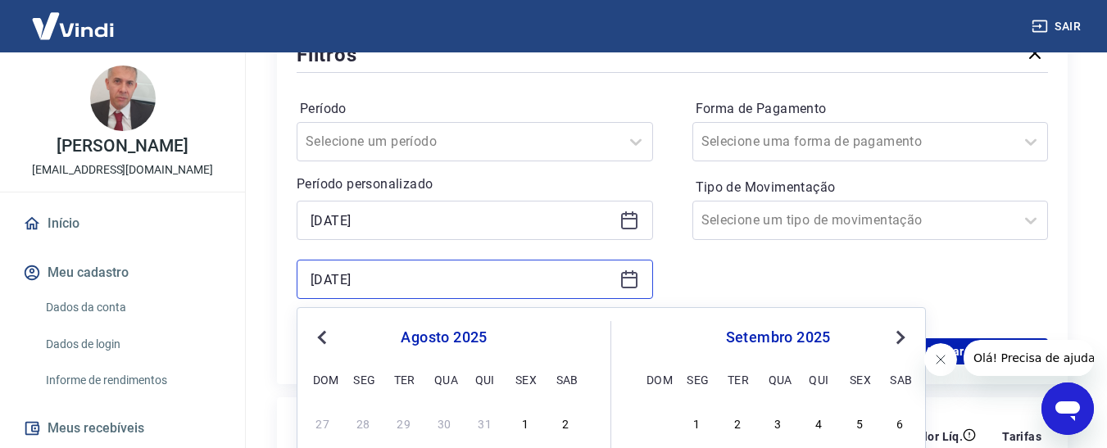
drag, startPoint x: 323, startPoint y: 281, endPoint x: 307, endPoint y: 281, distance: 15.6
click at [307, 281] on div "08/08/2025" at bounding box center [474, 279] width 356 height 39
type input "1"
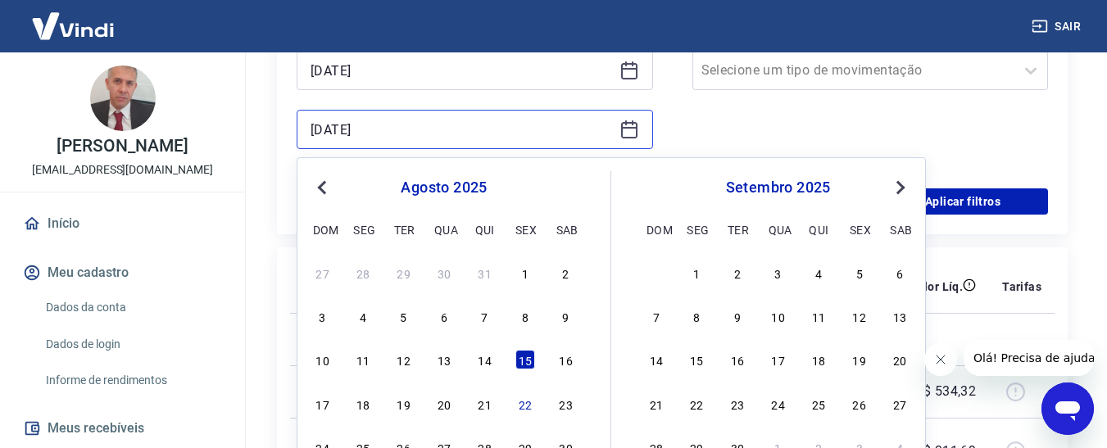
scroll to position [496, 0]
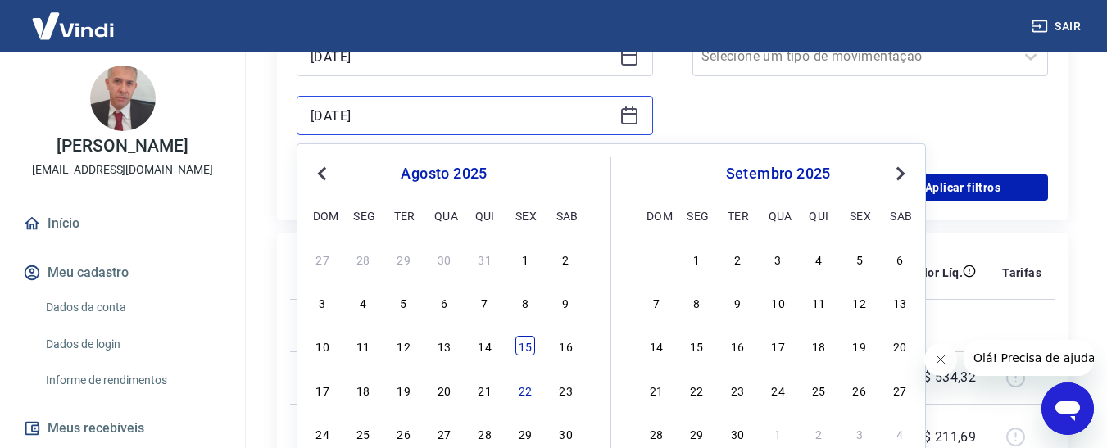
type input "[DATE]"
click at [524, 346] on div "15" at bounding box center [525, 346] width 20 height 20
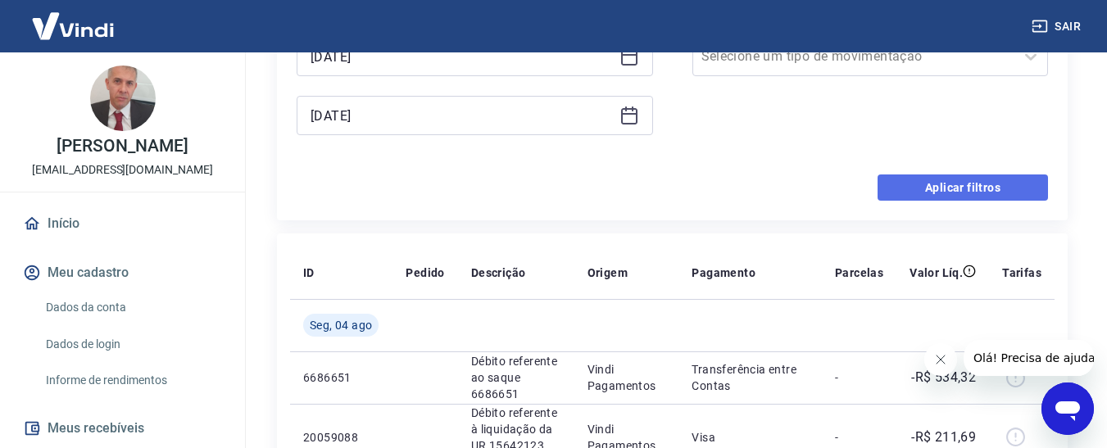
click at [999, 184] on button "Aplicar filtros" at bounding box center [962, 187] width 170 height 26
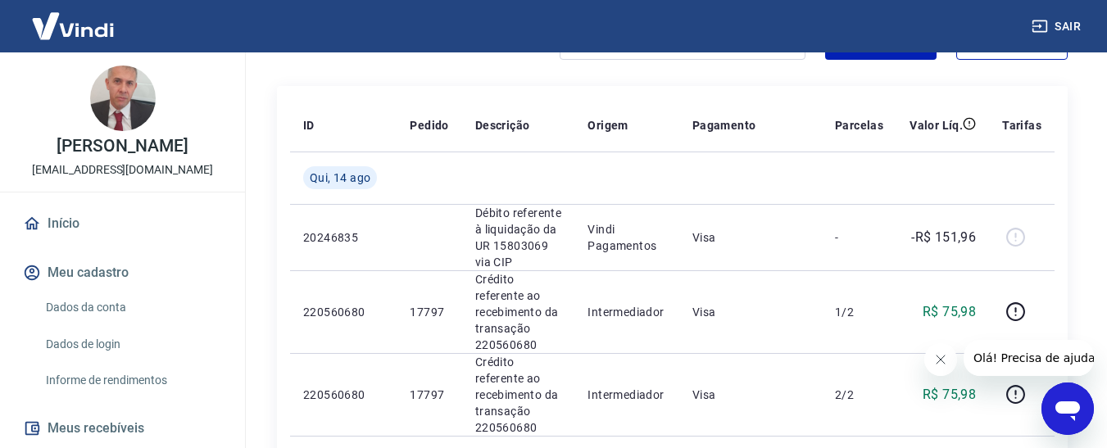
scroll to position [242, 0]
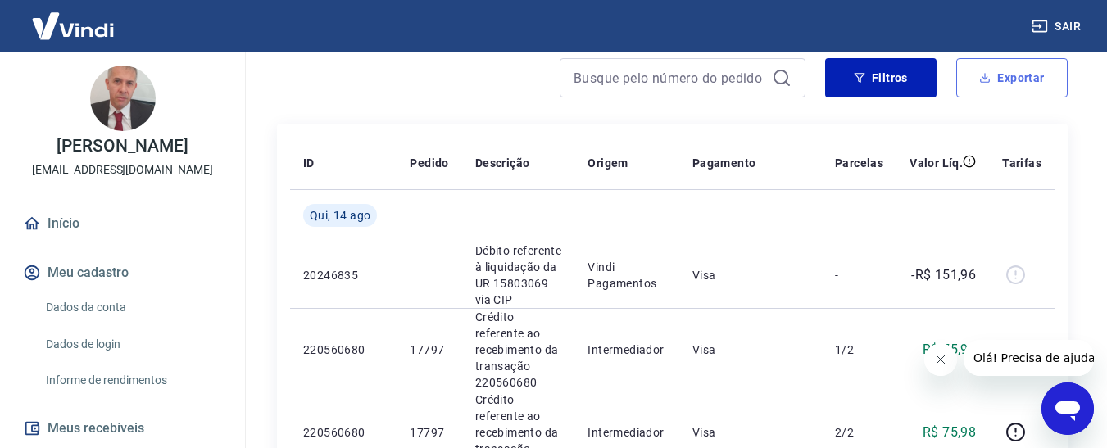
click at [984, 80] on icon "button" at bounding box center [984, 77] width 11 height 11
type input "09/08/2025"
type input "[DATE]"
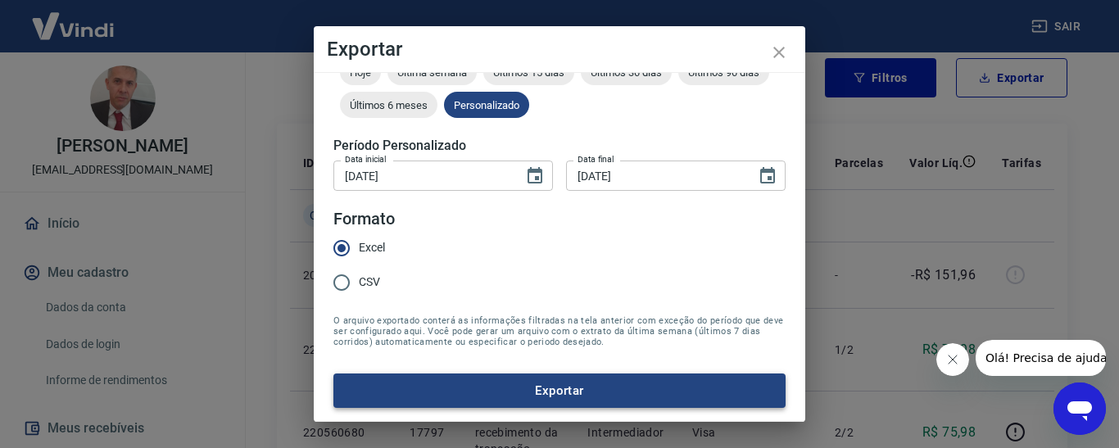
click at [537, 394] on button "Exportar" at bounding box center [559, 390] width 452 height 34
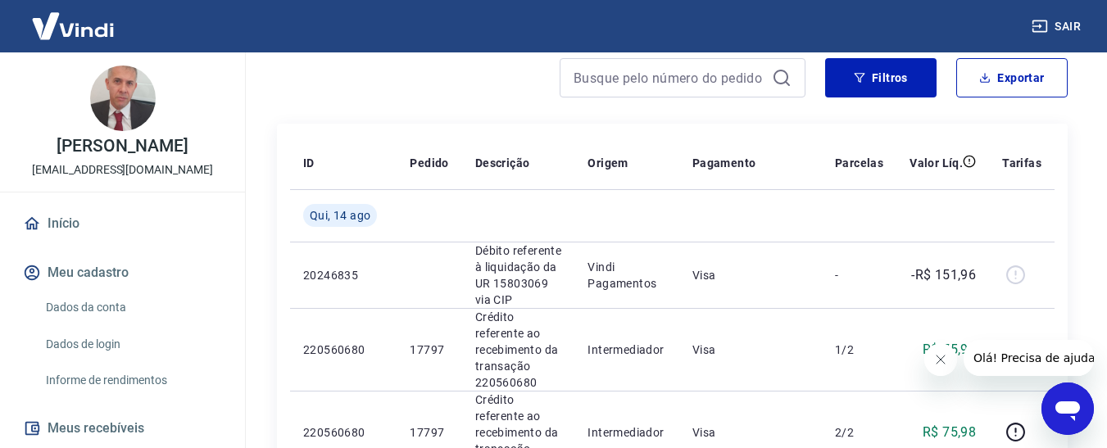
click at [489, 106] on div "Filtros Exportar" at bounding box center [672, 84] width 790 height 52
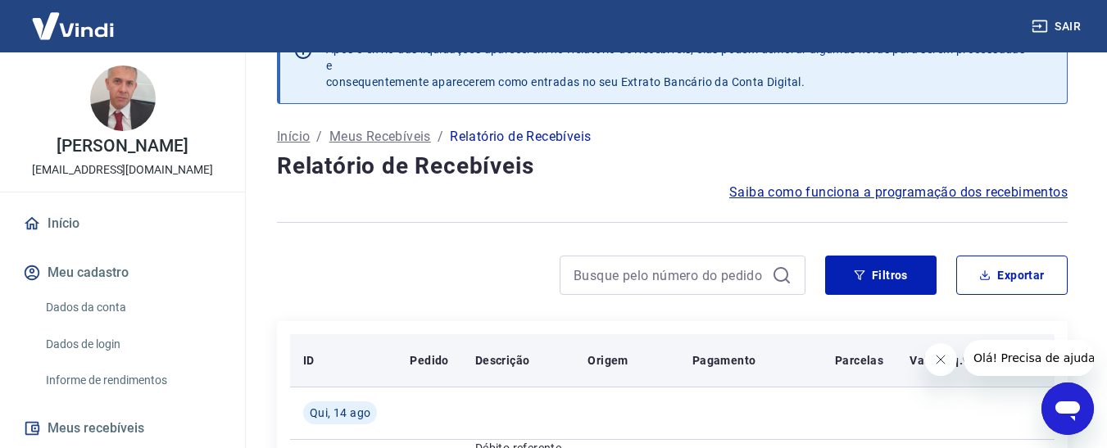
scroll to position [82, 0]
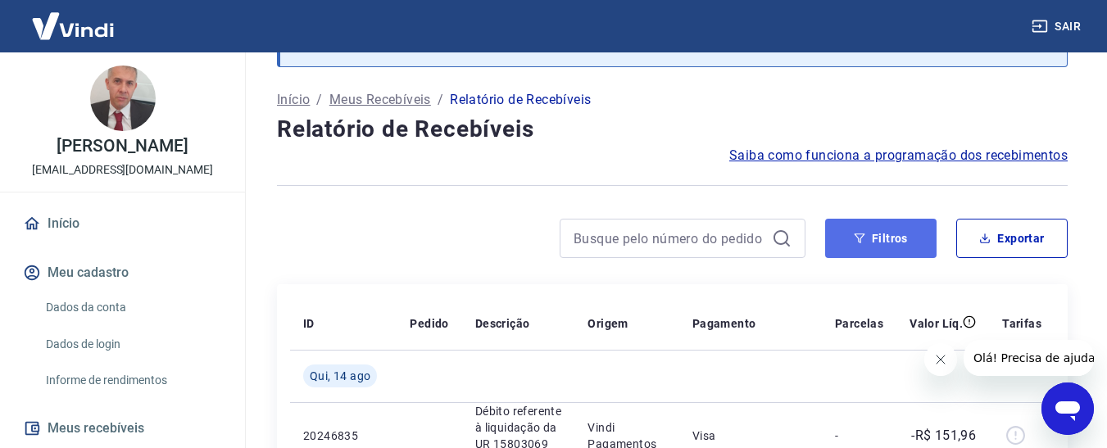
click at [871, 236] on button "Filtros" at bounding box center [880, 238] width 111 height 39
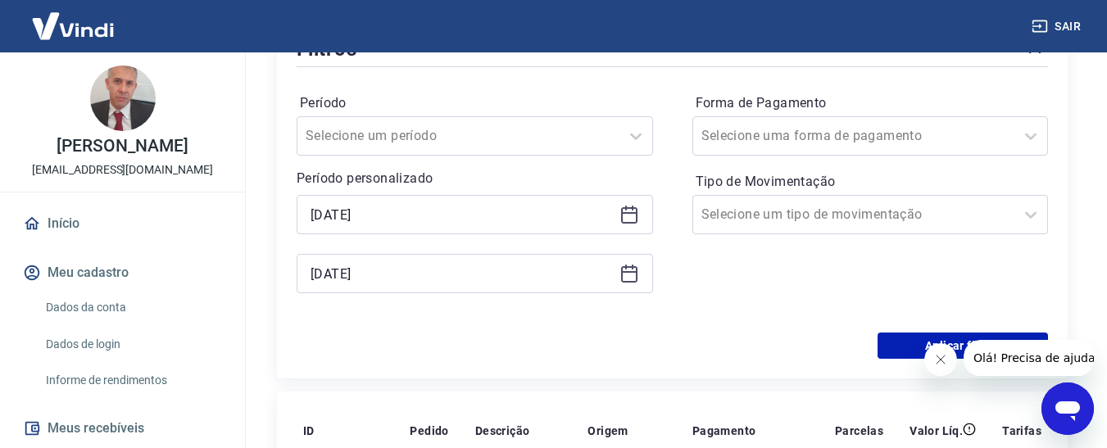
scroll to position [410, 0]
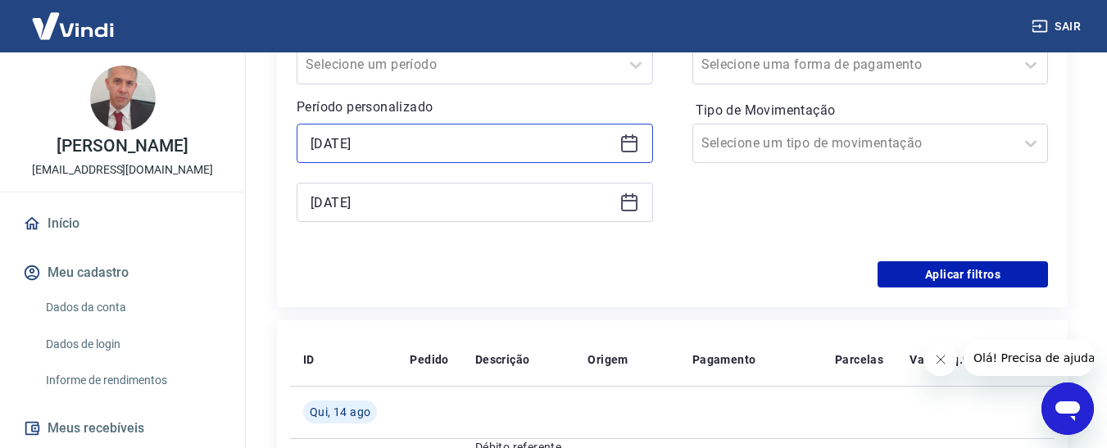
click at [391, 134] on input "09/08/2025" at bounding box center [461, 143] width 302 height 25
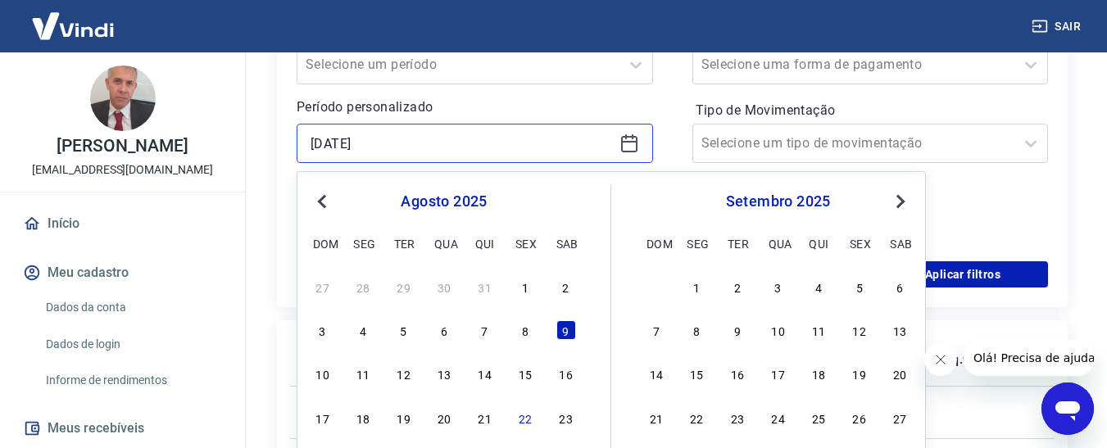
drag, startPoint x: 389, startPoint y: 142, endPoint x: 238, endPoint y: 140, distance: 150.7
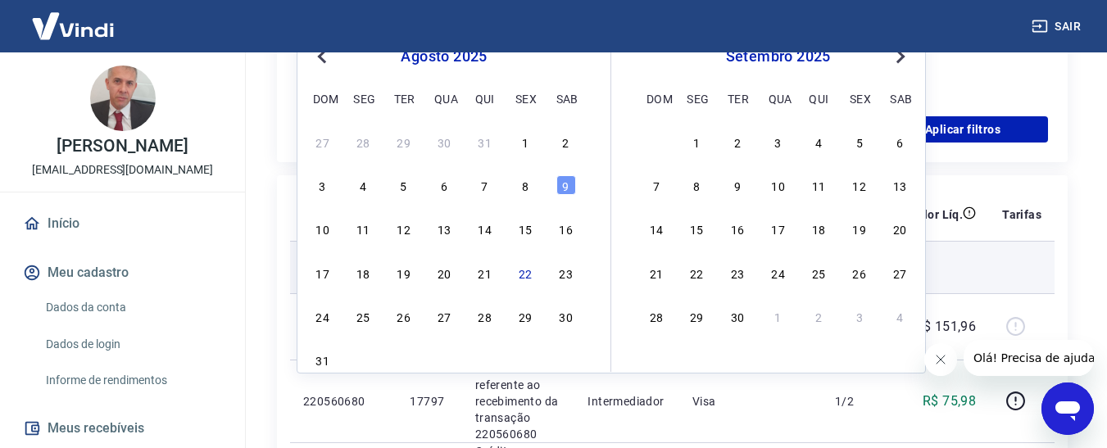
scroll to position [655, 0]
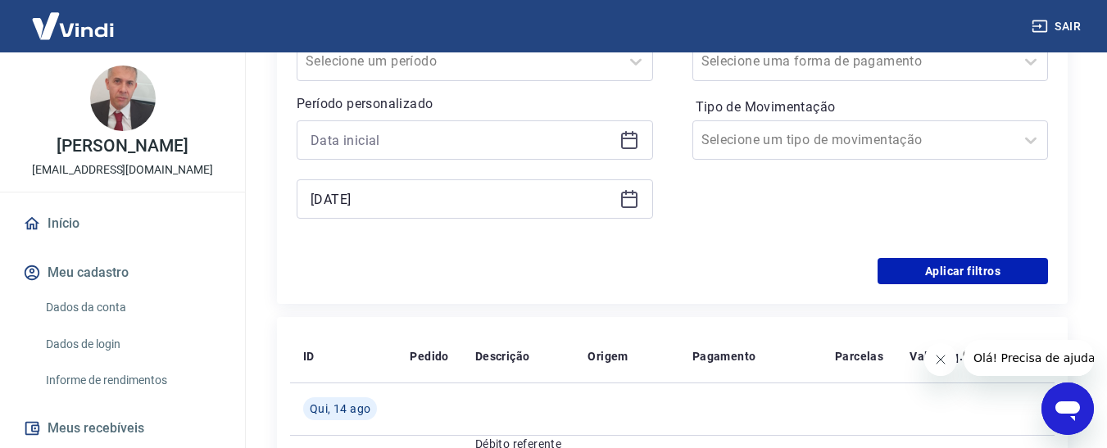
scroll to position [410, 0]
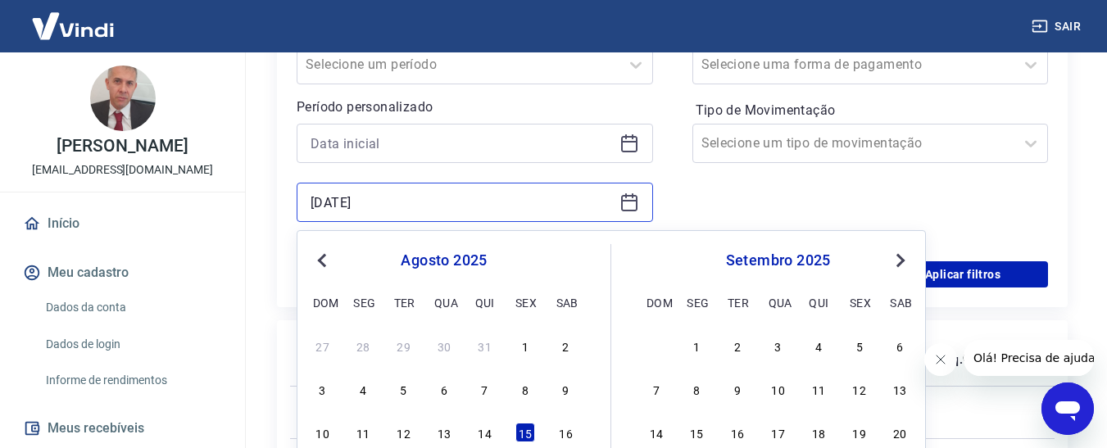
drag, startPoint x: 392, startPoint y: 202, endPoint x: 267, endPoint y: 196, distance: 125.5
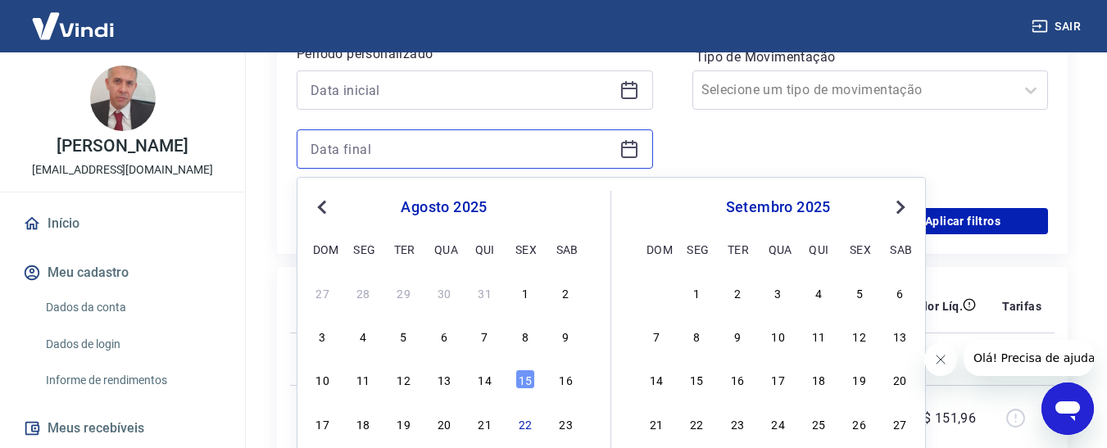
scroll to position [491, 0]
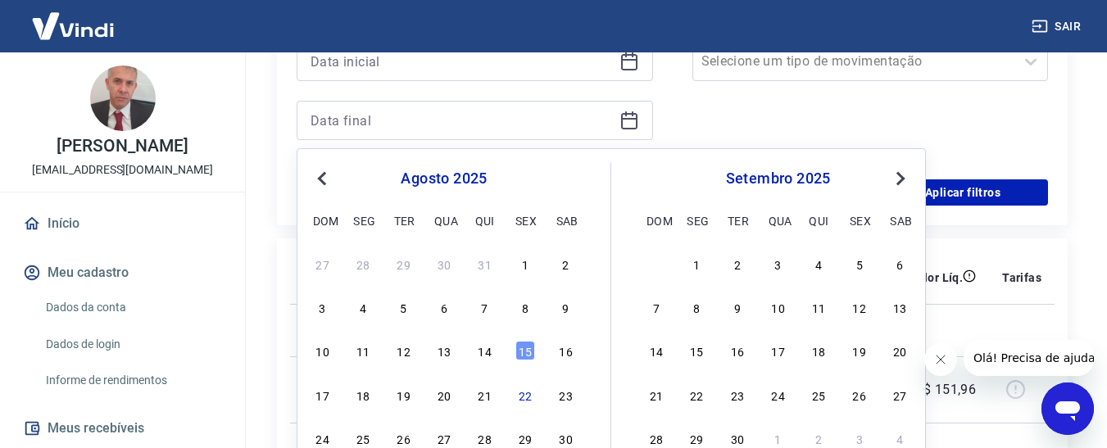
click at [990, 143] on div "Forma de Pagamento Selecione uma forma de pagamento Tipo de Movimentação Seleci…" at bounding box center [870, 48] width 356 height 223
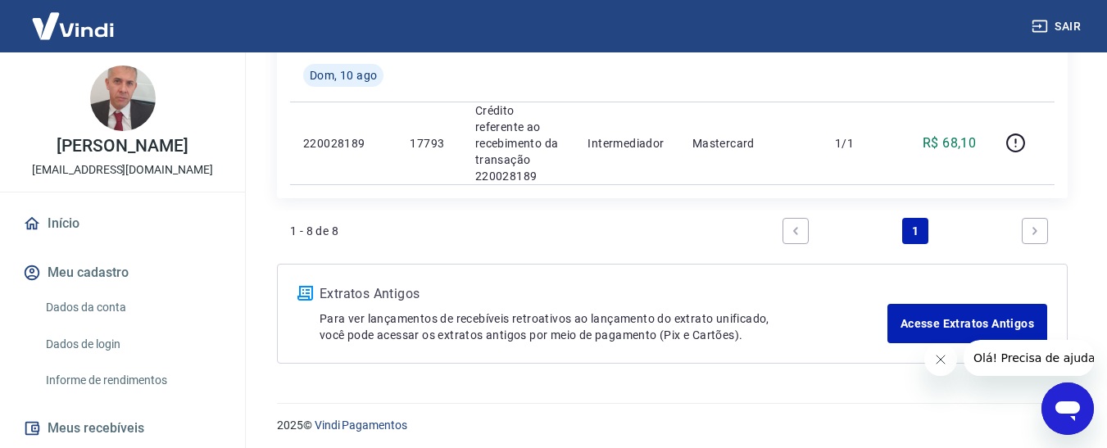
scroll to position [1425, 0]
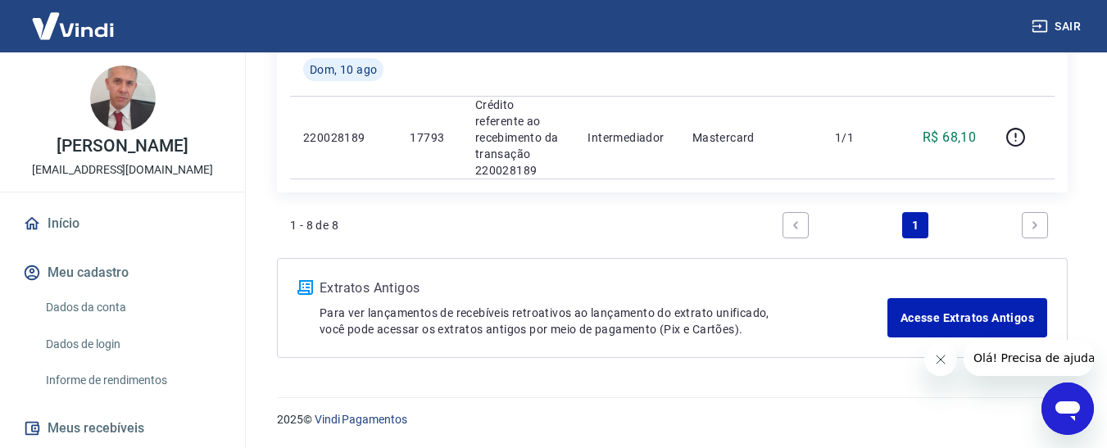
click at [305, 219] on p "1 - 8 de 8" at bounding box center [314, 225] width 48 height 16
drag, startPoint x: 296, startPoint y: 224, endPoint x: 287, endPoint y: 224, distance: 9.0
click at [287, 224] on div "1 - 8 de 8 1" at bounding box center [672, 232] width 790 height 52
click at [1034, 224] on icon "Next page" at bounding box center [1034, 224] width 11 height 11
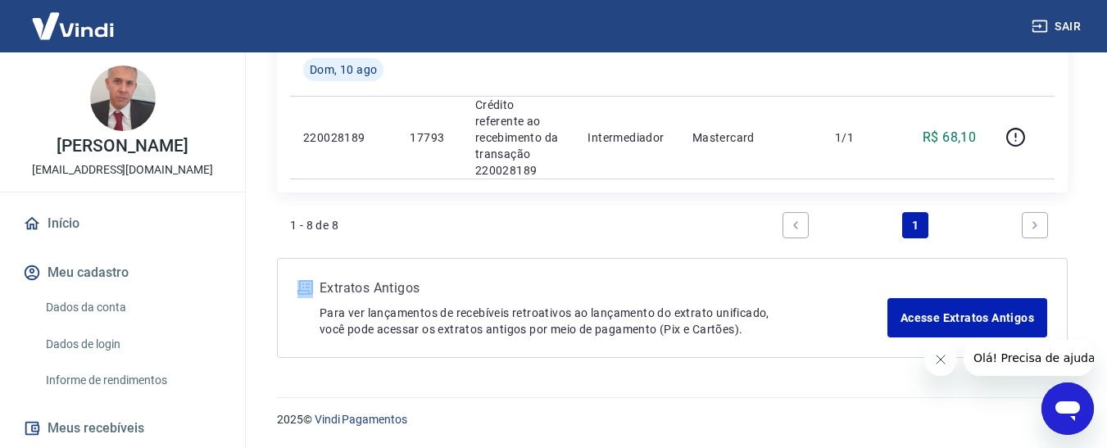
click at [1034, 224] on icon "Next page" at bounding box center [1034, 224] width 11 height 11
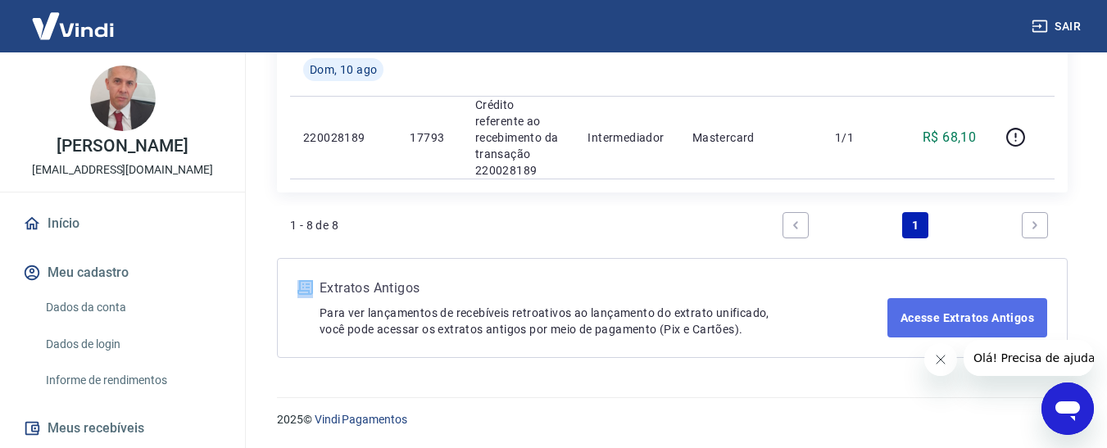
click at [917, 318] on link "Acesse Extratos Antigos" at bounding box center [967, 317] width 160 height 39
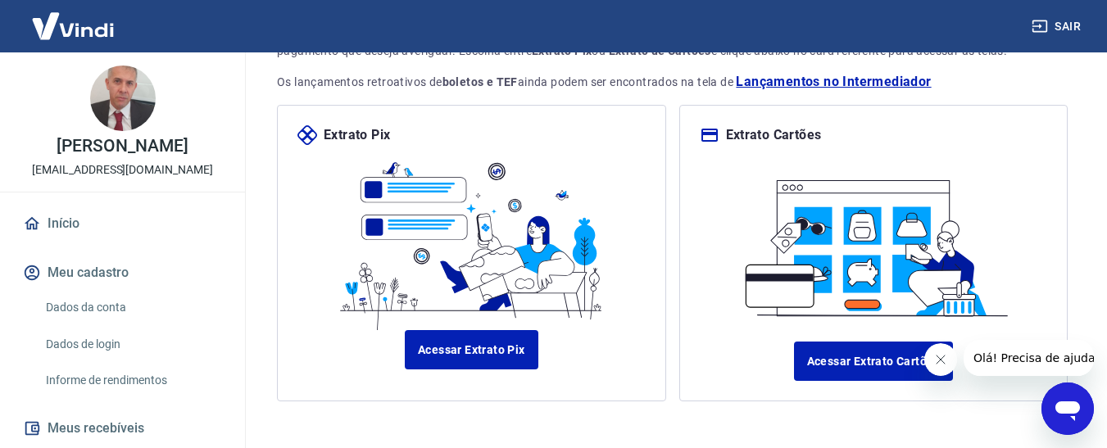
scroll to position [164, 0]
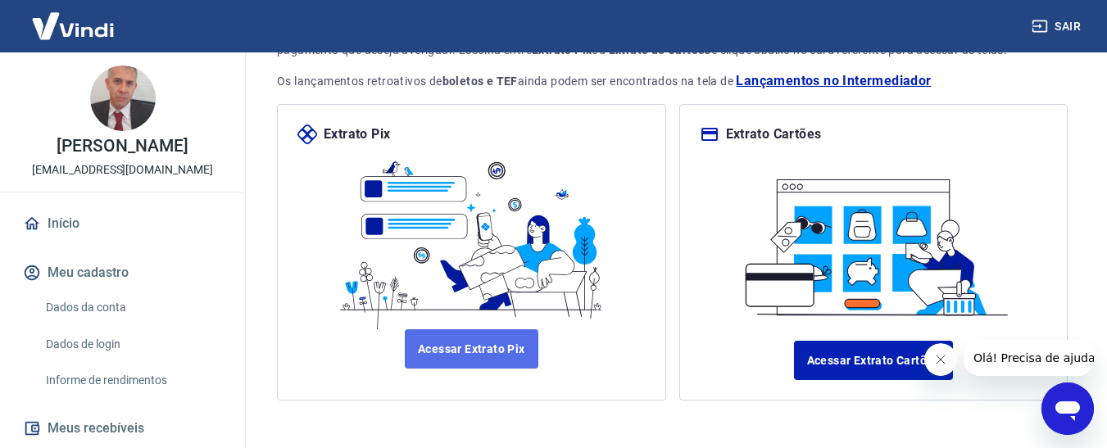
click at [466, 352] on link "Acessar Extrato Pix" at bounding box center [472, 348] width 134 height 39
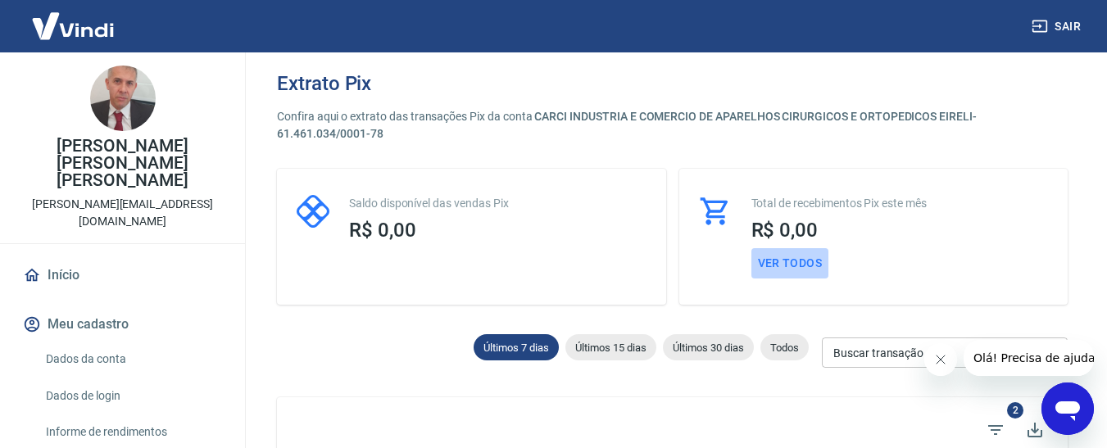
click at [783, 260] on button "Ver todos" at bounding box center [790, 263] width 78 height 30
select select "receivable"
type input "[DATE]"
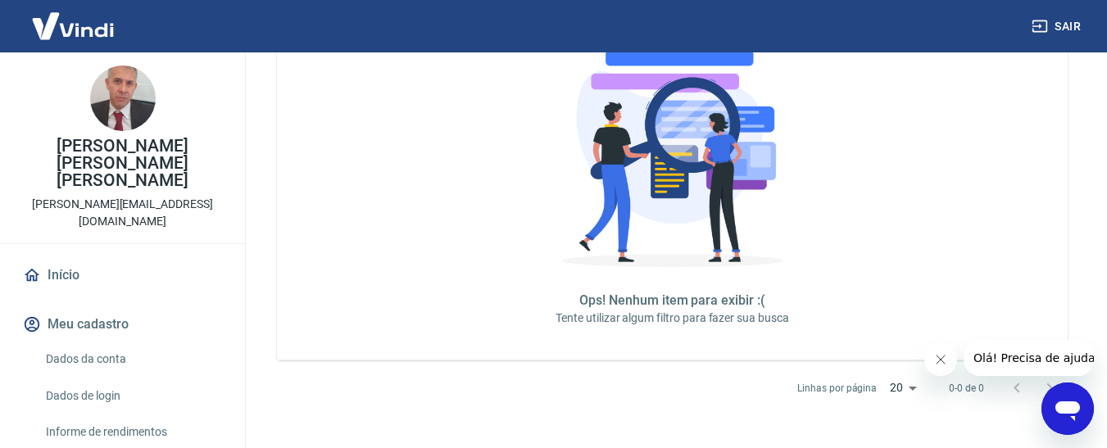
scroll to position [82, 0]
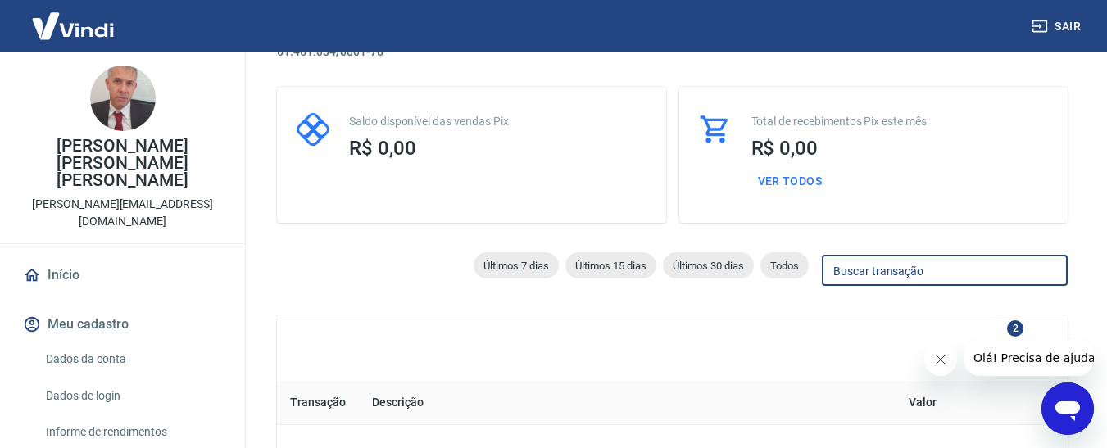
click at [864, 270] on input "Buscar transação" at bounding box center [944, 271] width 246 height 30
click at [781, 267] on span "Todos" at bounding box center [784, 266] width 48 height 12
select select
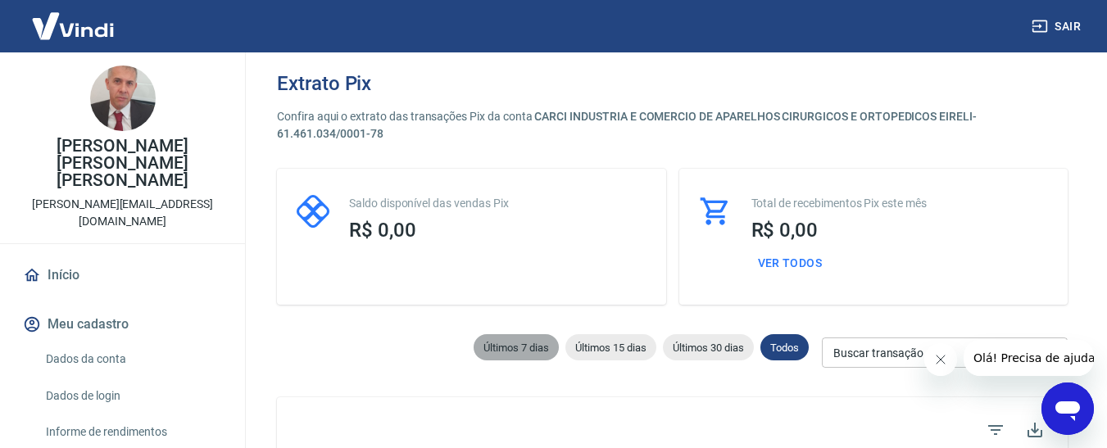
click at [509, 353] on span "Últimos 7 dias" at bounding box center [515, 348] width 85 height 12
type input "[DATE]"
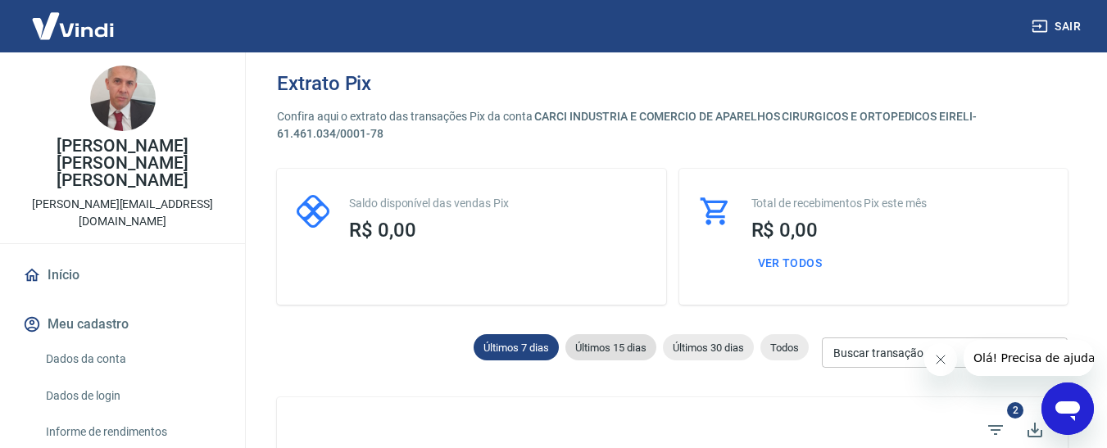
click at [598, 351] on span "Últimos 15 dias" at bounding box center [610, 348] width 91 height 12
type input "[DATE]"
